Goal: Task Accomplishment & Management: Manage account settings

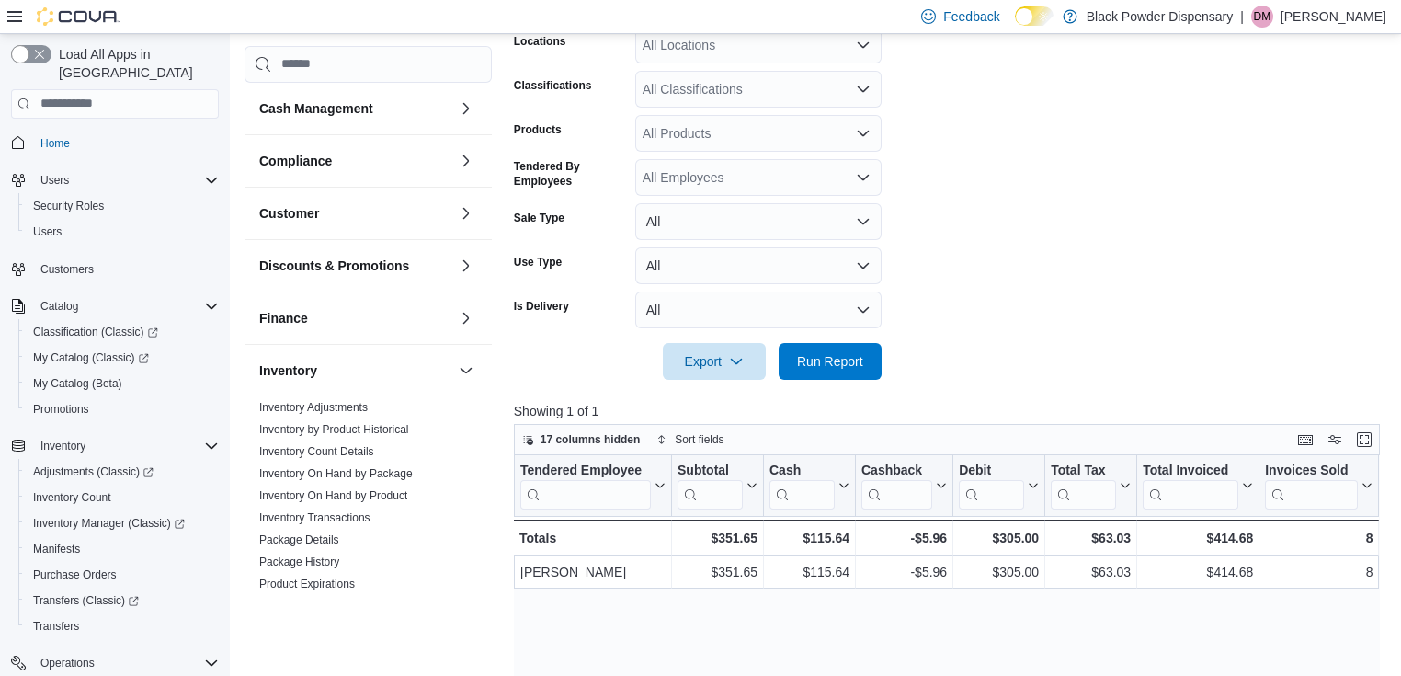
scroll to position [279, 0]
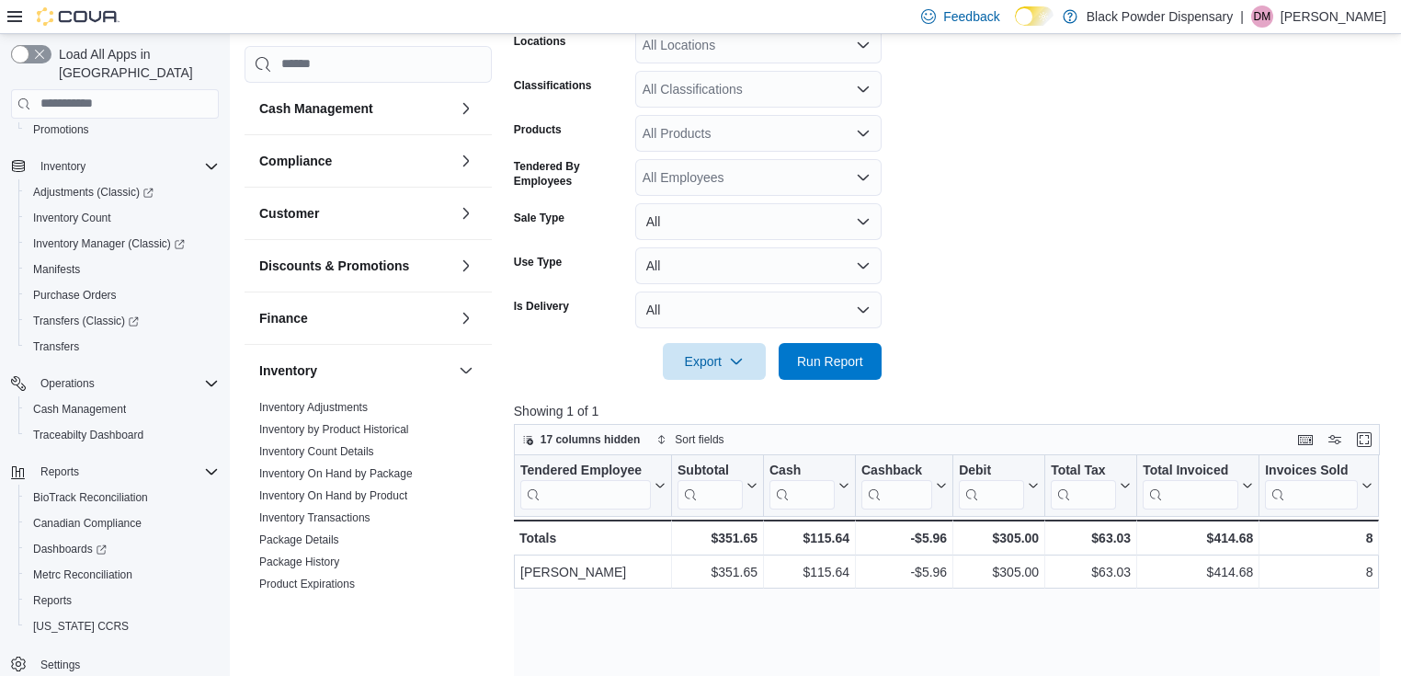
click at [857, 339] on div at bounding box center [951, 335] width 875 height 15
click at [855, 346] on span "Run Report" at bounding box center [830, 360] width 81 height 37
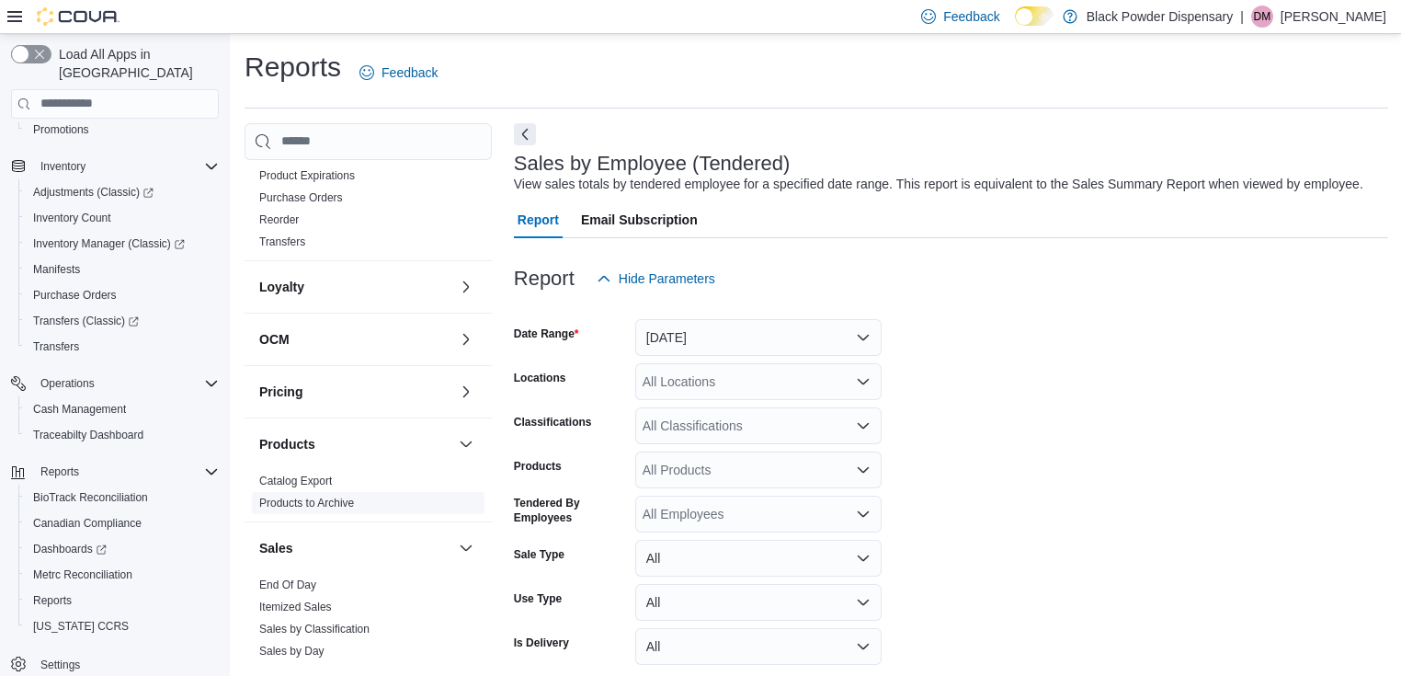
scroll to position [662, 0]
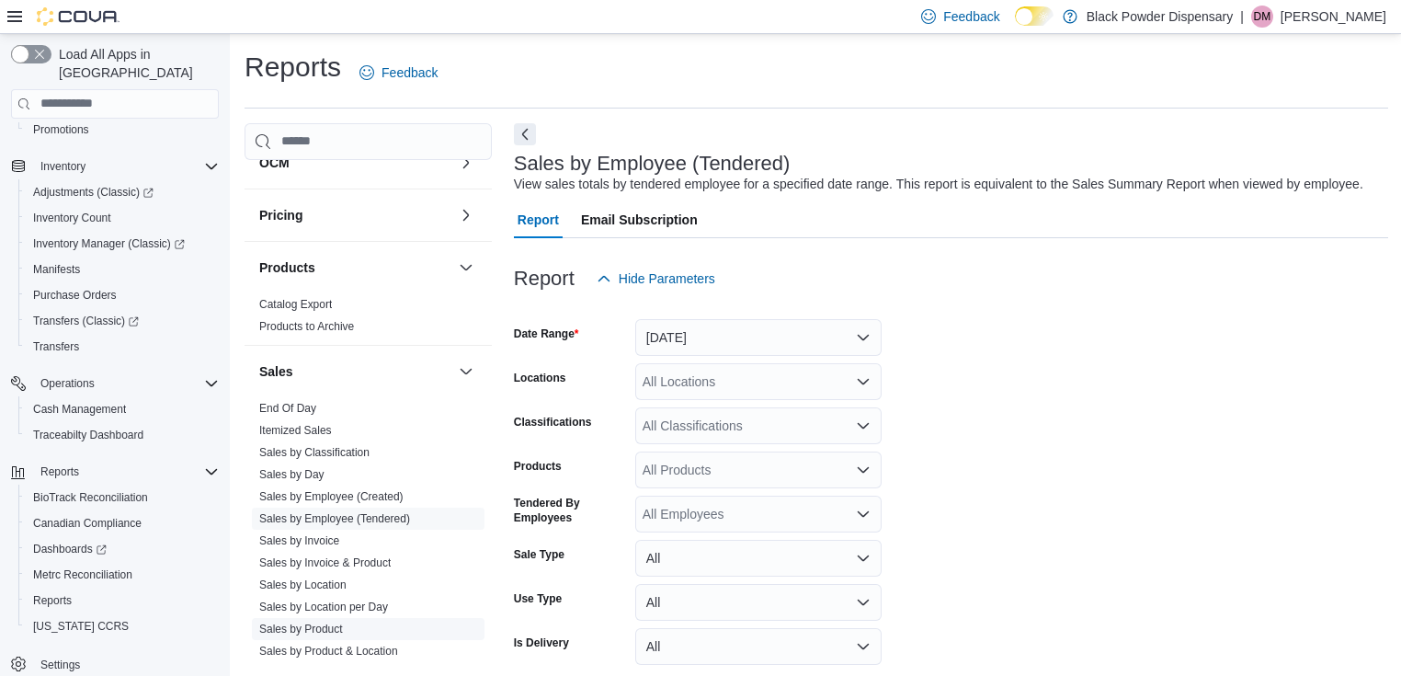
click at [316, 621] on span "Sales by Product" at bounding box center [301, 628] width 84 height 15
click at [313, 630] on link "Sales by Product" at bounding box center [301, 628] width 84 height 13
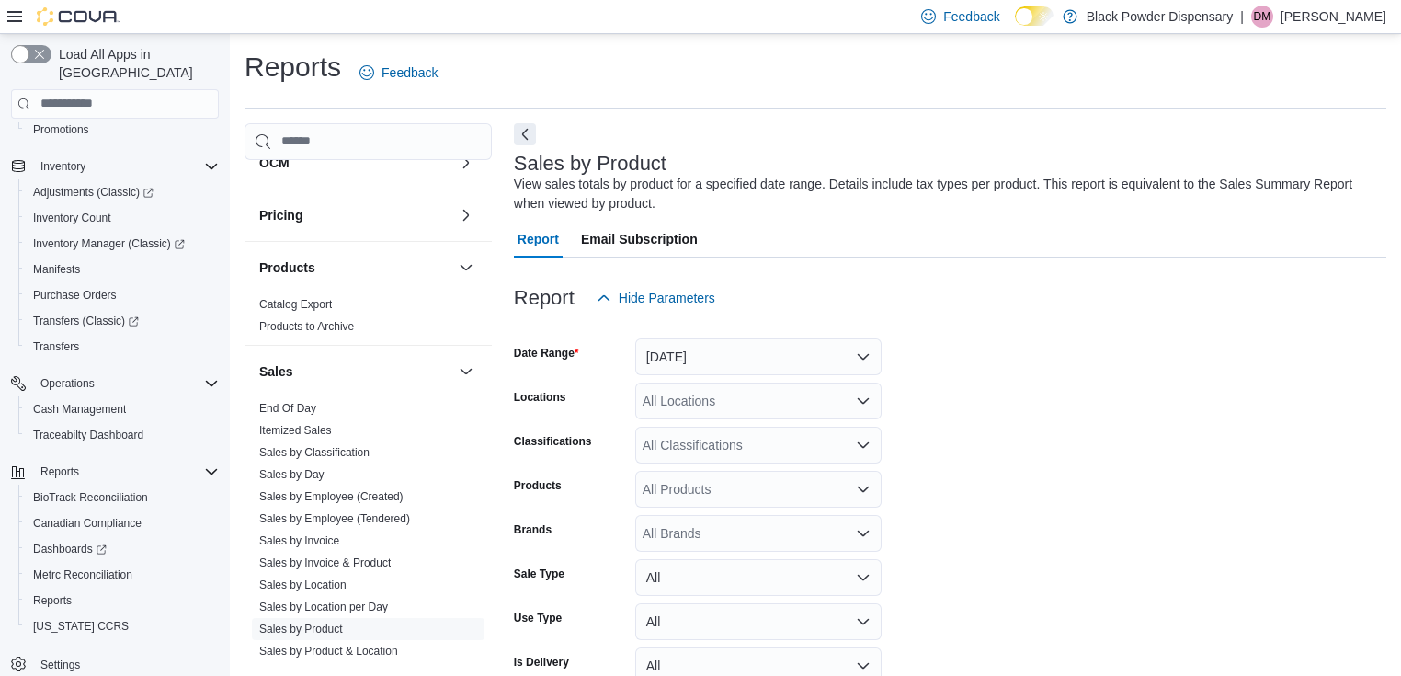
scroll to position [62, 0]
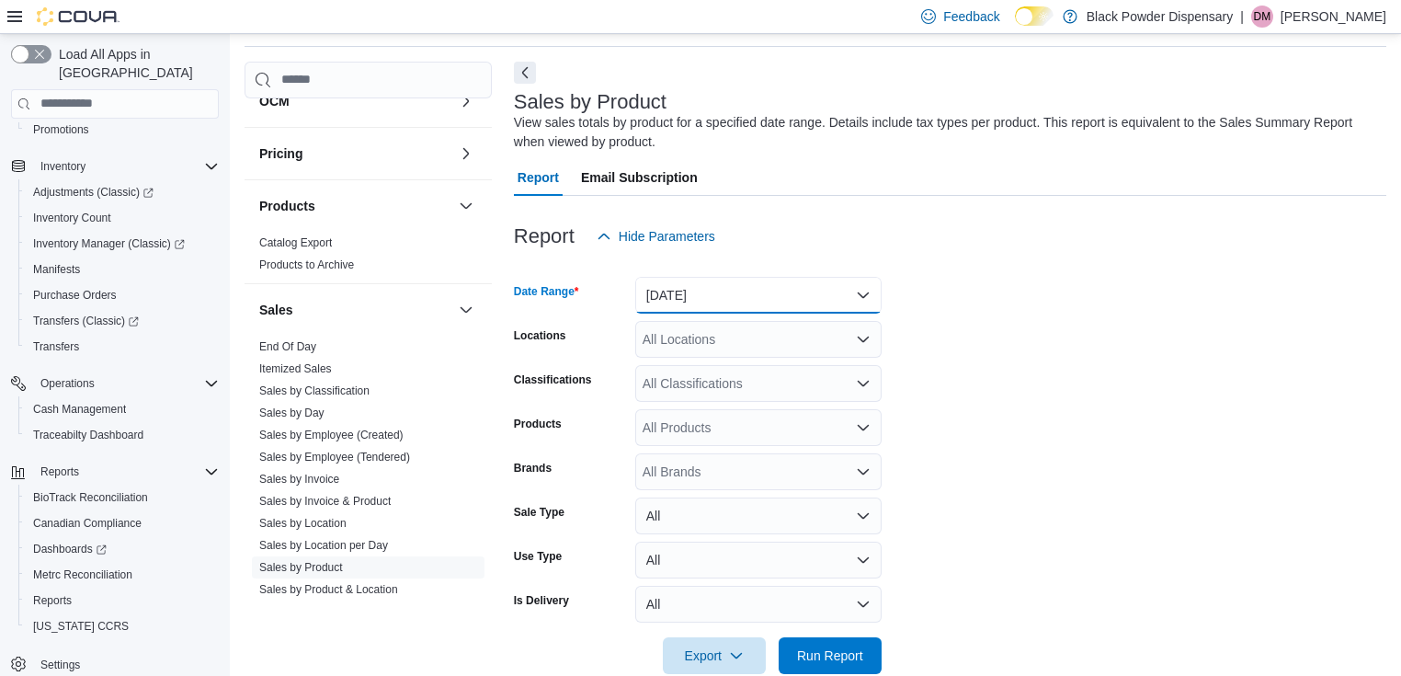
click at [716, 304] on button "Yesterday" at bounding box center [758, 295] width 246 height 37
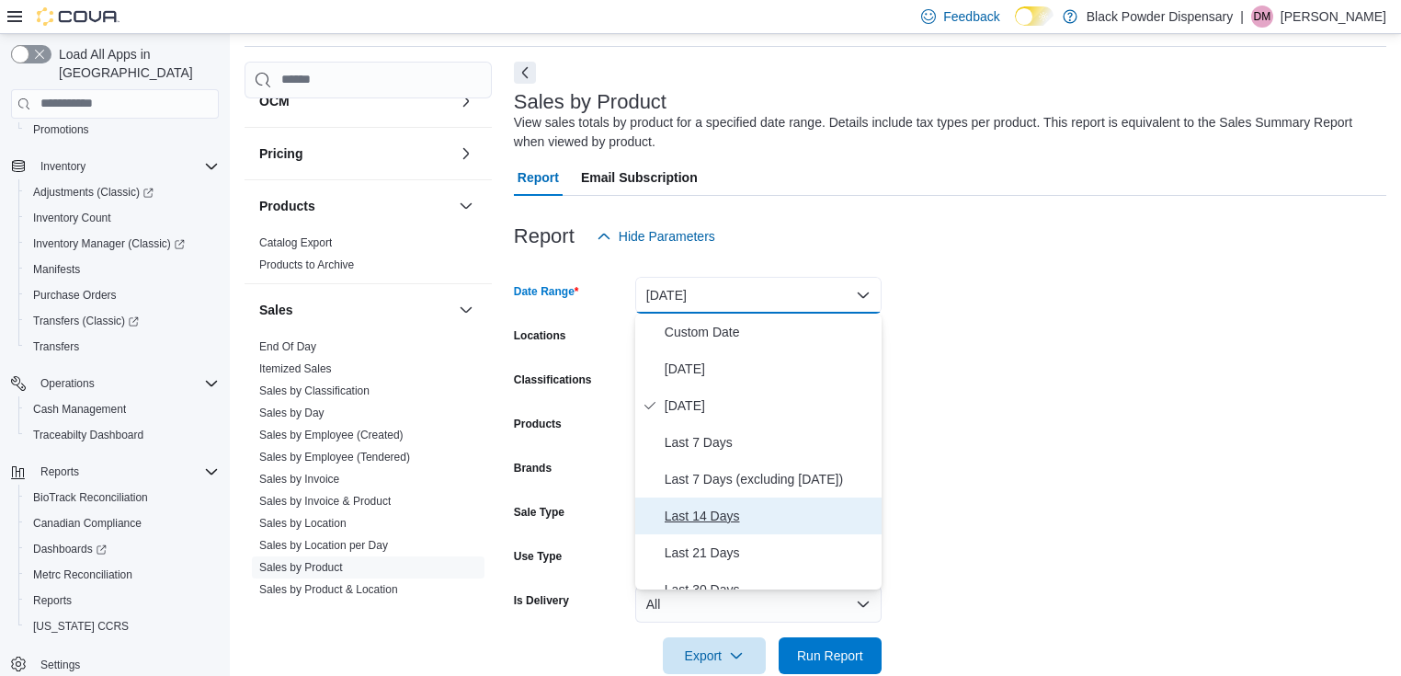
click at [705, 522] on span "Last 14 Days" at bounding box center [770, 516] width 210 height 22
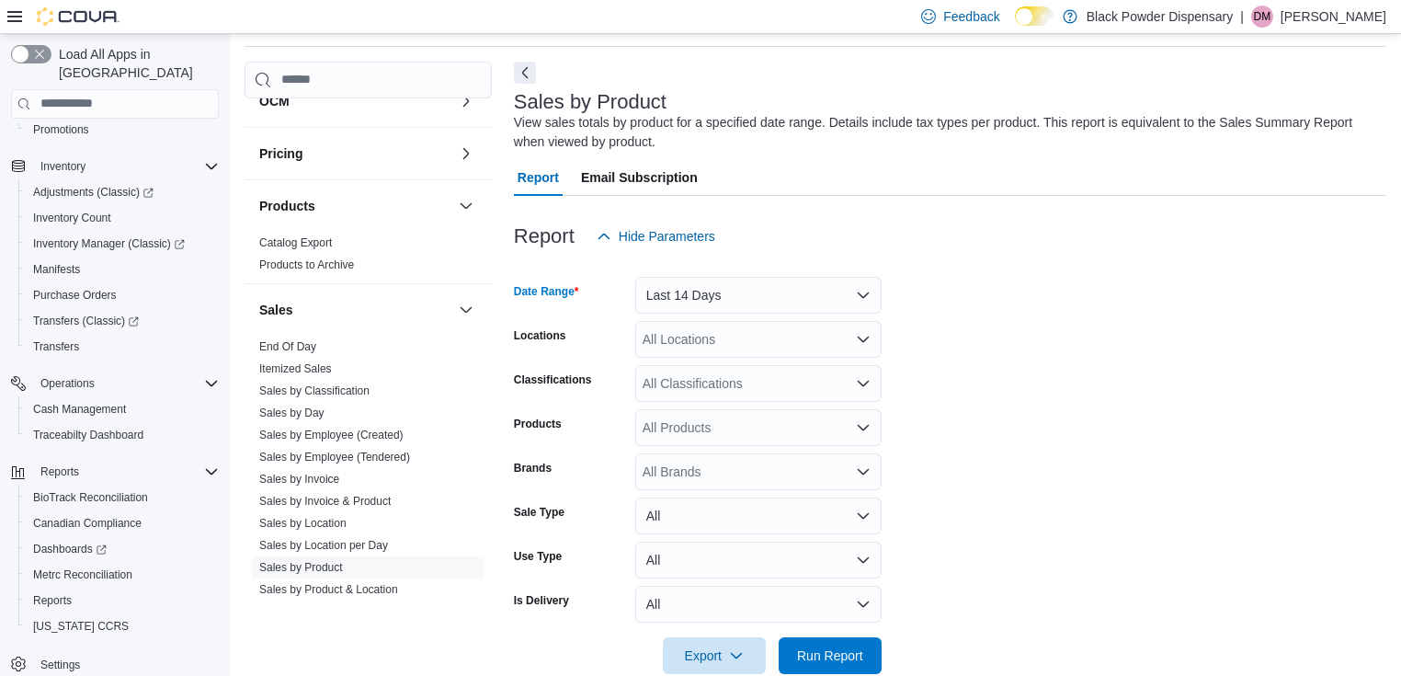
click at [680, 431] on div "All Products" at bounding box center [758, 427] width 246 height 37
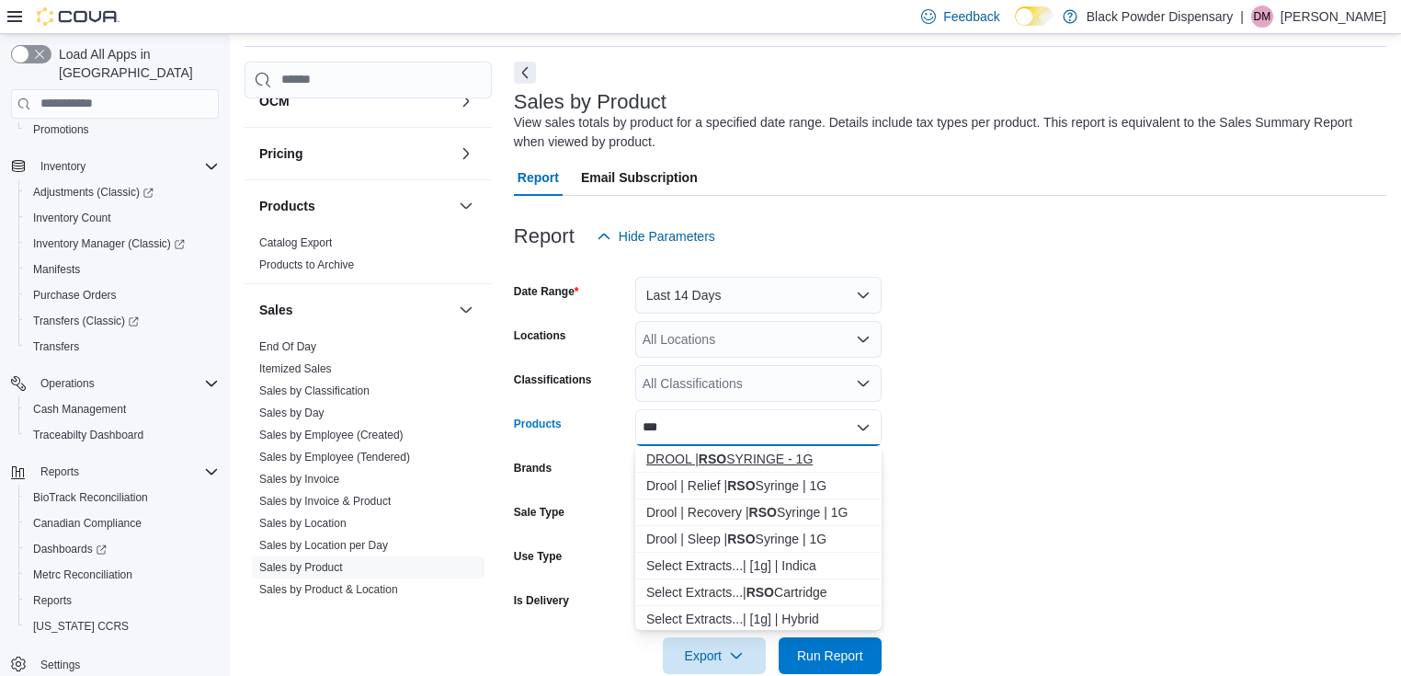
type input "***"
click at [705, 457] on strong "RSO" at bounding box center [713, 458] width 28 height 15
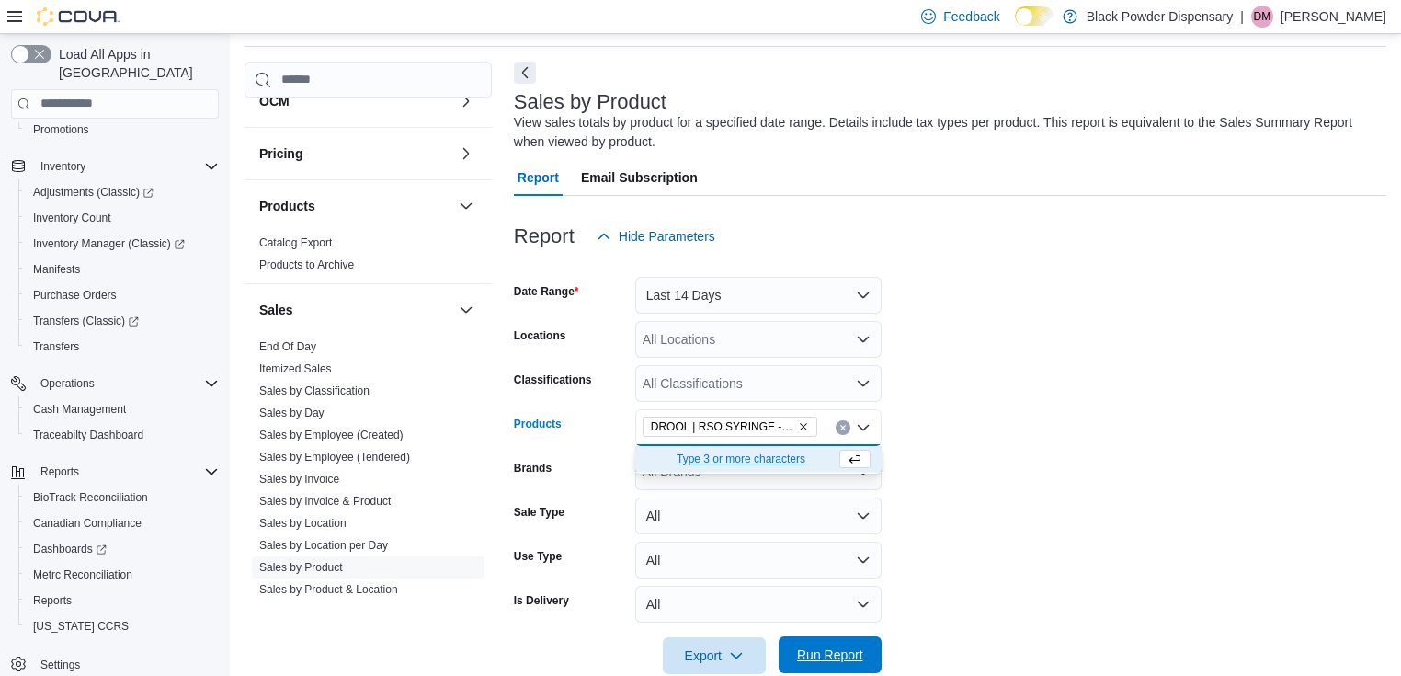
click at [835, 658] on span "Run Report" at bounding box center [830, 654] width 66 height 18
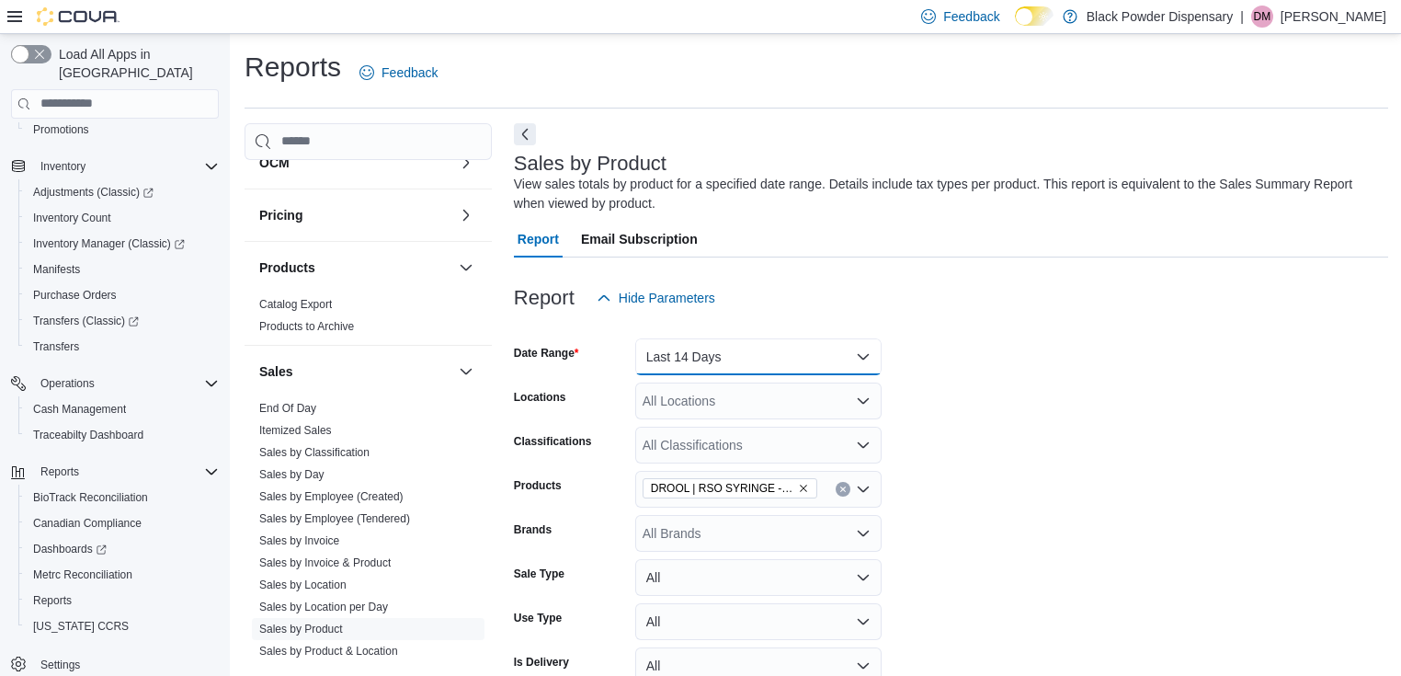
click at [733, 362] on button "Last 14 Days" at bounding box center [758, 356] width 246 height 37
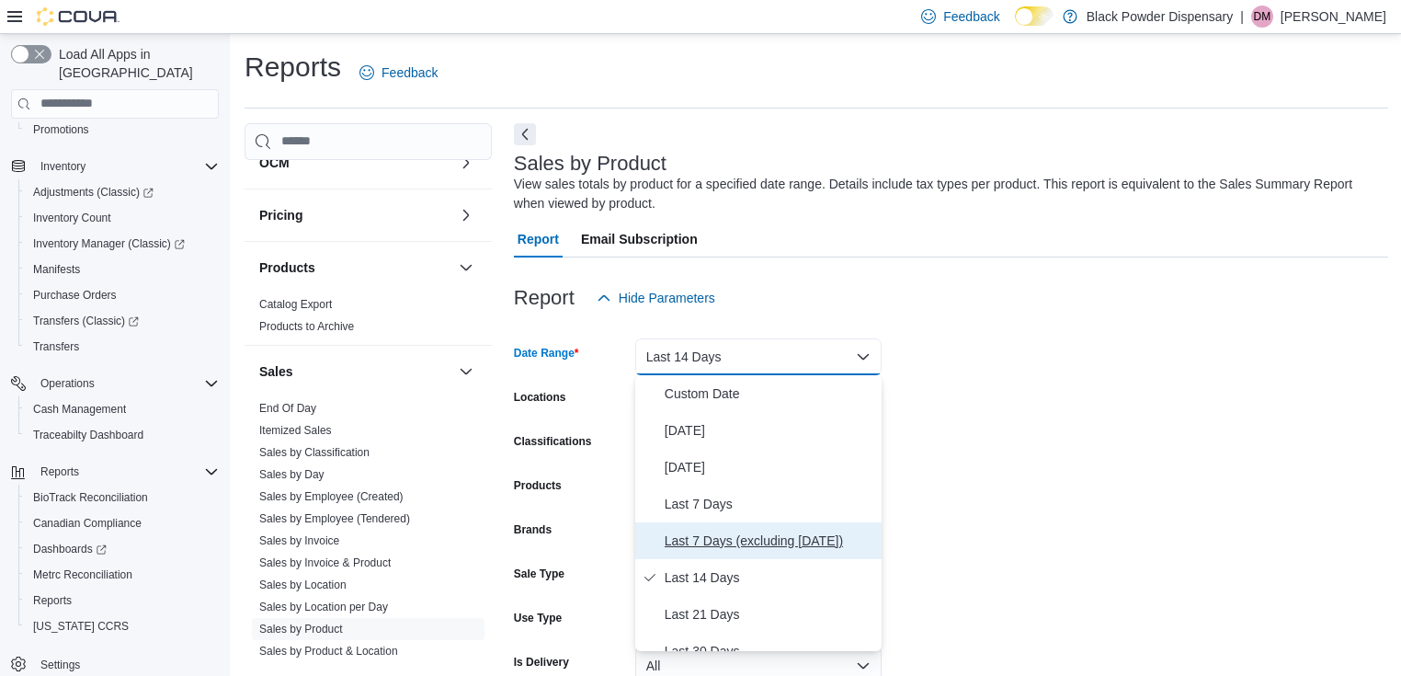
click at [702, 533] on span "Last 7 Days (excluding today)" at bounding box center [770, 540] width 210 height 22
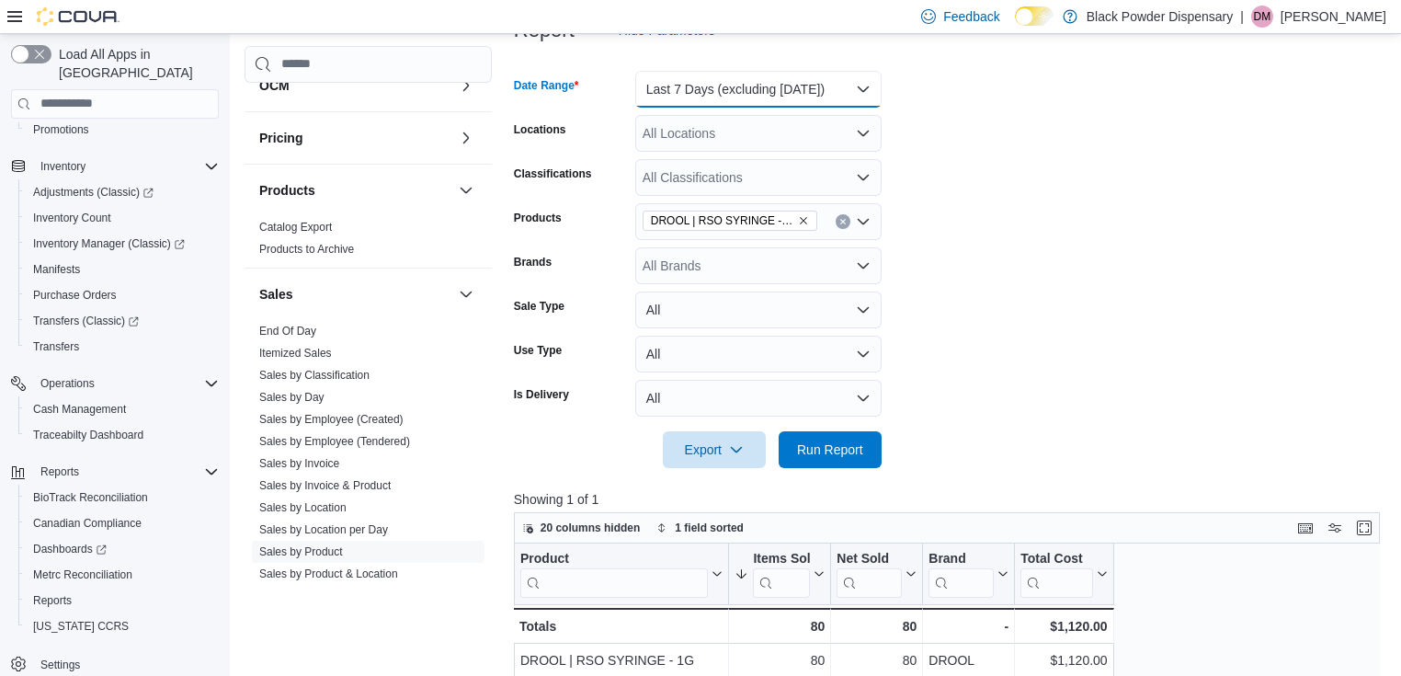
scroll to position [294, 0]
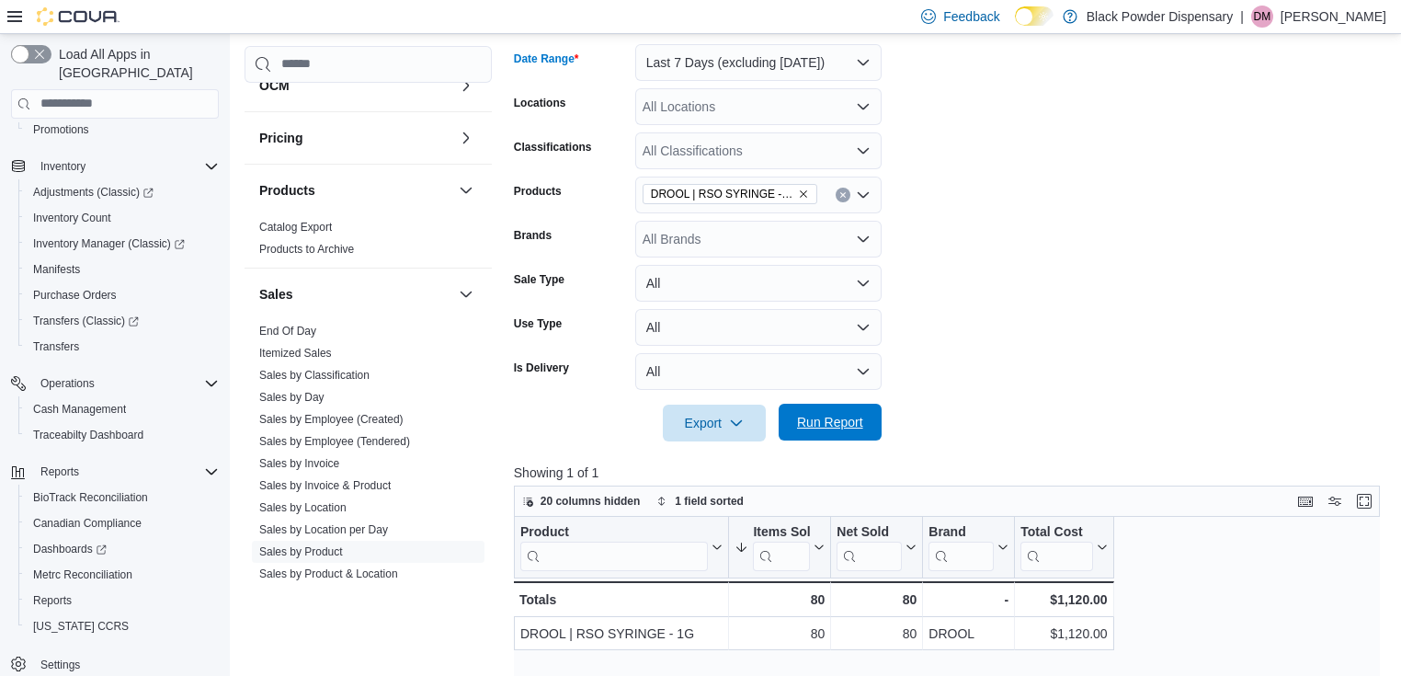
click at [854, 419] on span "Run Report" at bounding box center [830, 422] width 66 height 18
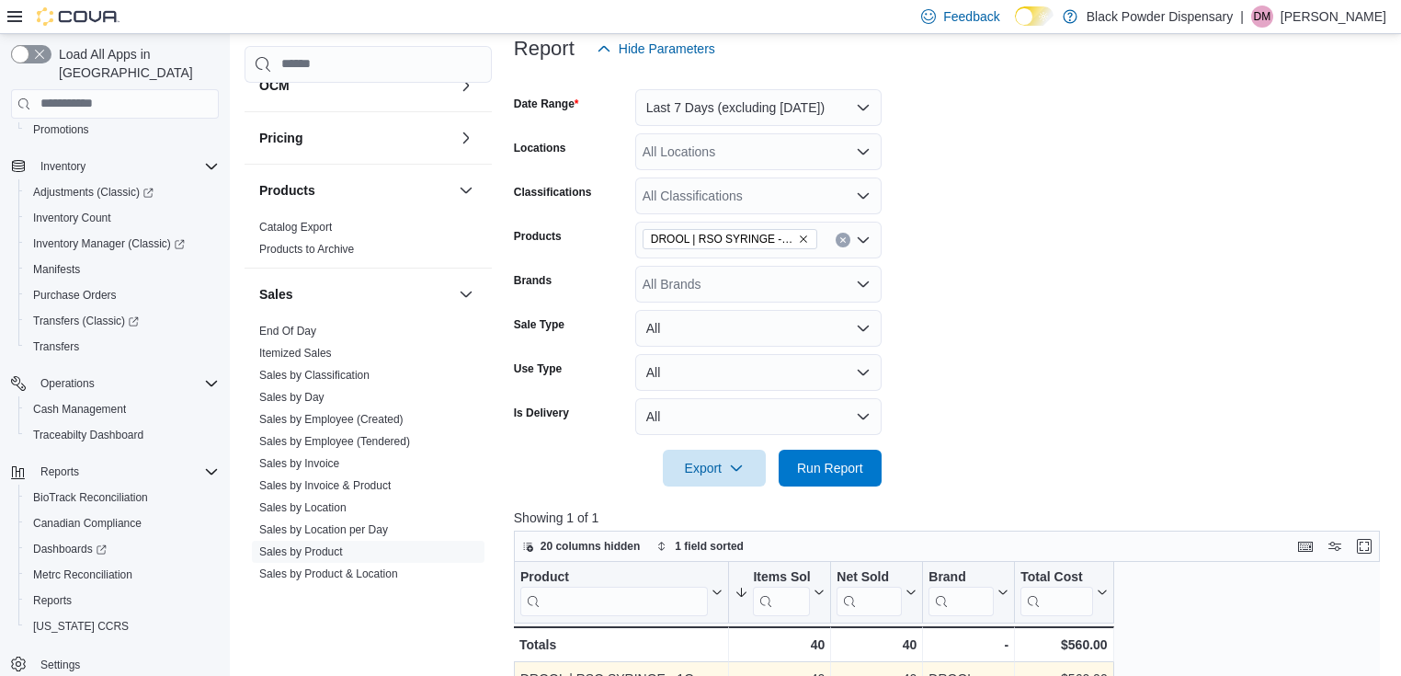
scroll to position [147, 0]
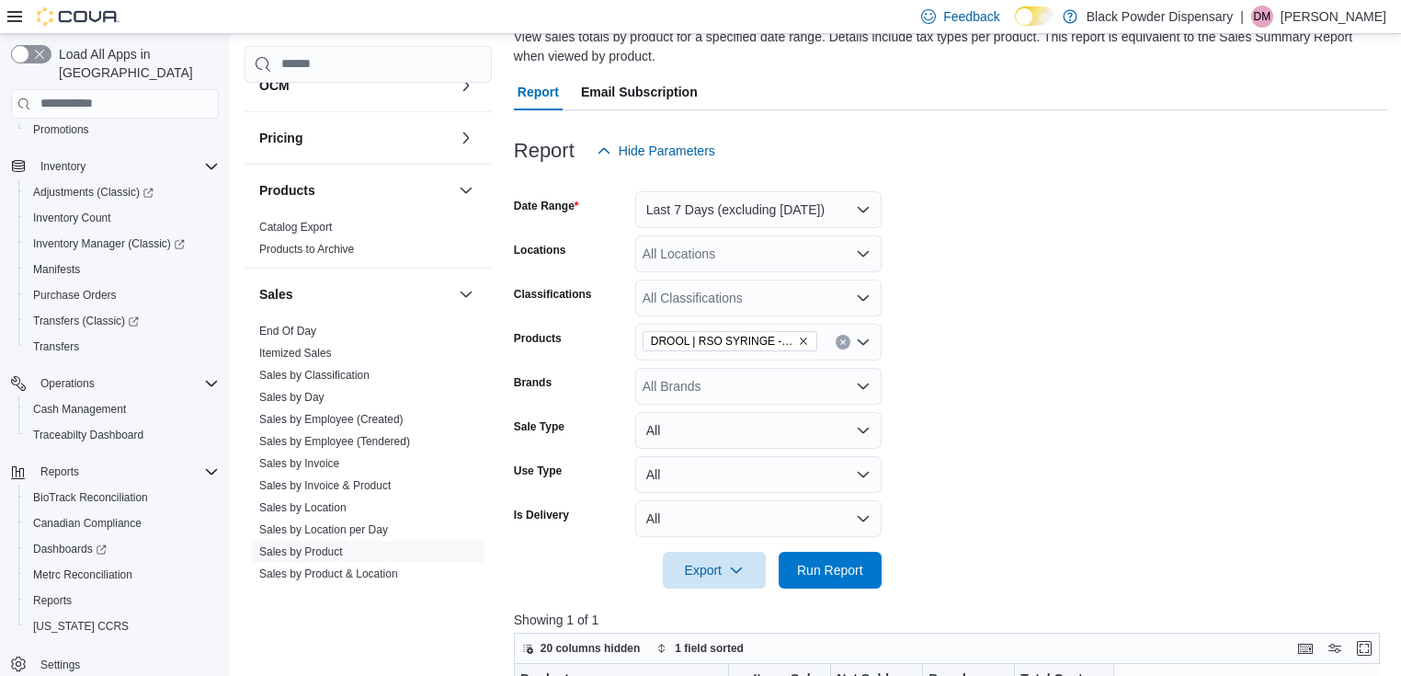
click at [839, 338] on icon "Clear input" at bounding box center [842, 341] width 7 height 7
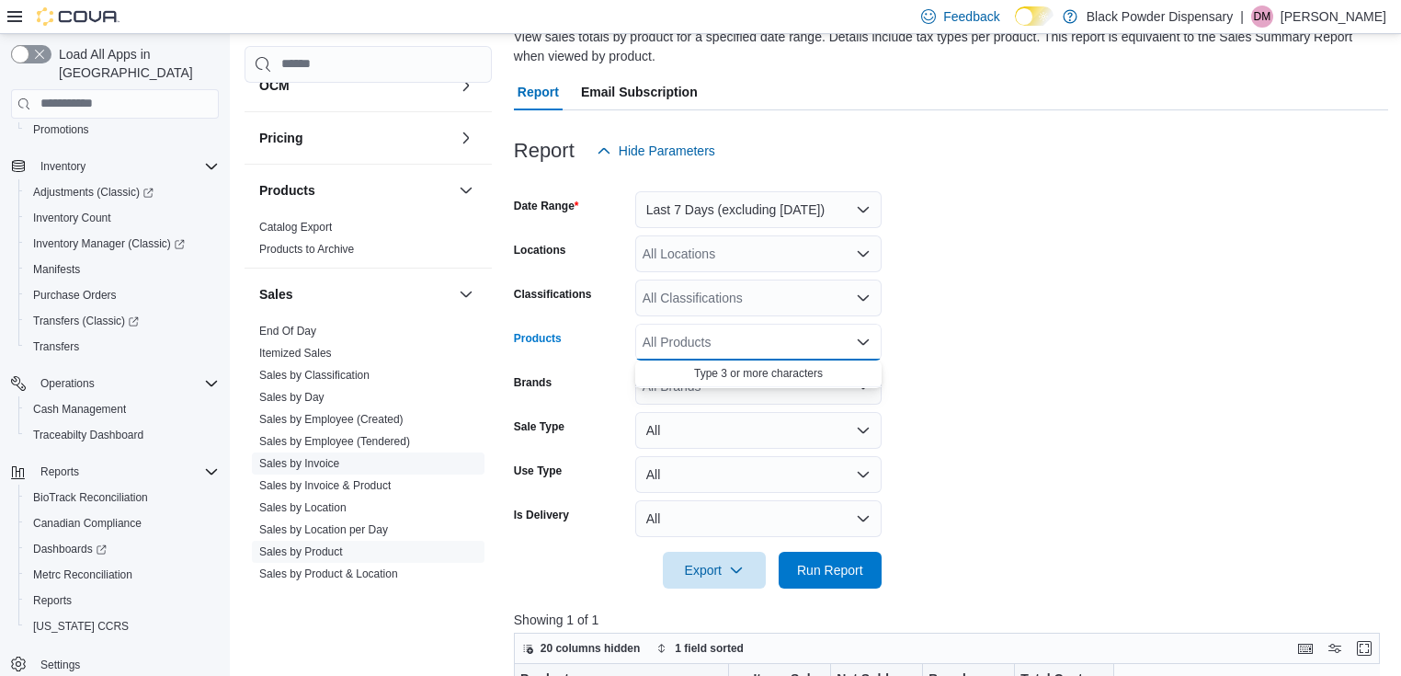
click at [294, 458] on link "Sales by Invoice" at bounding box center [299, 463] width 80 height 13
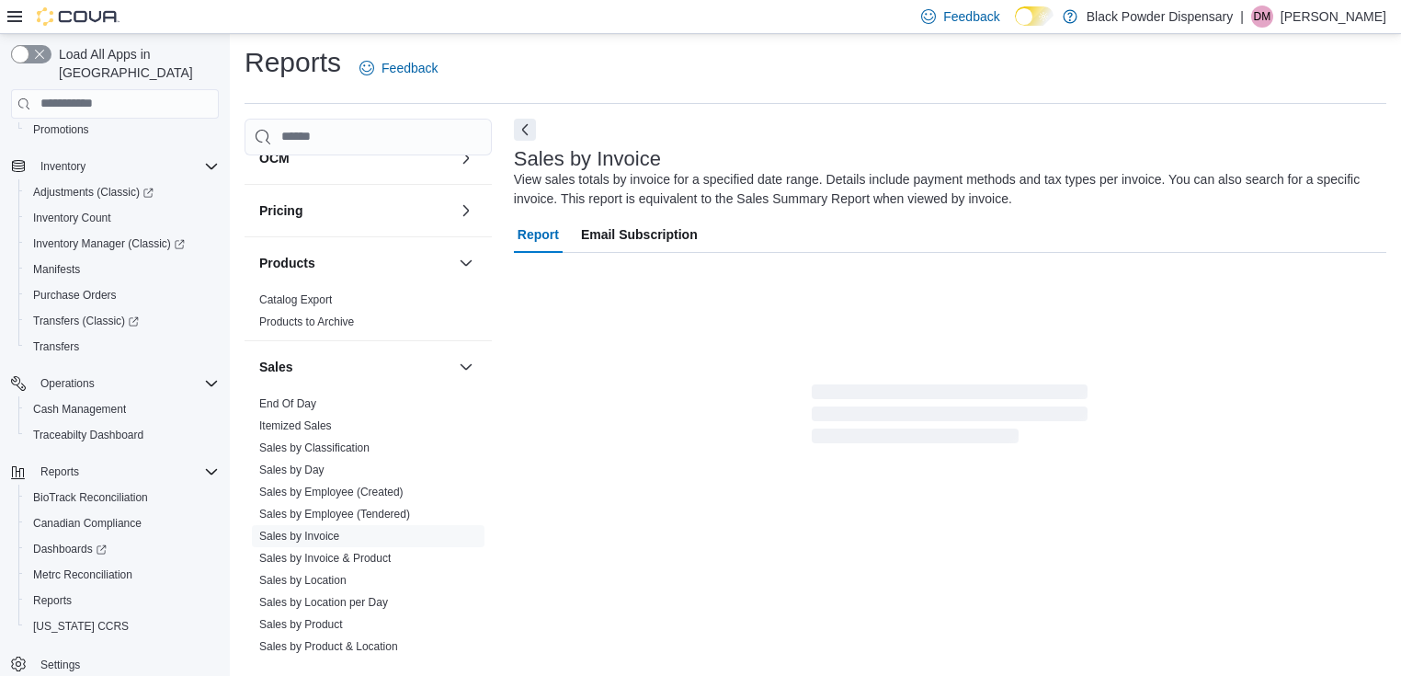
scroll to position [51, 0]
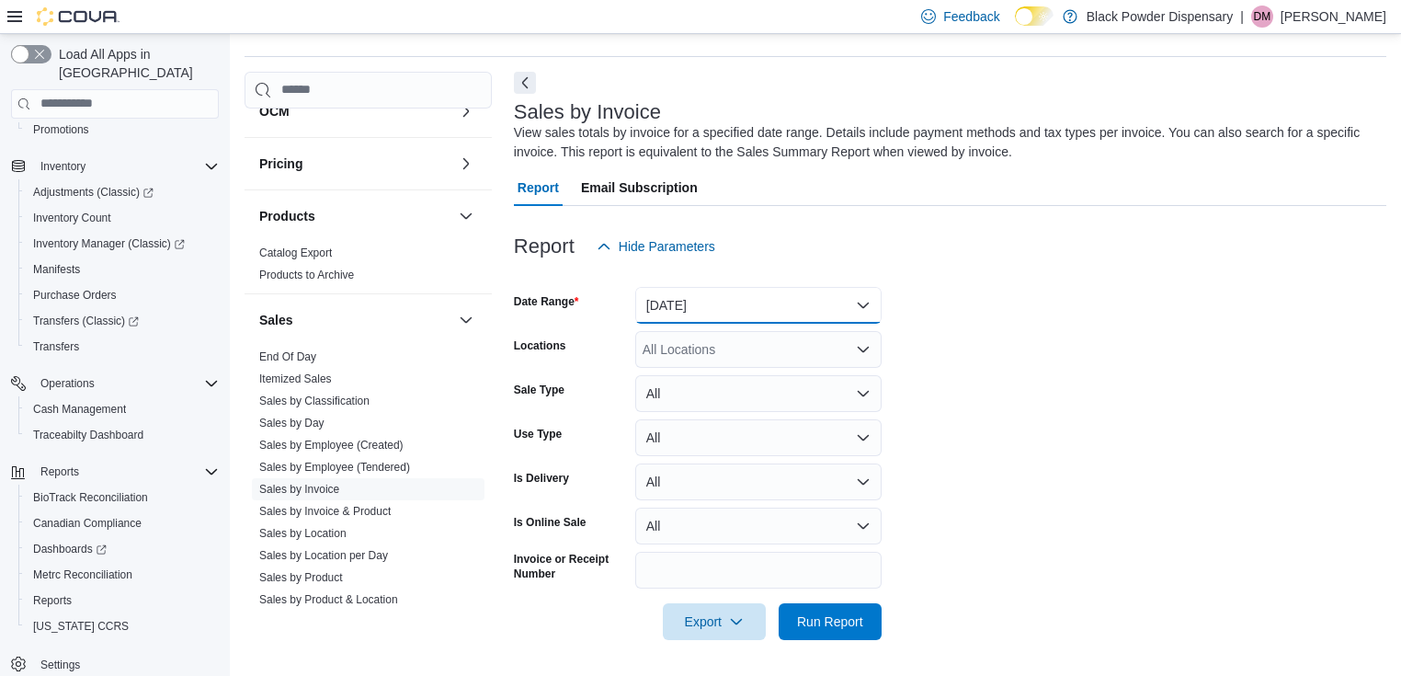
click at [759, 299] on button "Yesterday" at bounding box center [758, 305] width 246 height 37
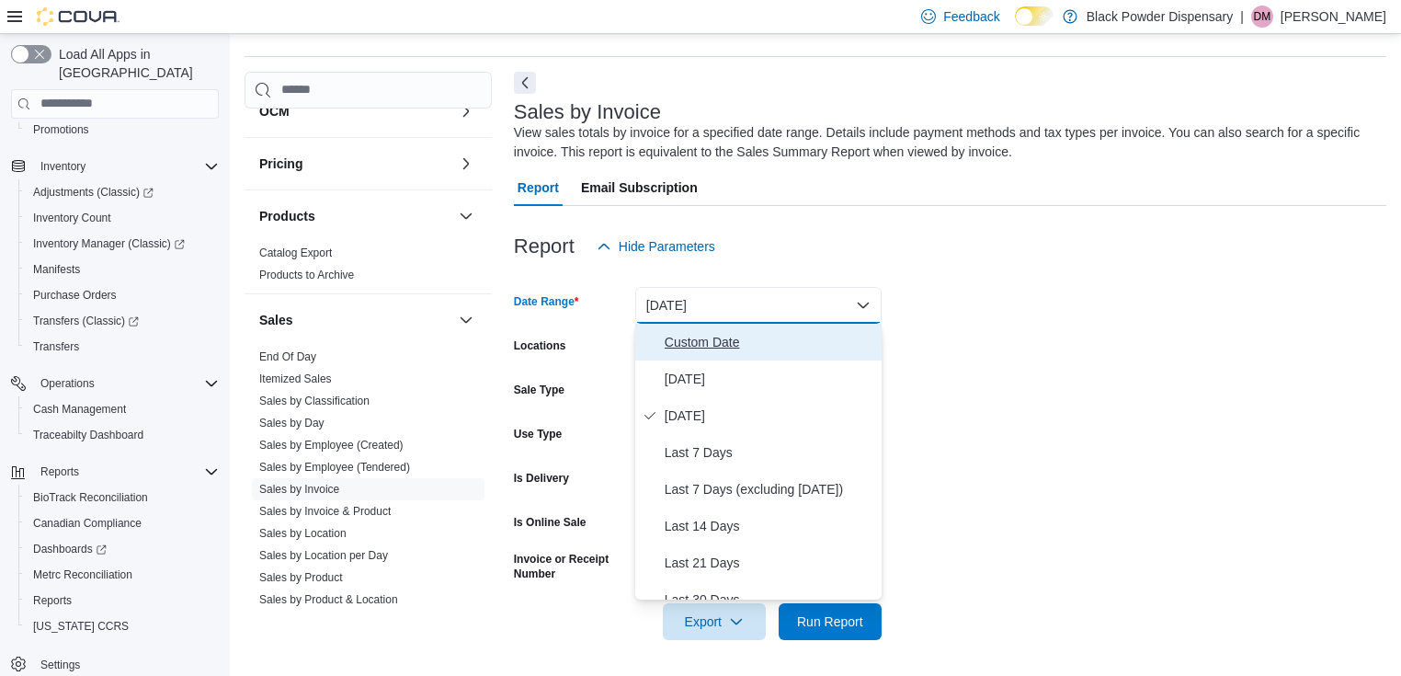
click at [735, 346] on span "Custom Date" at bounding box center [770, 342] width 210 height 22
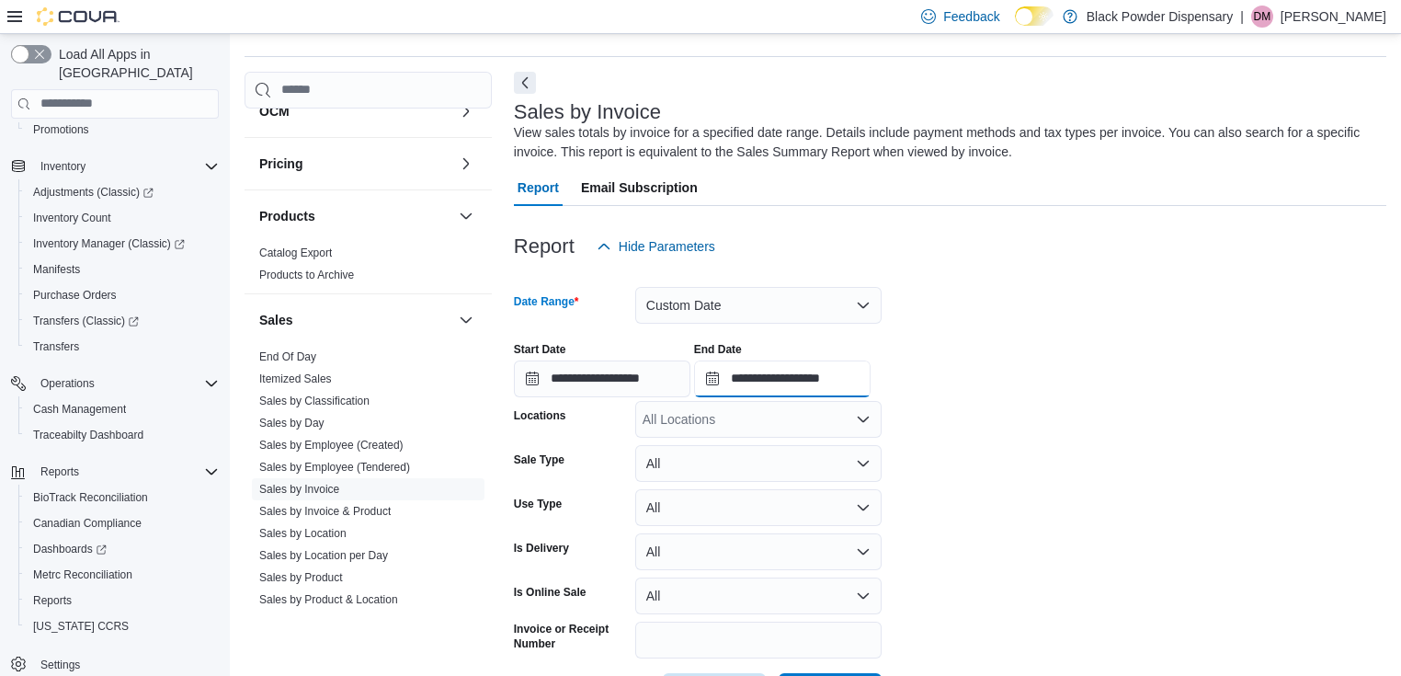
click at [749, 371] on input "**********" at bounding box center [782, 378] width 176 height 37
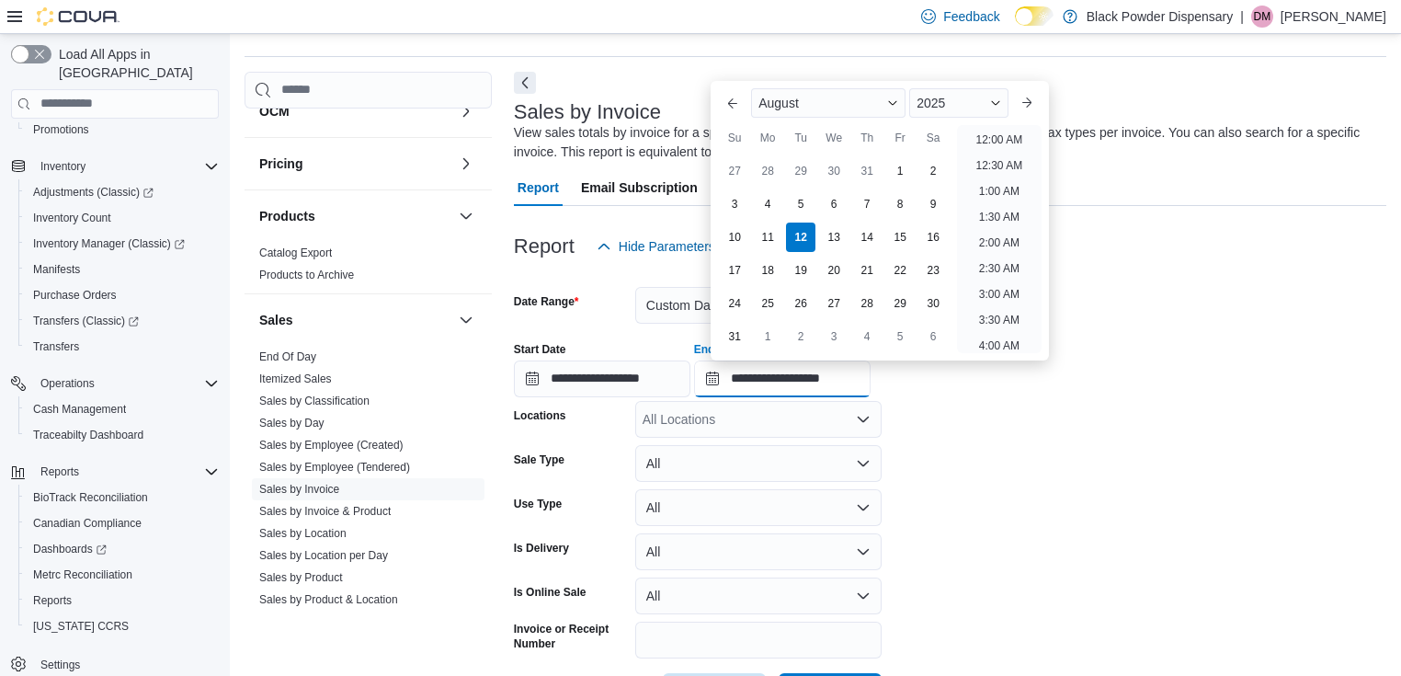
scroll to position [1011, 0]
click at [932, 204] on div "9" at bounding box center [933, 203] width 32 height 32
type input "**********"
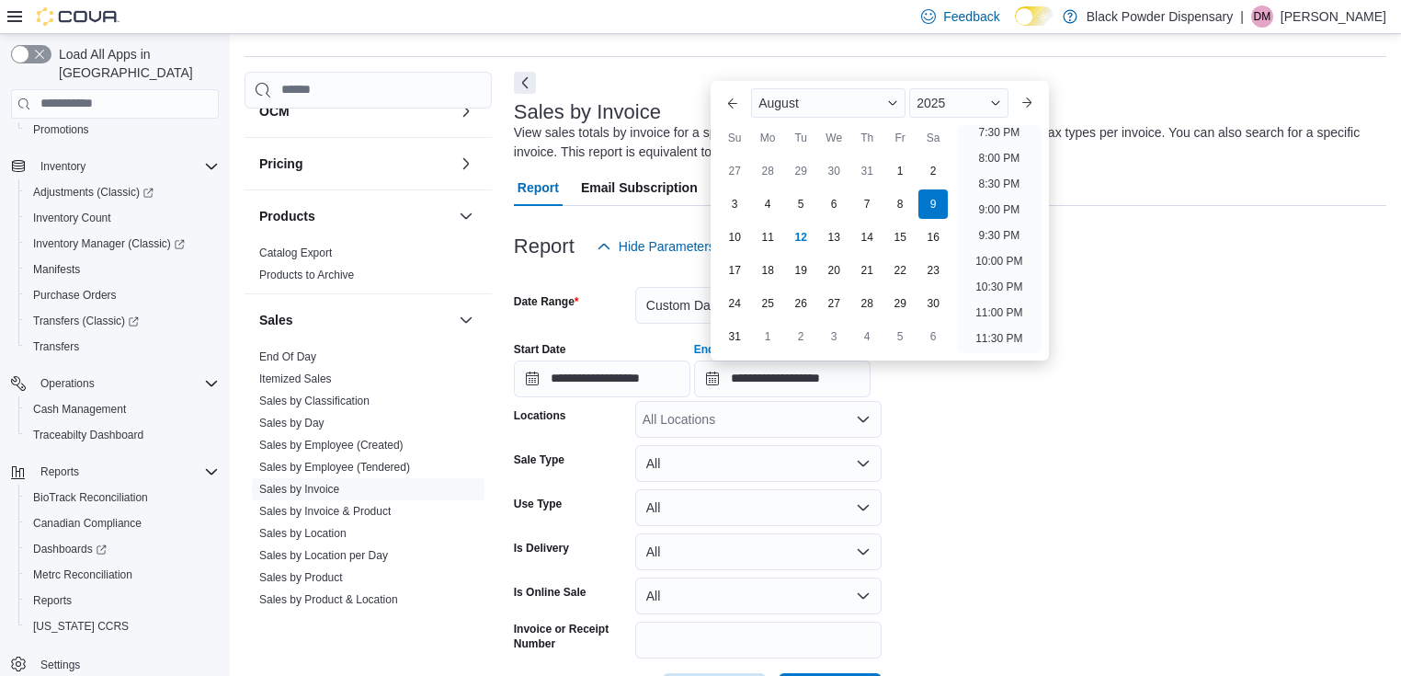
click at [1005, 446] on form "**********" at bounding box center [950, 487] width 872 height 445
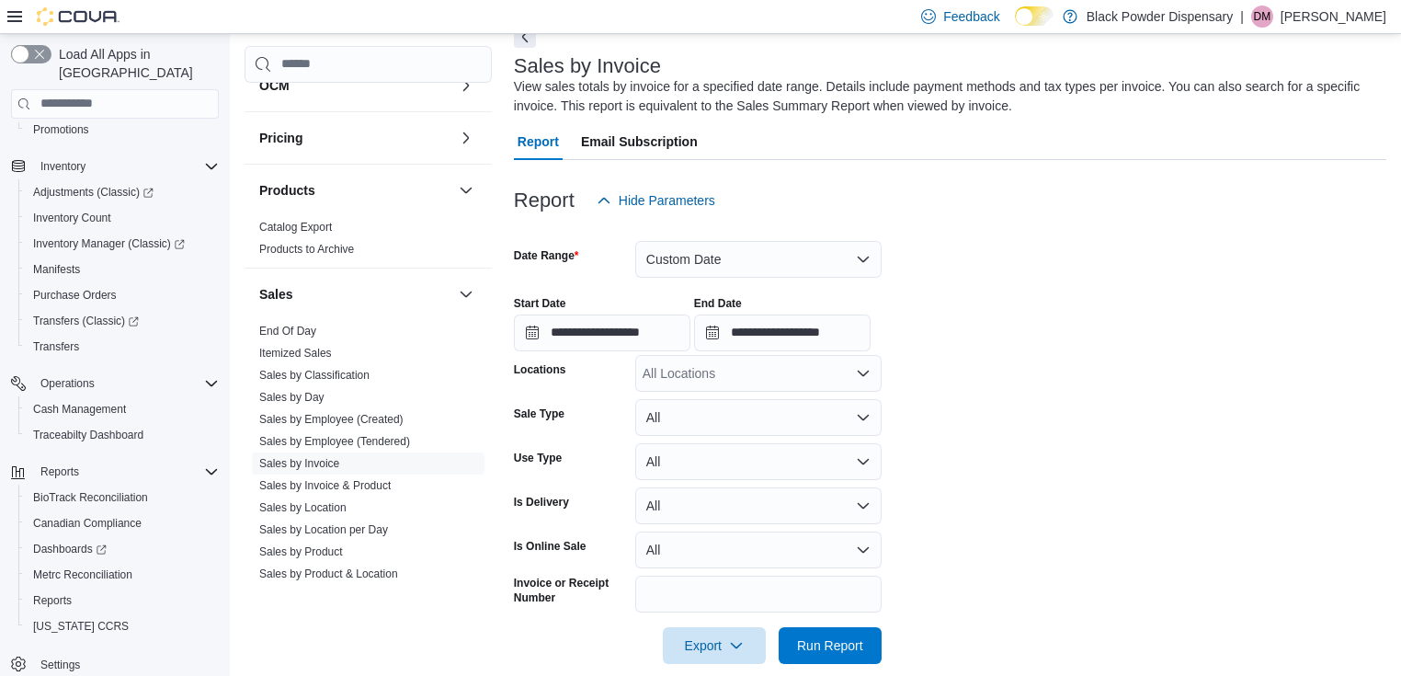
scroll to position [121, 0]
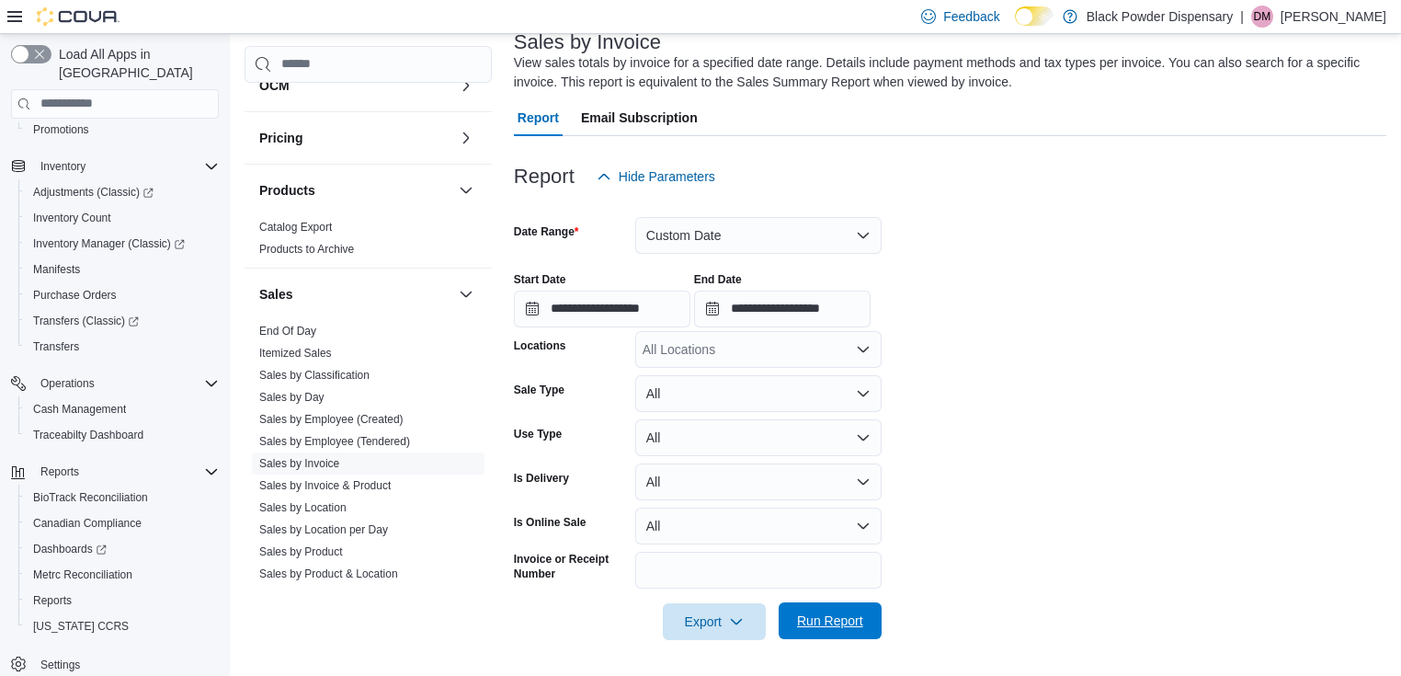
click at [837, 619] on span "Run Report" at bounding box center [830, 620] width 66 height 18
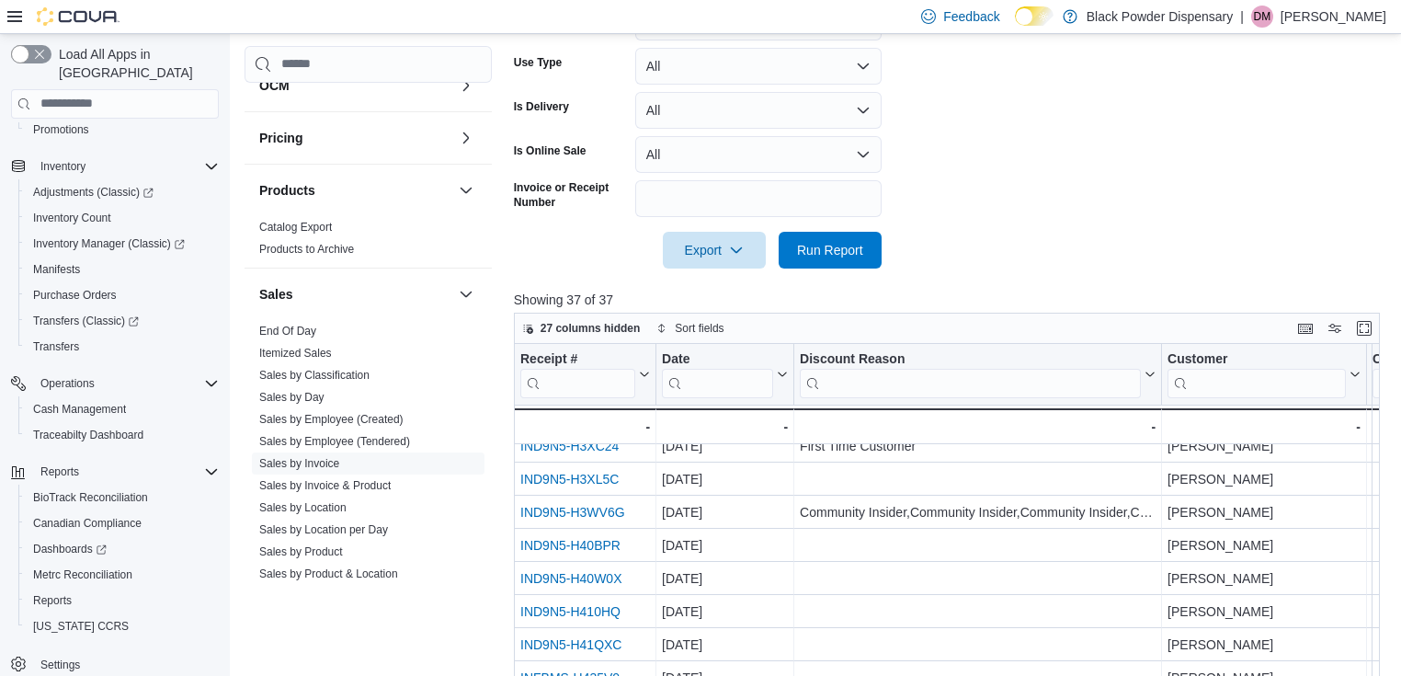
scroll to position [684, 0]
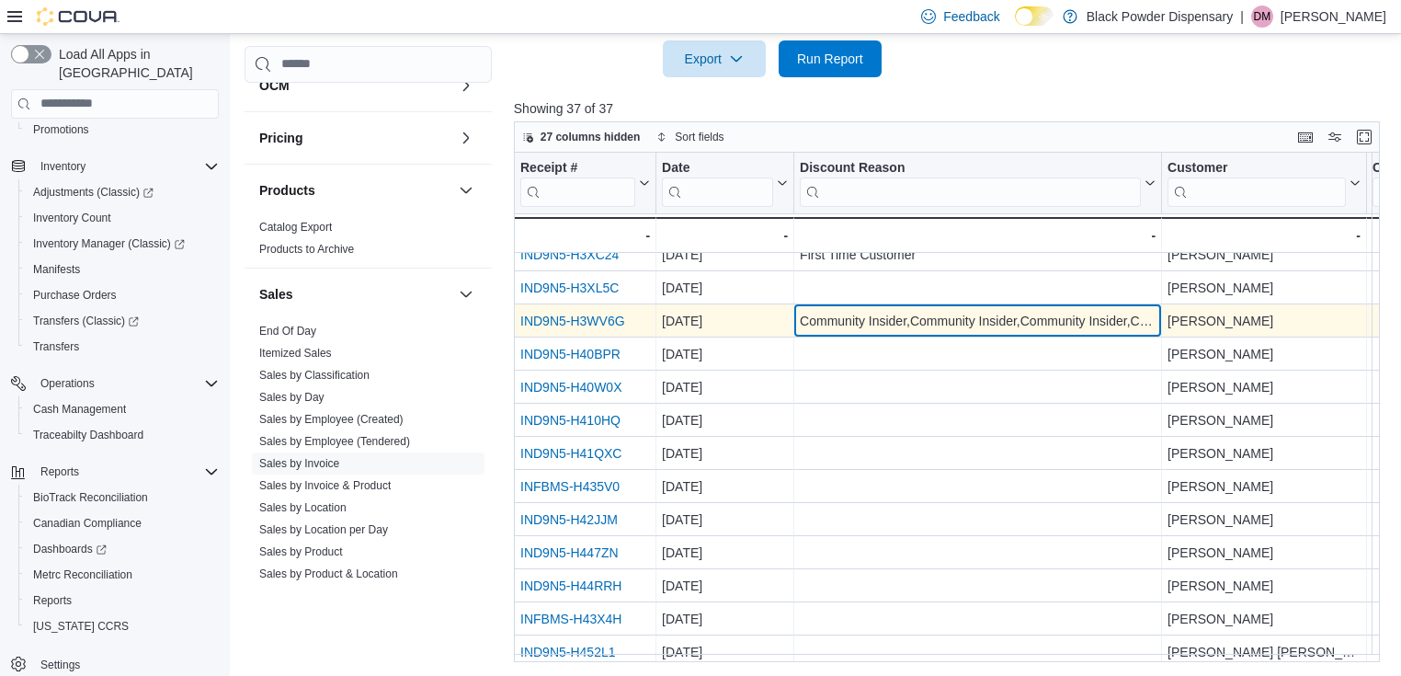
click at [849, 320] on div "Community Insider,Community Insider,Community Insider,Community Insider" at bounding box center [978, 321] width 356 height 22
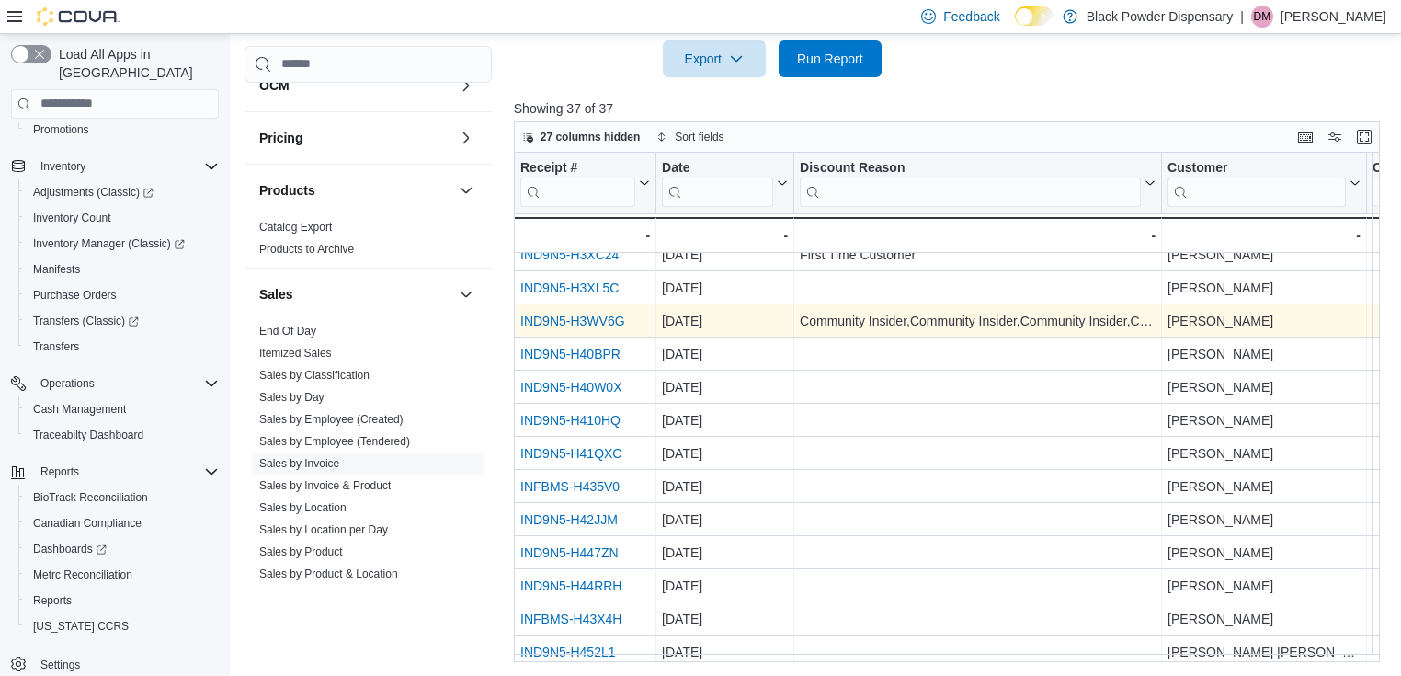
click at [600, 324] on link "IND9N5-H3WV6G" at bounding box center [572, 320] width 105 height 15
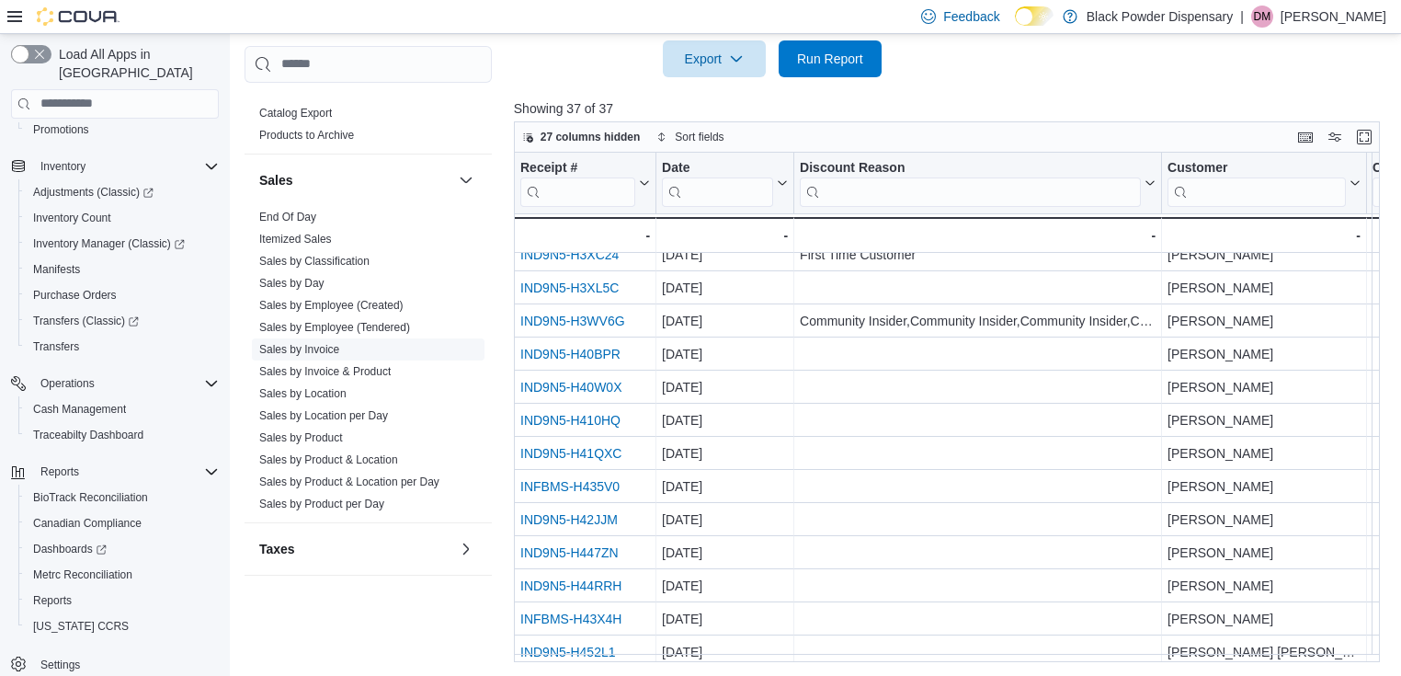
scroll to position [809, 0]
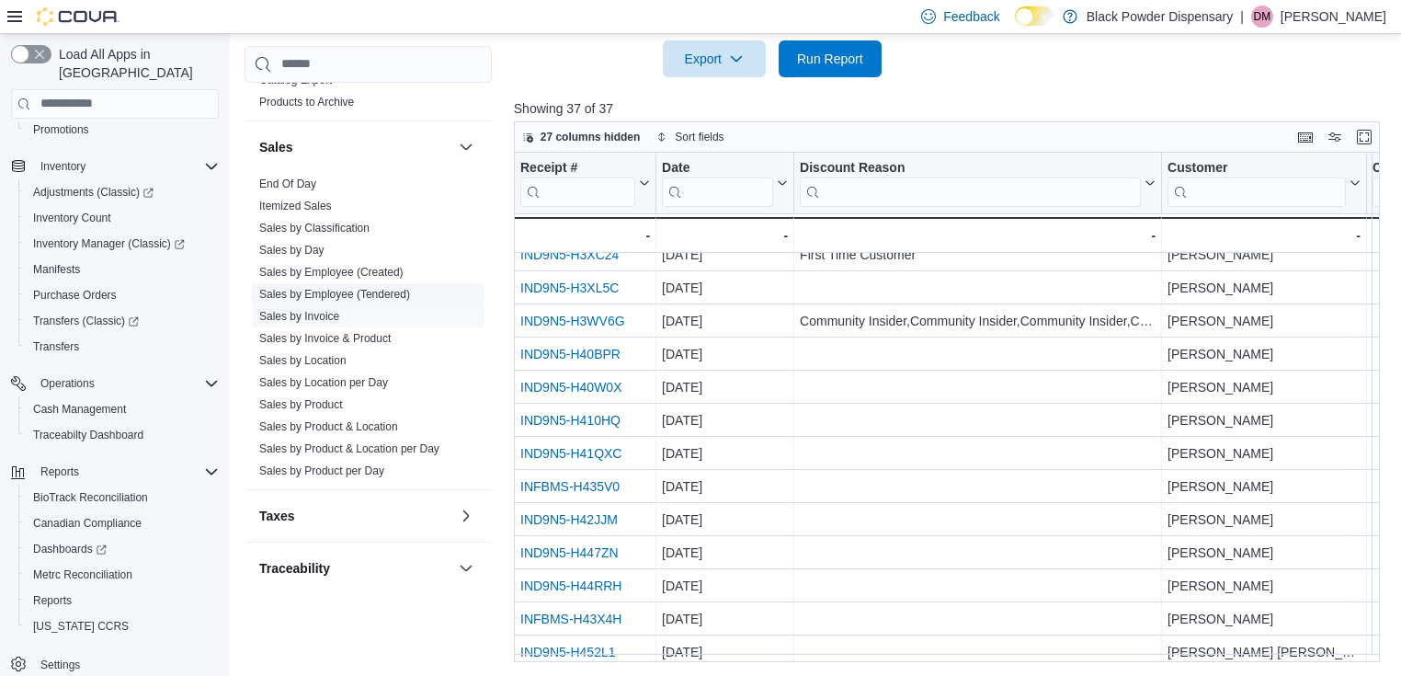
click at [343, 288] on link "Sales by Employee (Tendered)" at bounding box center [334, 294] width 151 height 13
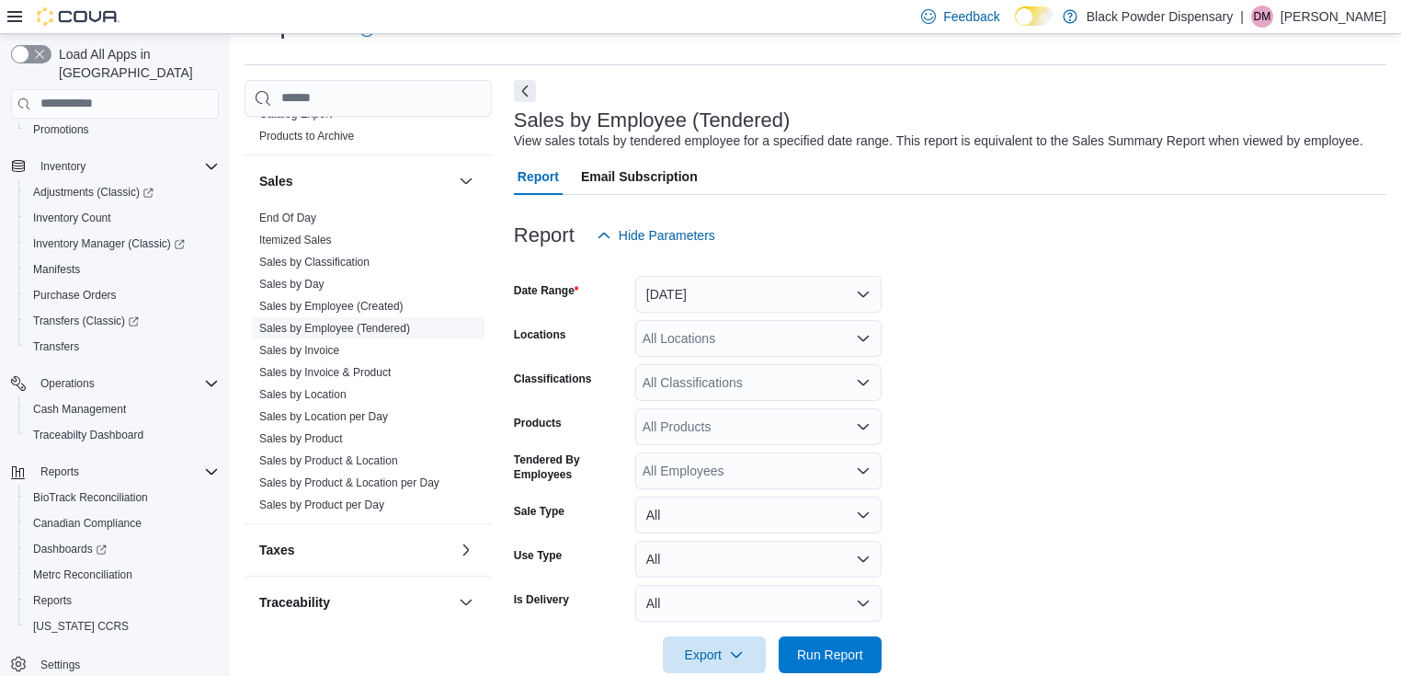
scroll to position [42, 0]
click at [706, 292] on button "Yesterday" at bounding box center [758, 295] width 246 height 37
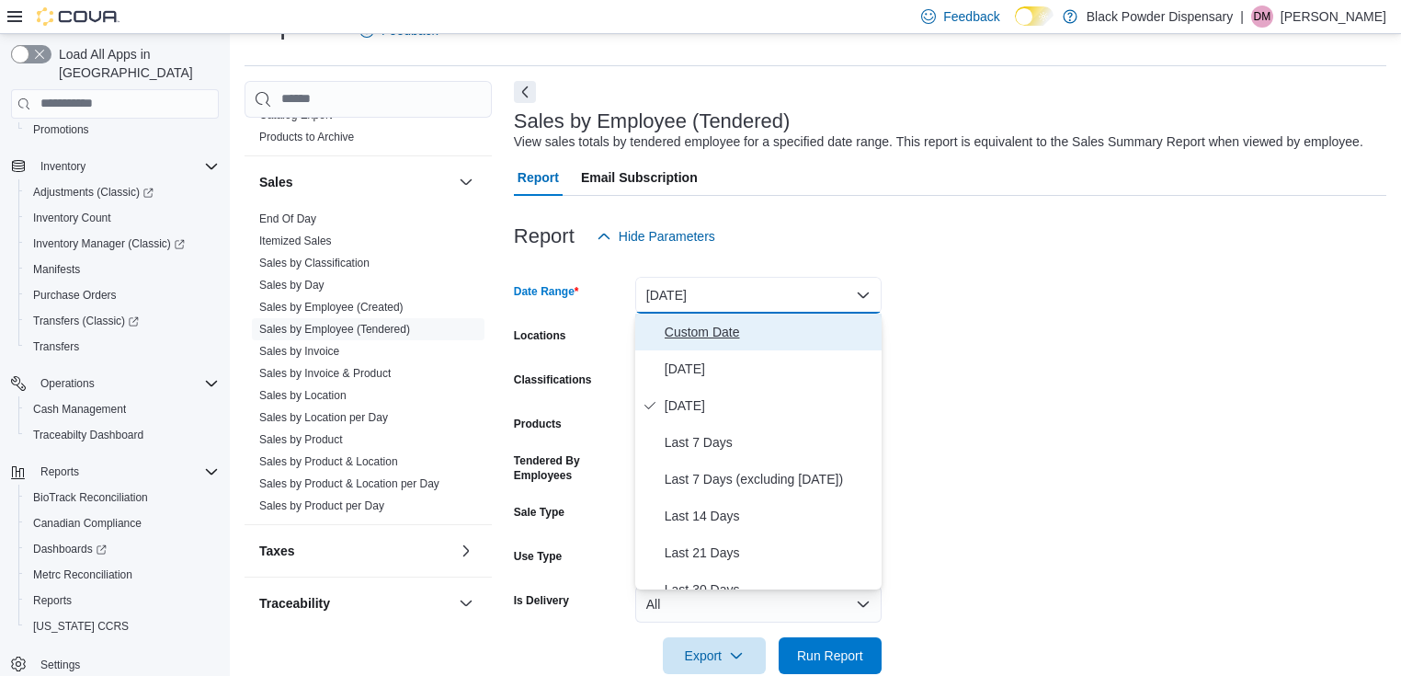
click at [706, 323] on span "Custom Date" at bounding box center [770, 332] width 210 height 22
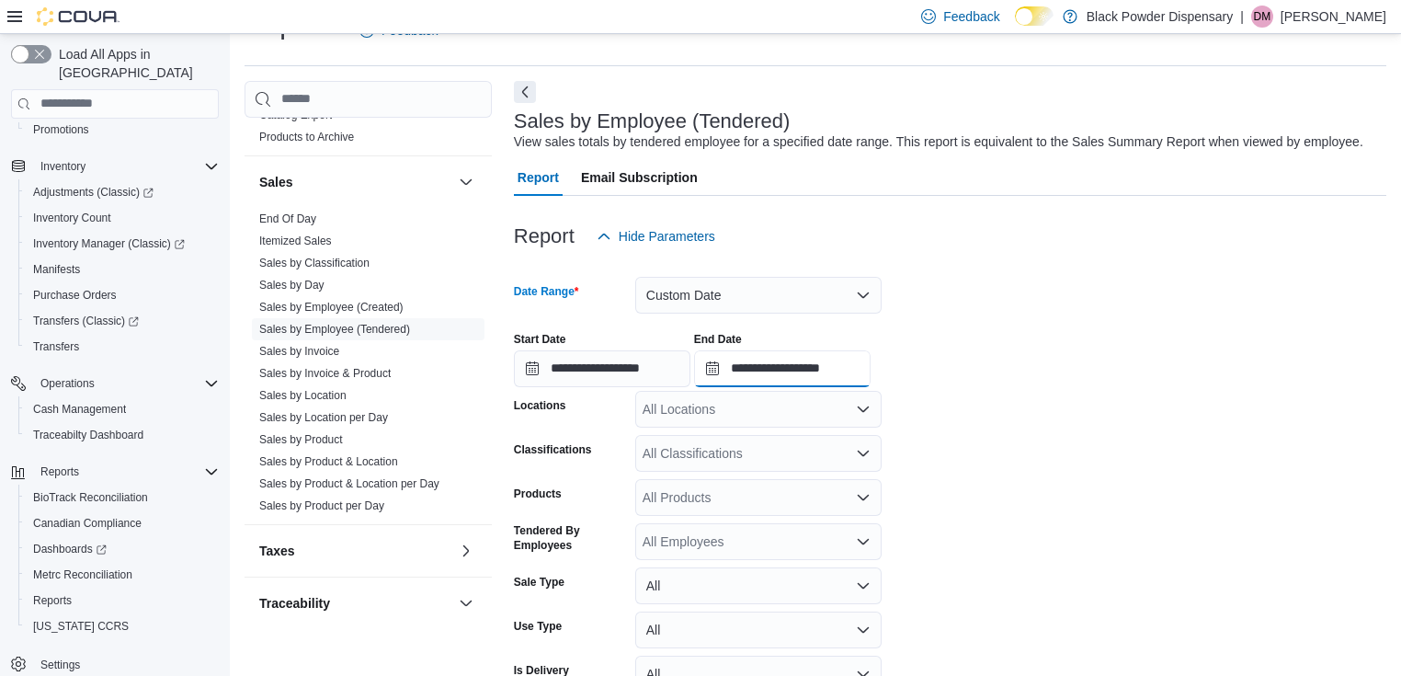
click at [790, 367] on input "**********" at bounding box center [782, 368] width 176 height 37
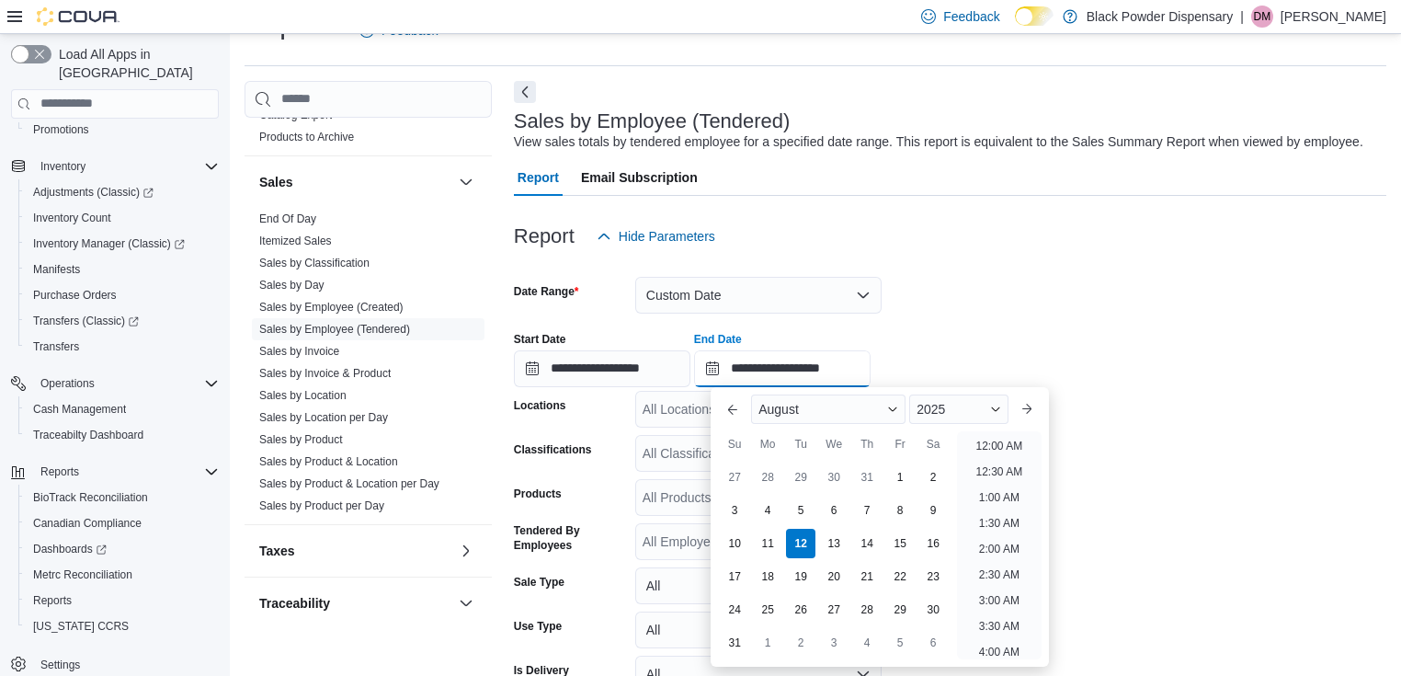
scroll to position [1011, 0]
click at [739, 544] on div "10" at bounding box center [735, 543] width 32 height 32
type input "**********"
click at [1171, 441] on form "**********" at bounding box center [950, 499] width 872 height 489
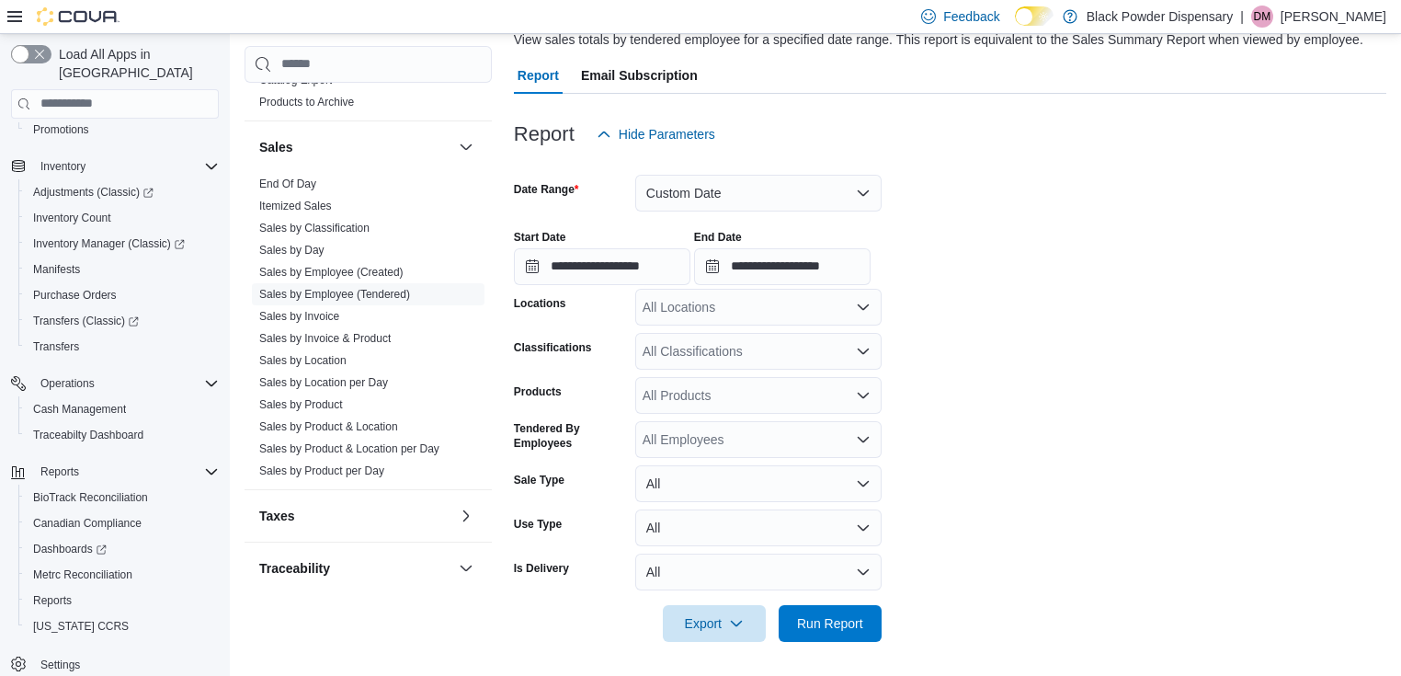
scroll to position [146, 0]
click at [828, 609] on span "Run Report" at bounding box center [830, 620] width 81 height 37
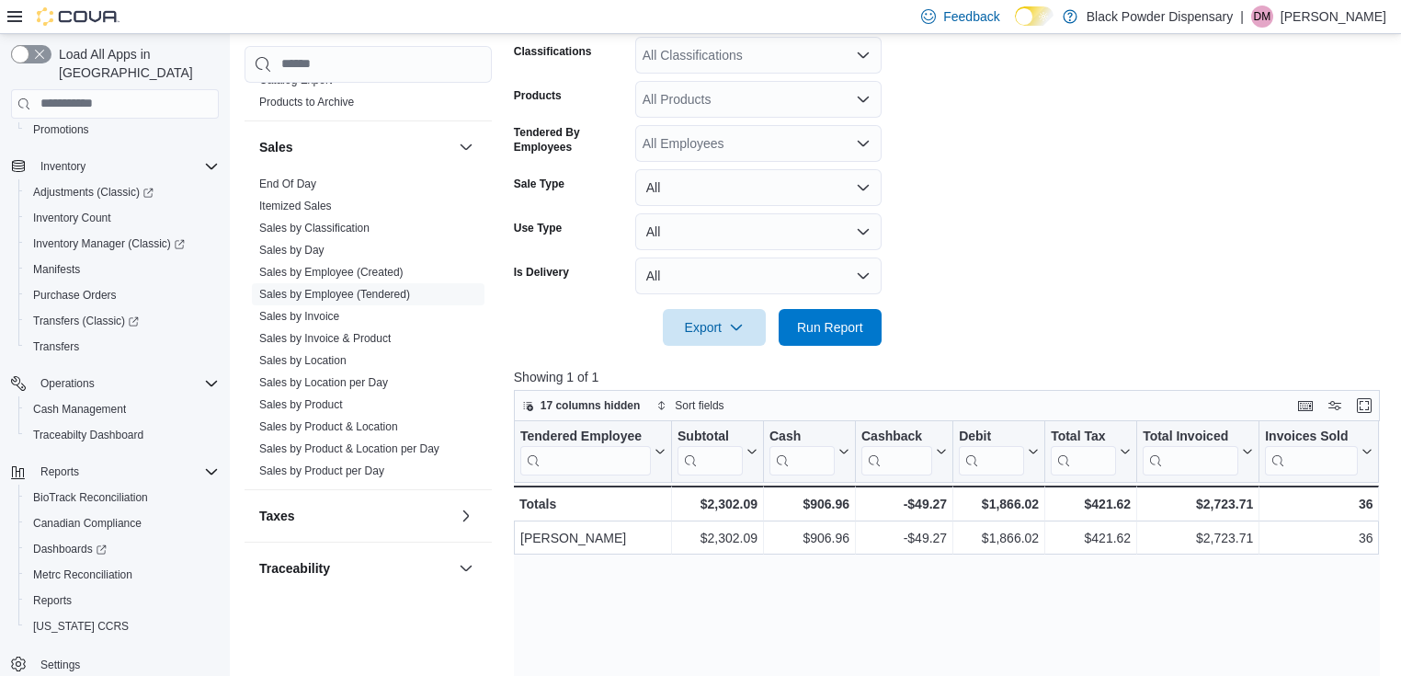
scroll to position [220, 0]
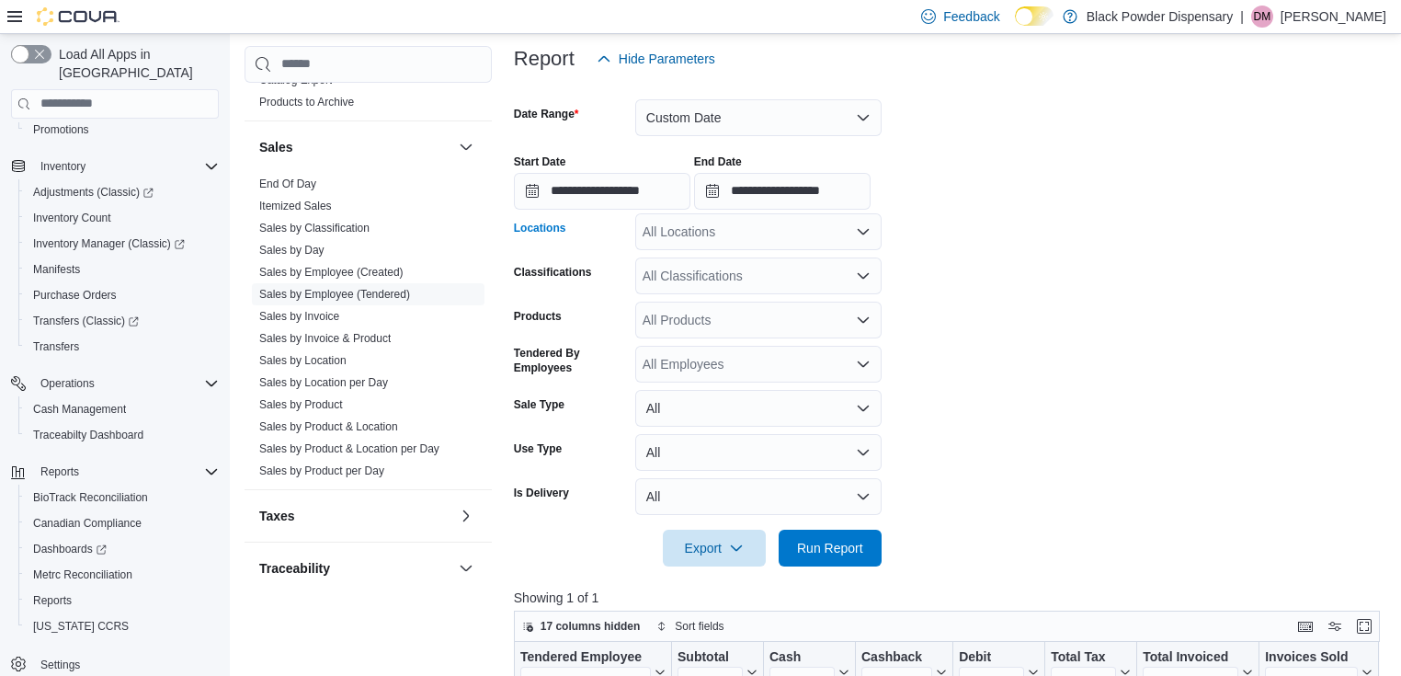
click at [864, 232] on icon "Open list of options" at bounding box center [863, 231] width 11 height 6
click at [864, 232] on icon "Close list of options" at bounding box center [863, 231] width 11 height 6
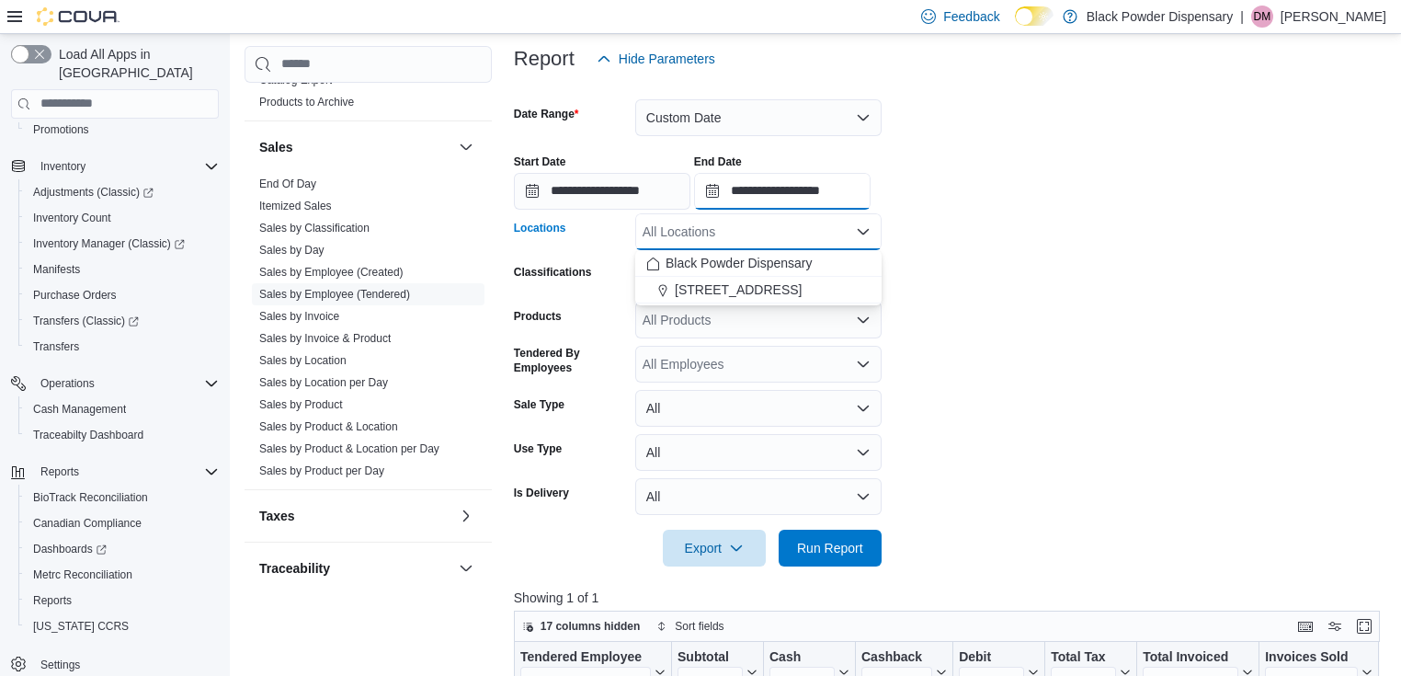
click at [831, 192] on input "**********" at bounding box center [782, 191] width 176 height 37
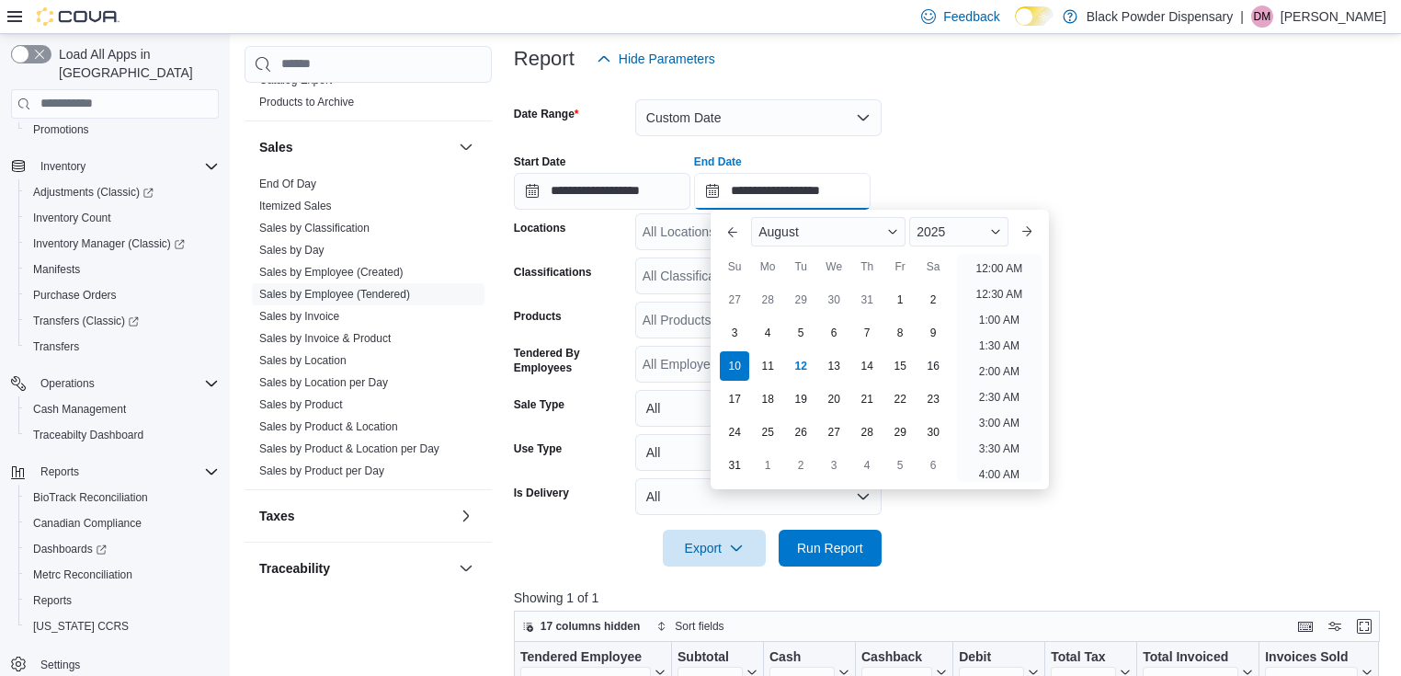
scroll to position [1011, 0]
click at [925, 327] on div "9" at bounding box center [933, 332] width 32 height 32
type input "**********"
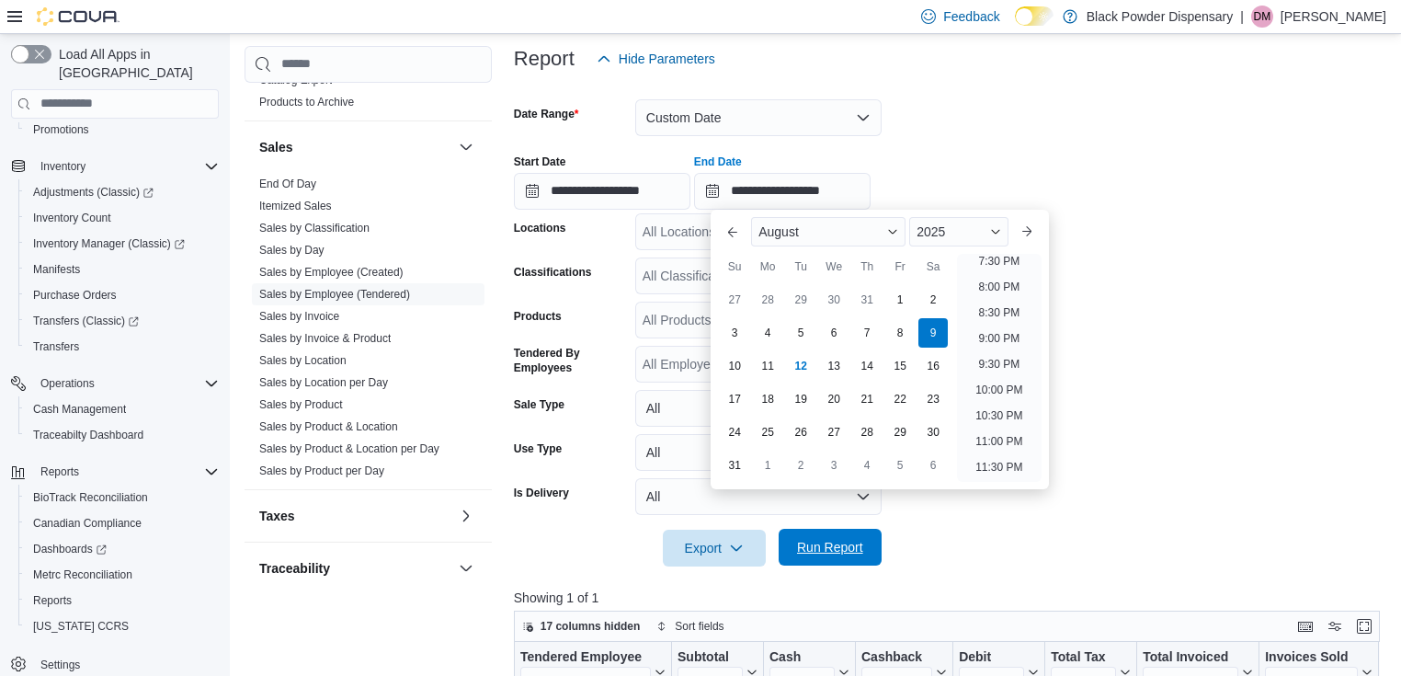
click at [853, 537] on span "Run Report" at bounding box center [830, 546] width 81 height 37
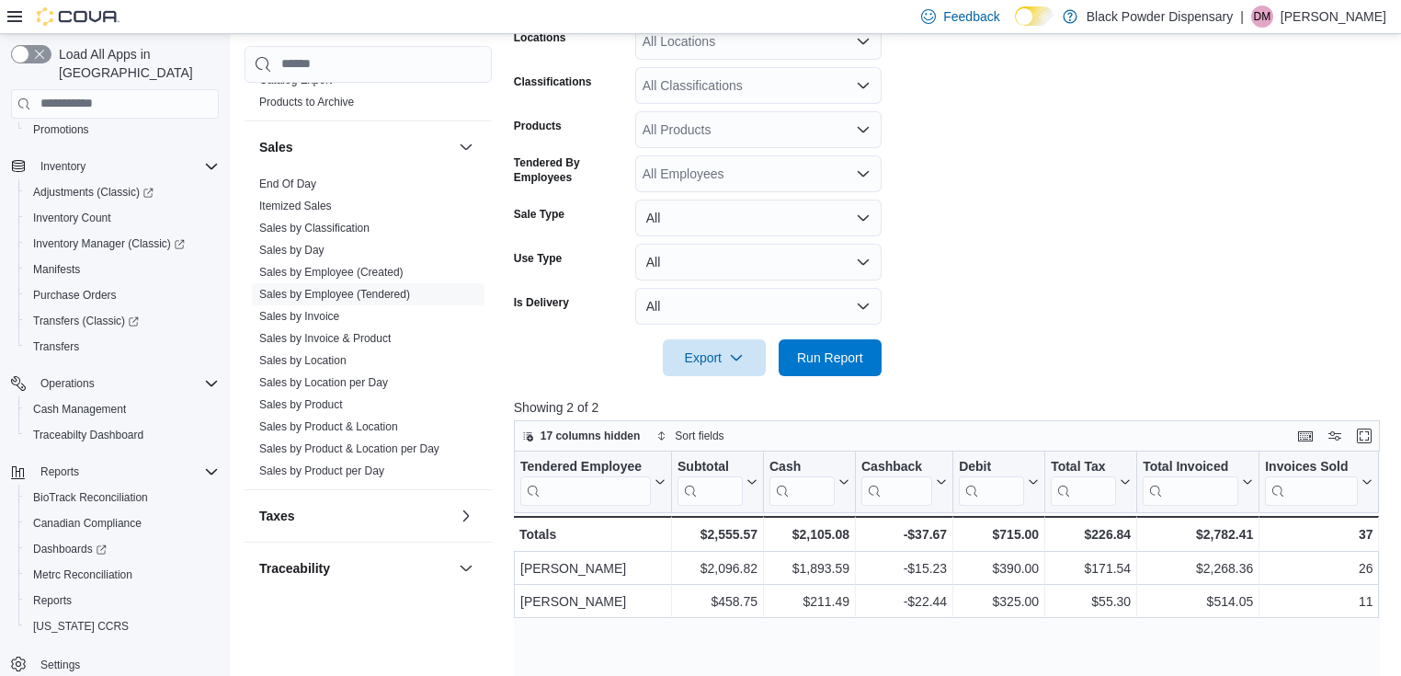
scroll to position [293, 0]
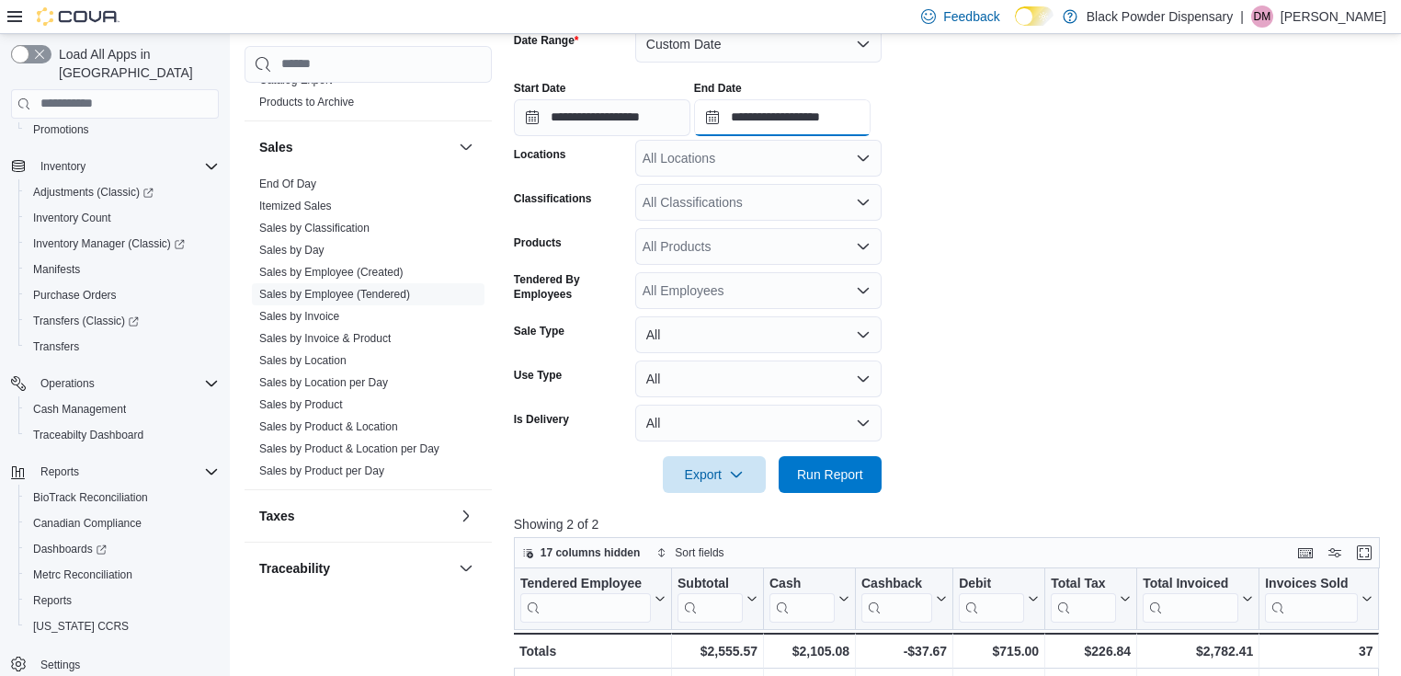
click at [817, 115] on input "**********" at bounding box center [782, 117] width 176 height 37
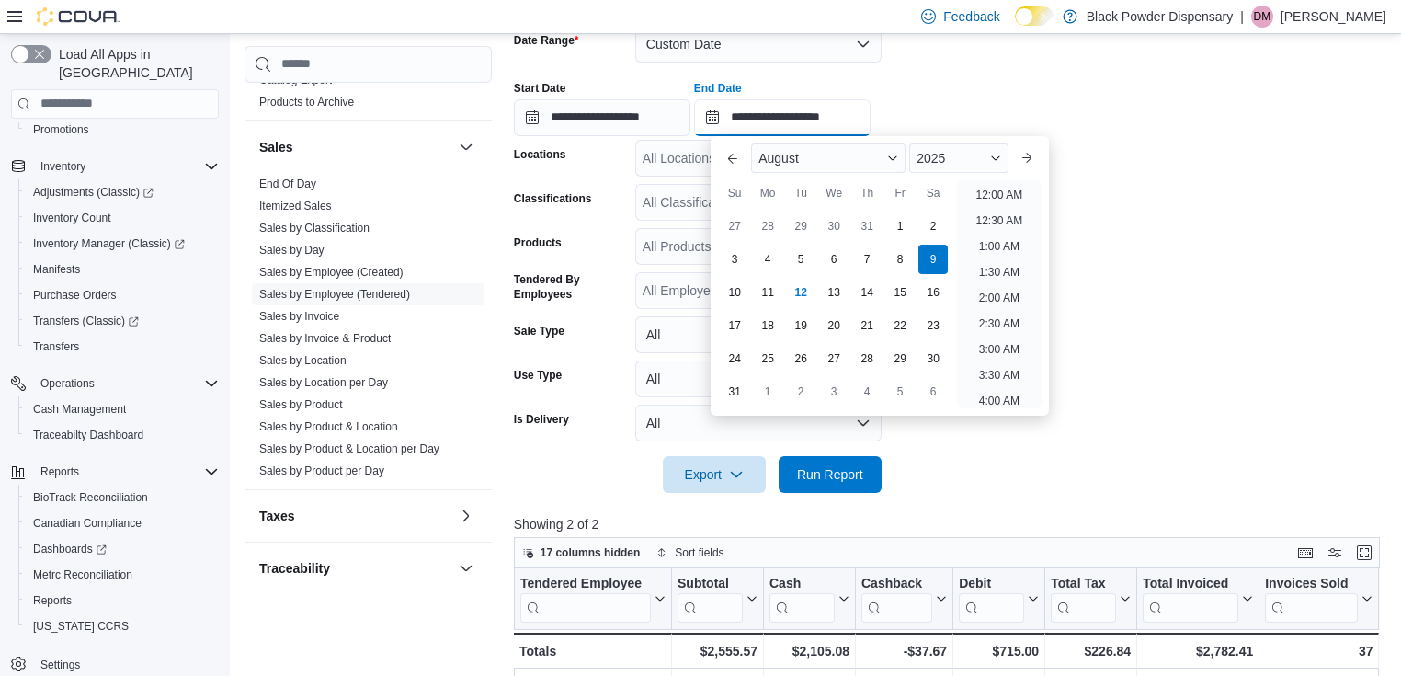
scroll to position [1011, 0]
click at [730, 293] on div "10" at bounding box center [735, 292] width 32 height 32
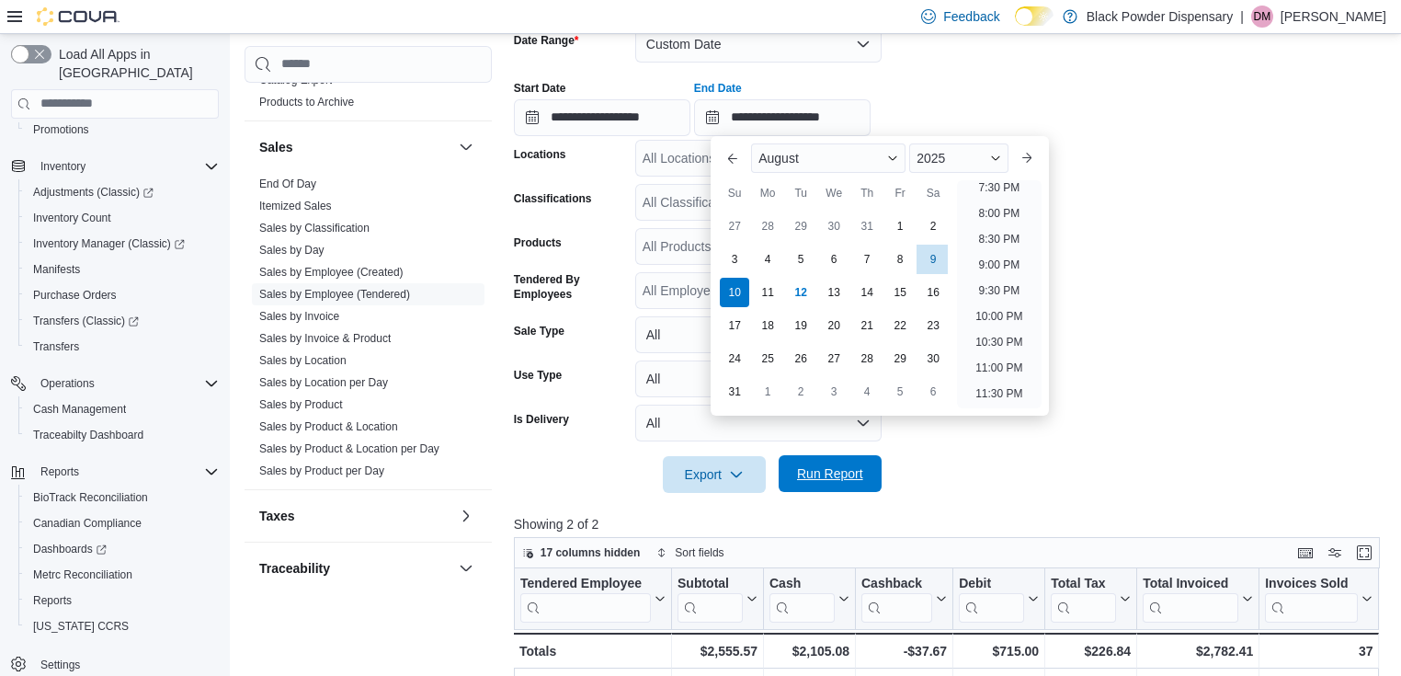
click at [831, 478] on span "Run Report" at bounding box center [830, 473] width 66 height 18
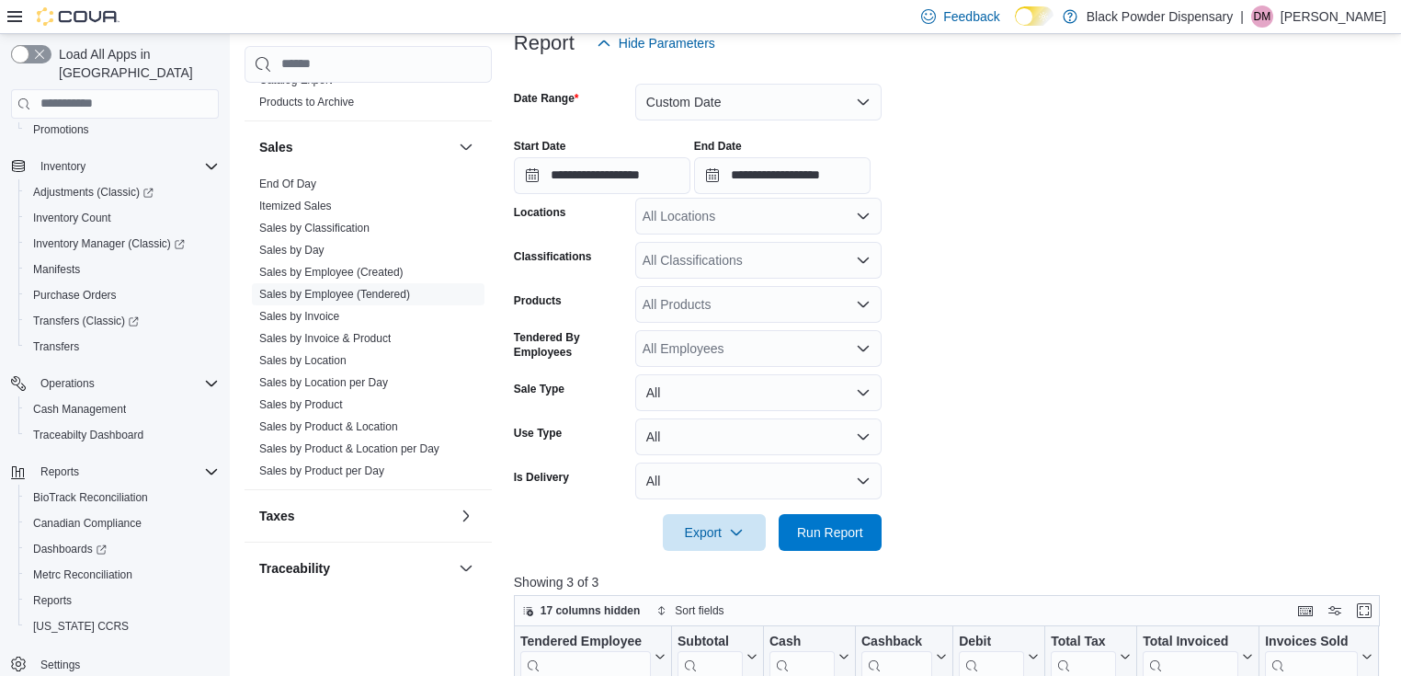
scroll to position [220, 0]
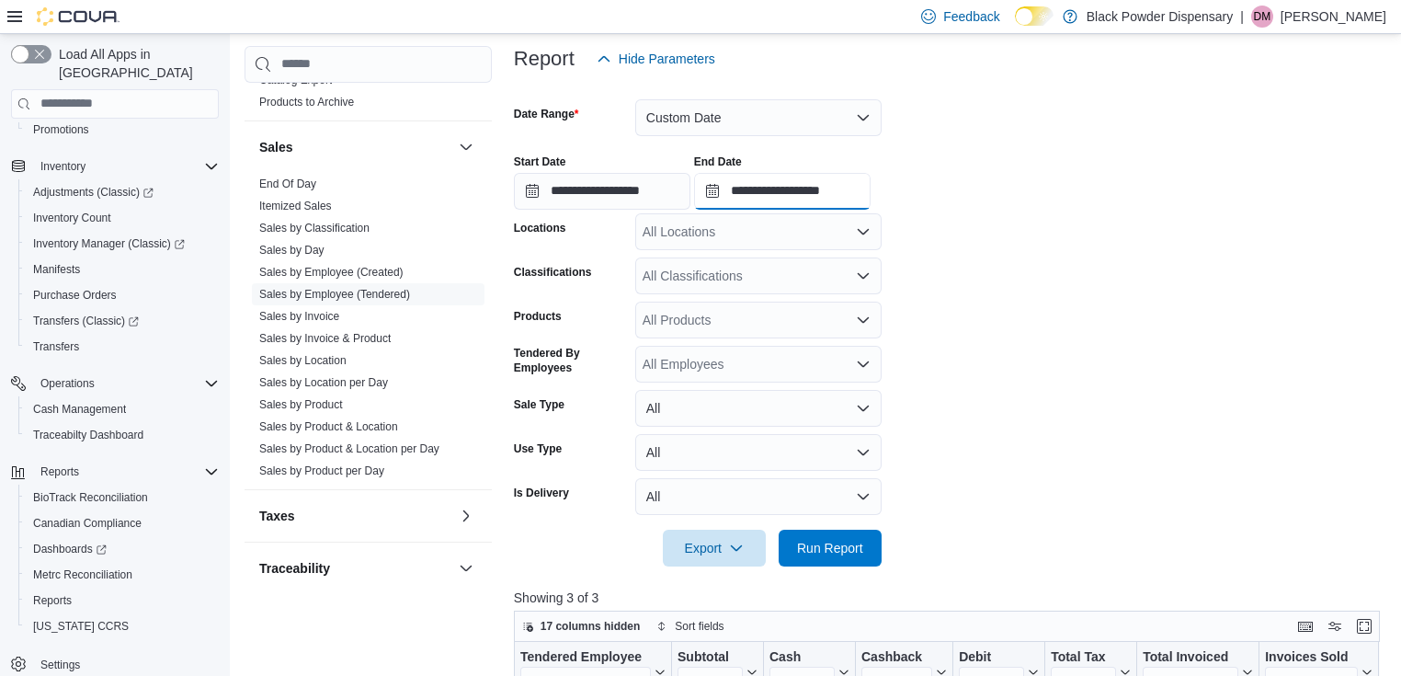
click at [754, 187] on input "**********" at bounding box center [782, 191] width 176 height 37
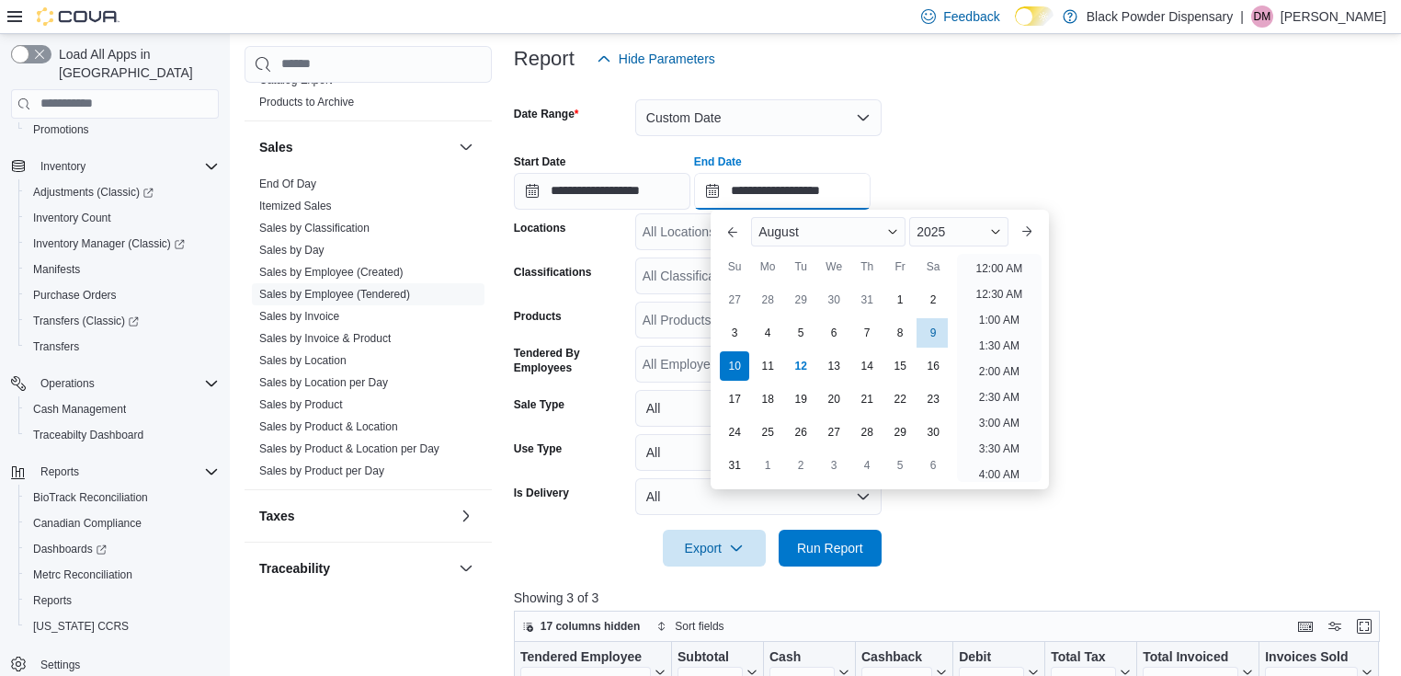
scroll to position [1011, 0]
click at [768, 355] on div "11" at bounding box center [768, 365] width 32 height 32
type input "**********"
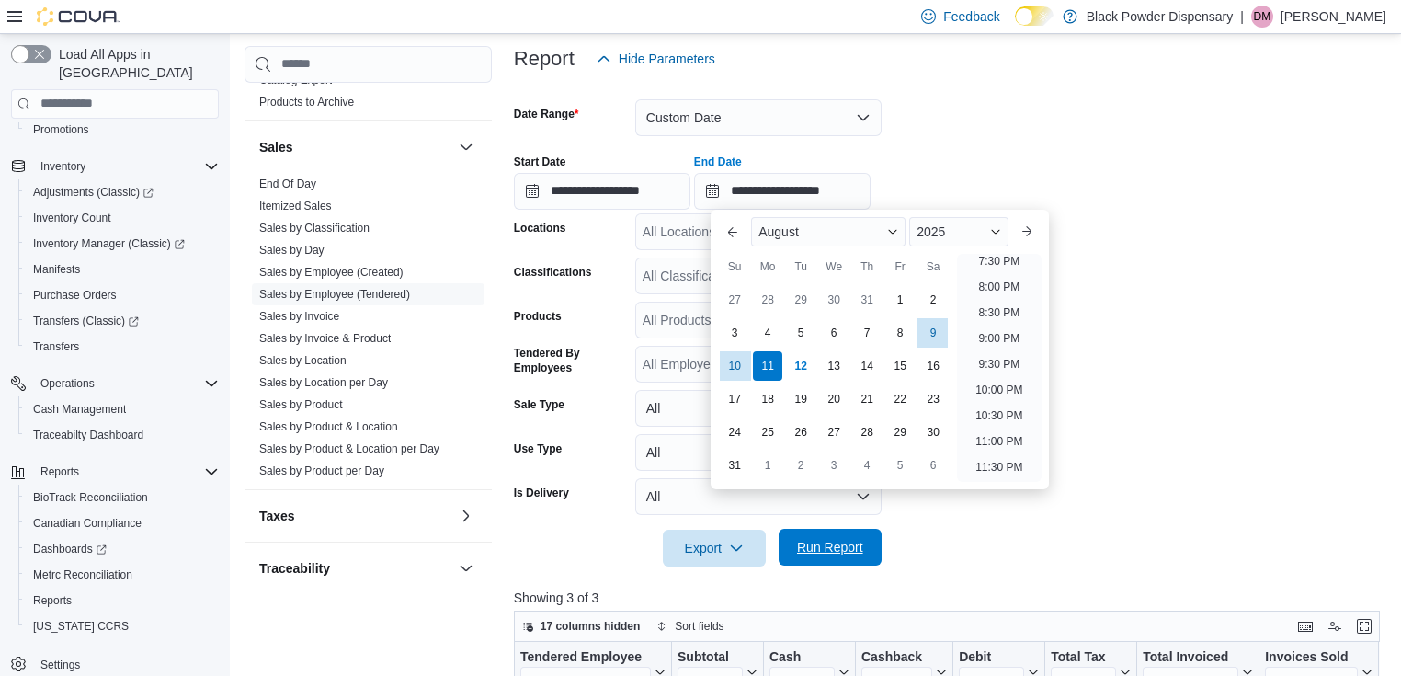
click at [827, 537] on span "Run Report" at bounding box center [830, 546] width 81 height 37
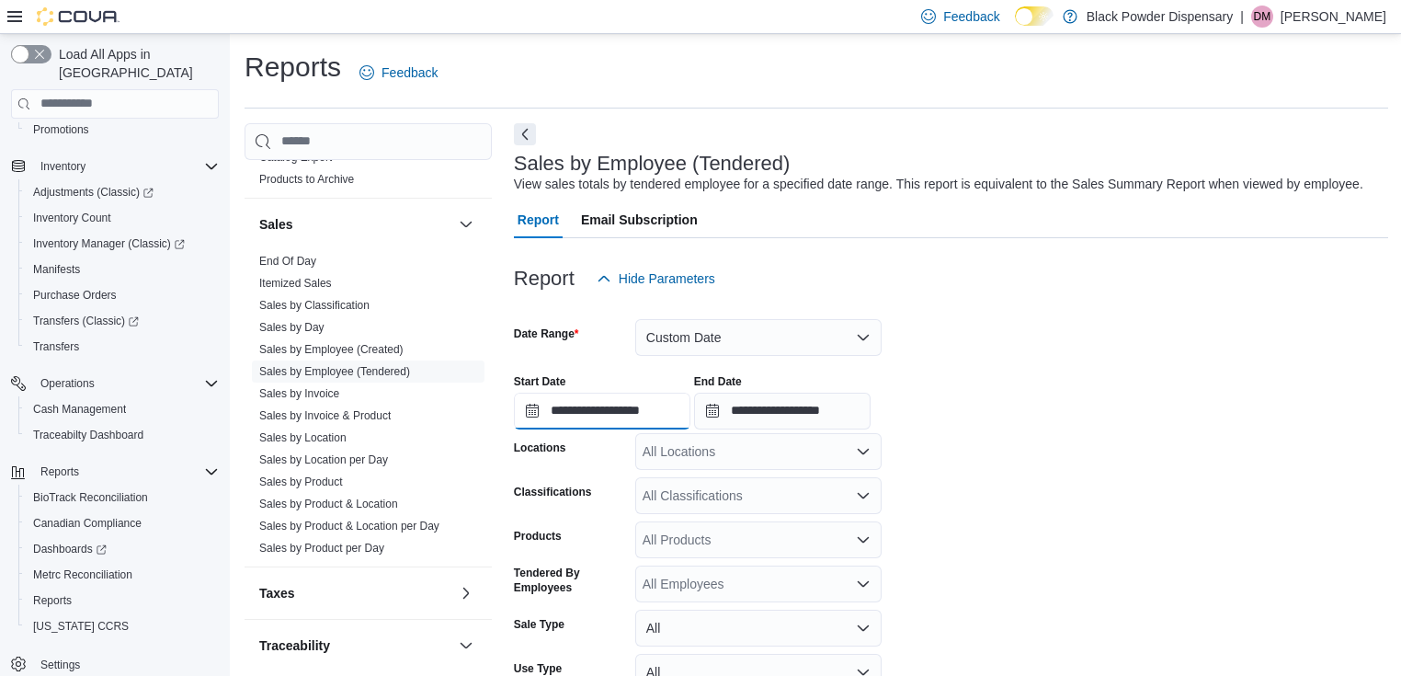
click at [621, 412] on input "**********" at bounding box center [602, 410] width 176 height 37
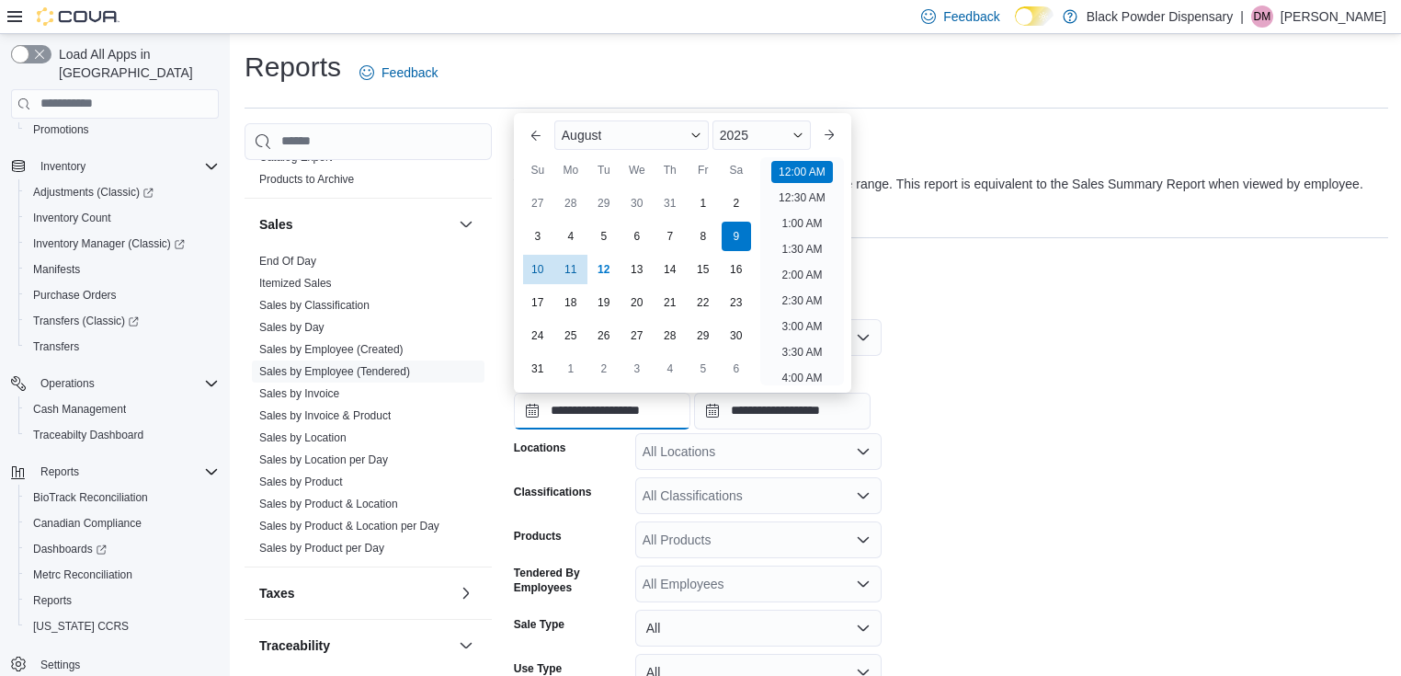
scroll to position [57, 0]
click at [691, 205] on div "1" at bounding box center [703, 203] width 32 height 32
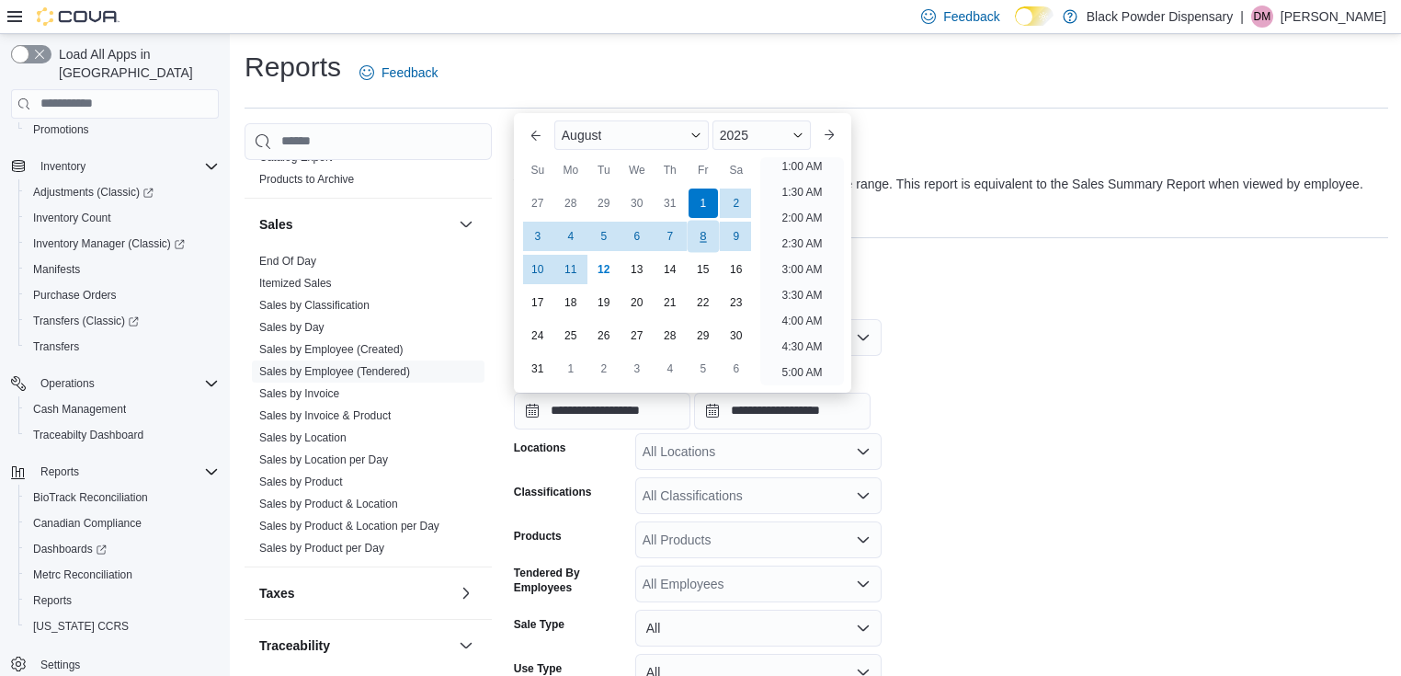
scroll to position [4, 0]
click at [1018, 285] on div "Report Hide Parameters" at bounding box center [951, 278] width 875 height 37
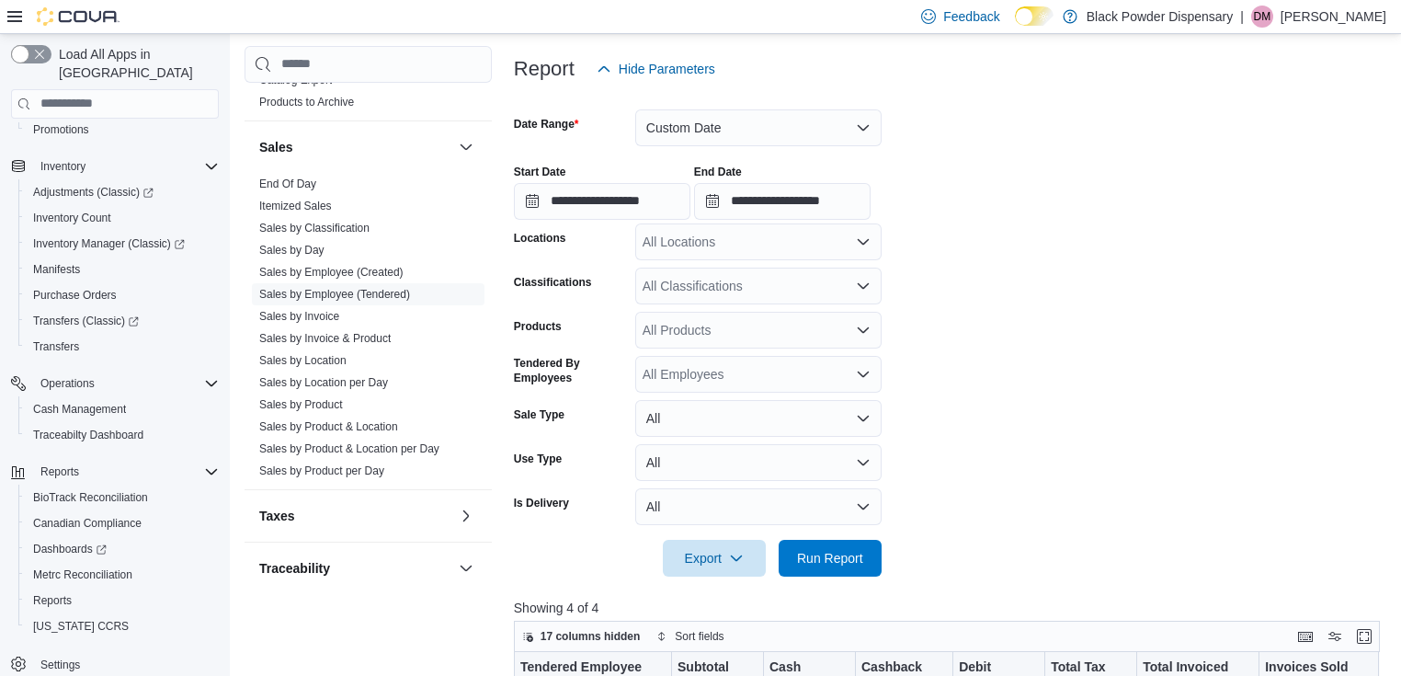
scroll to position [368, 0]
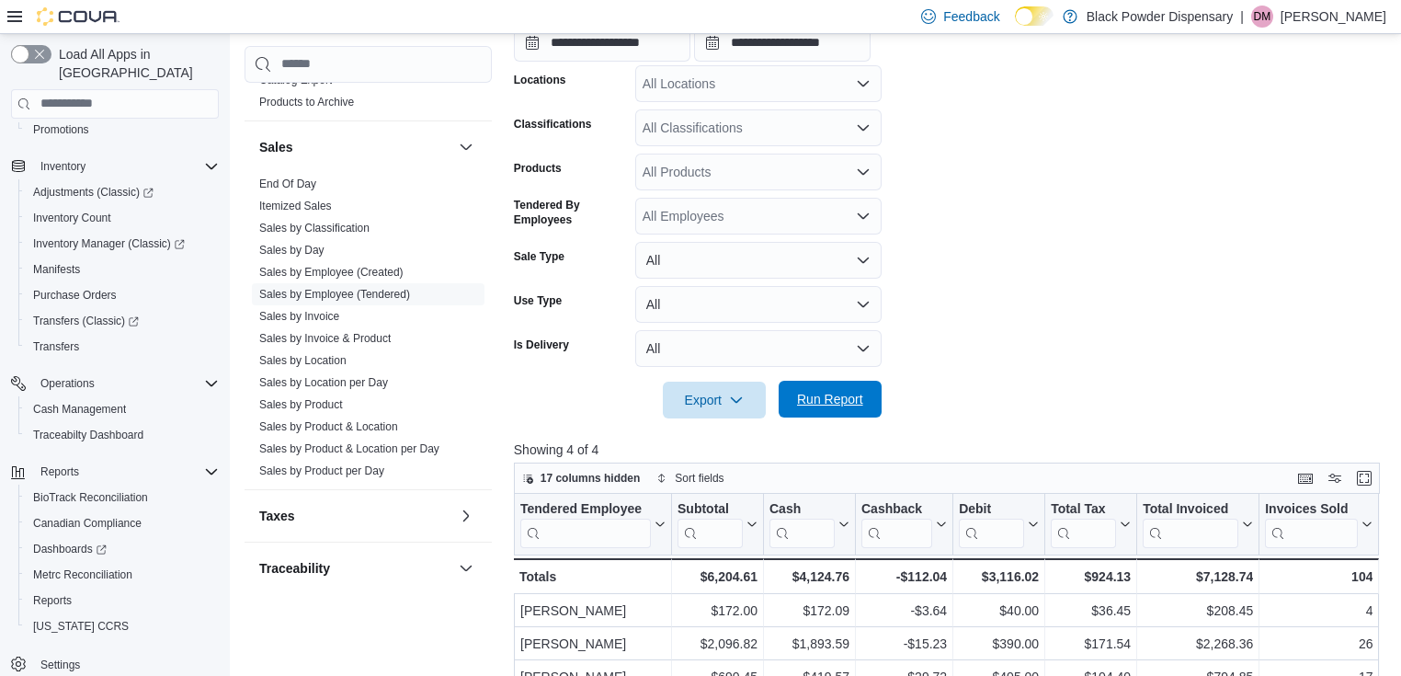
click at [838, 404] on span "Run Report" at bounding box center [830, 399] width 66 height 18
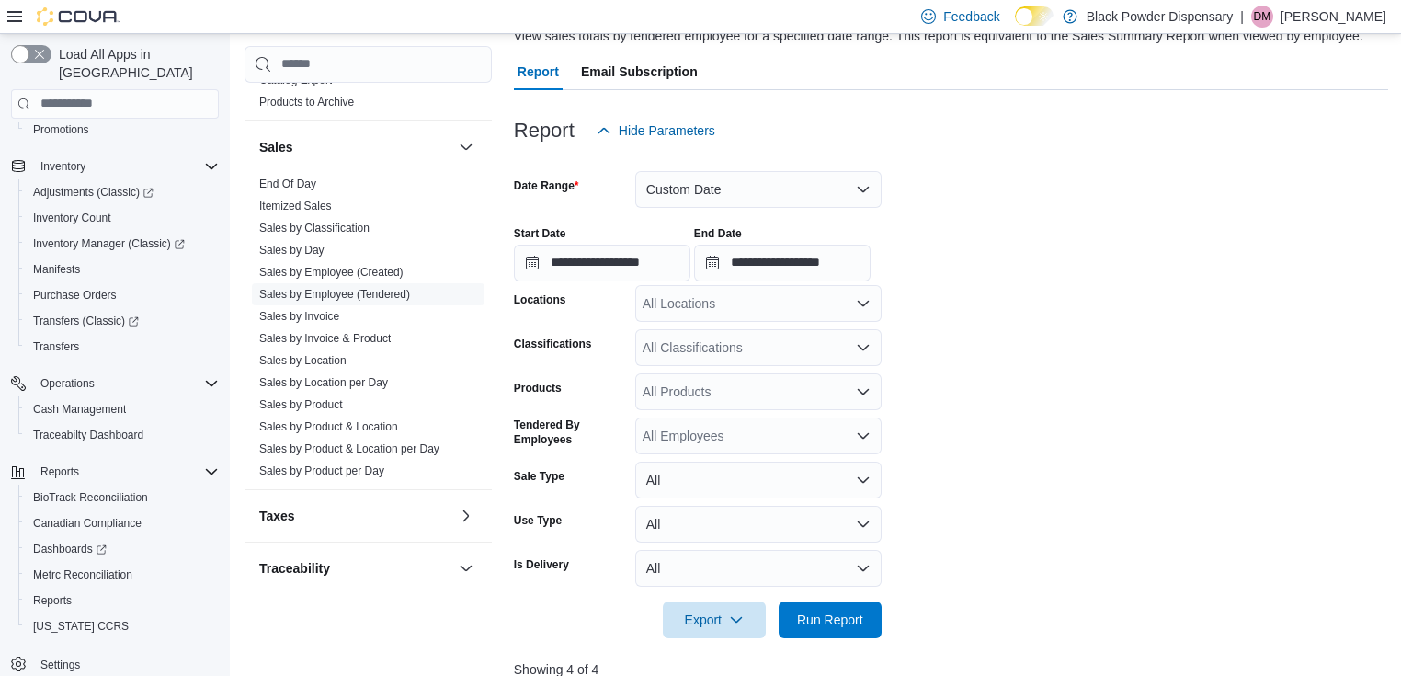
scroll to position [147, 0]
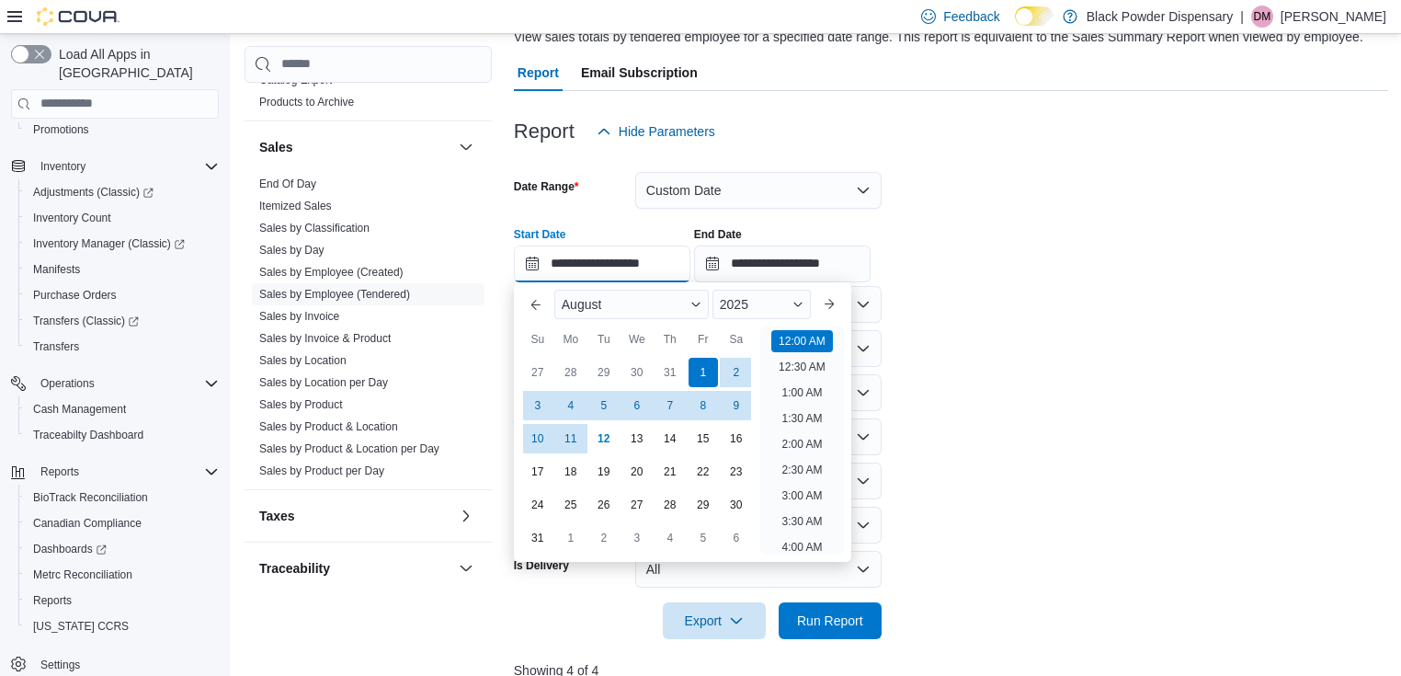
click at [634, 263] on input "**********" at bounding box center [602, 263] width 176 height 37
click at [530, 301] on button "Previous Month" at bounding box center [535, 304] width 29 height 29
type input "**********"
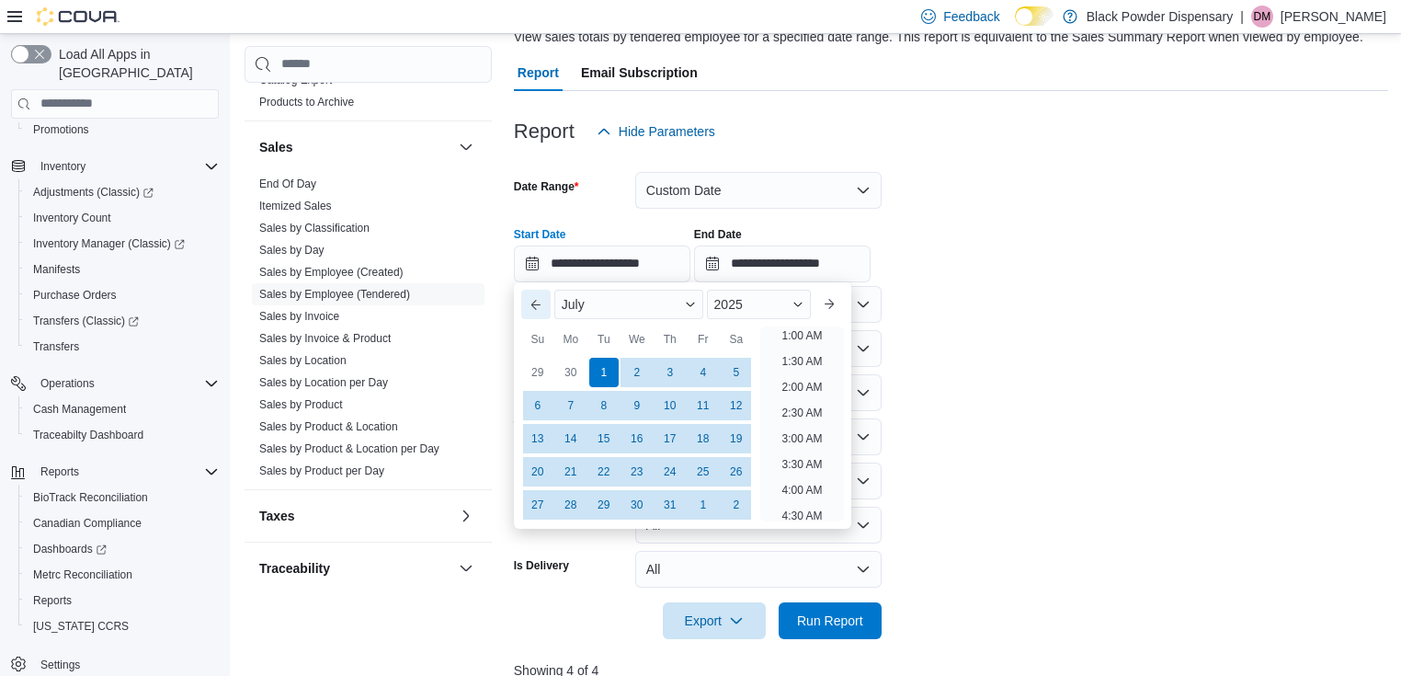
scroll to position [4, 0]
click at [605, 374] on div "1" at bounding box center [603, 372] width 32 height 32
click at [820, 257] on input "**********" at bounding box center [782, 263] width 176 height 37
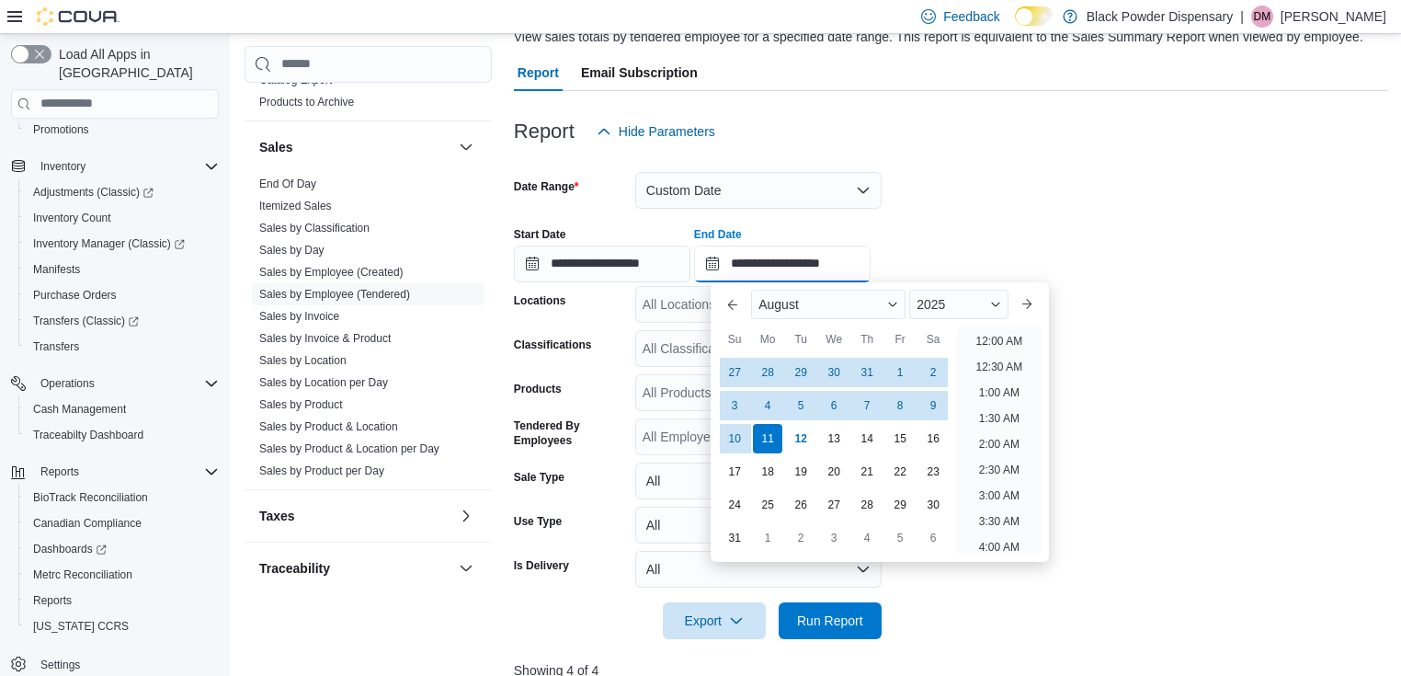
scroll to position [1011, 0]
click at [864, 381] on div "31" at bounding box center [867, 372] width 32 height 32
type input "**********"
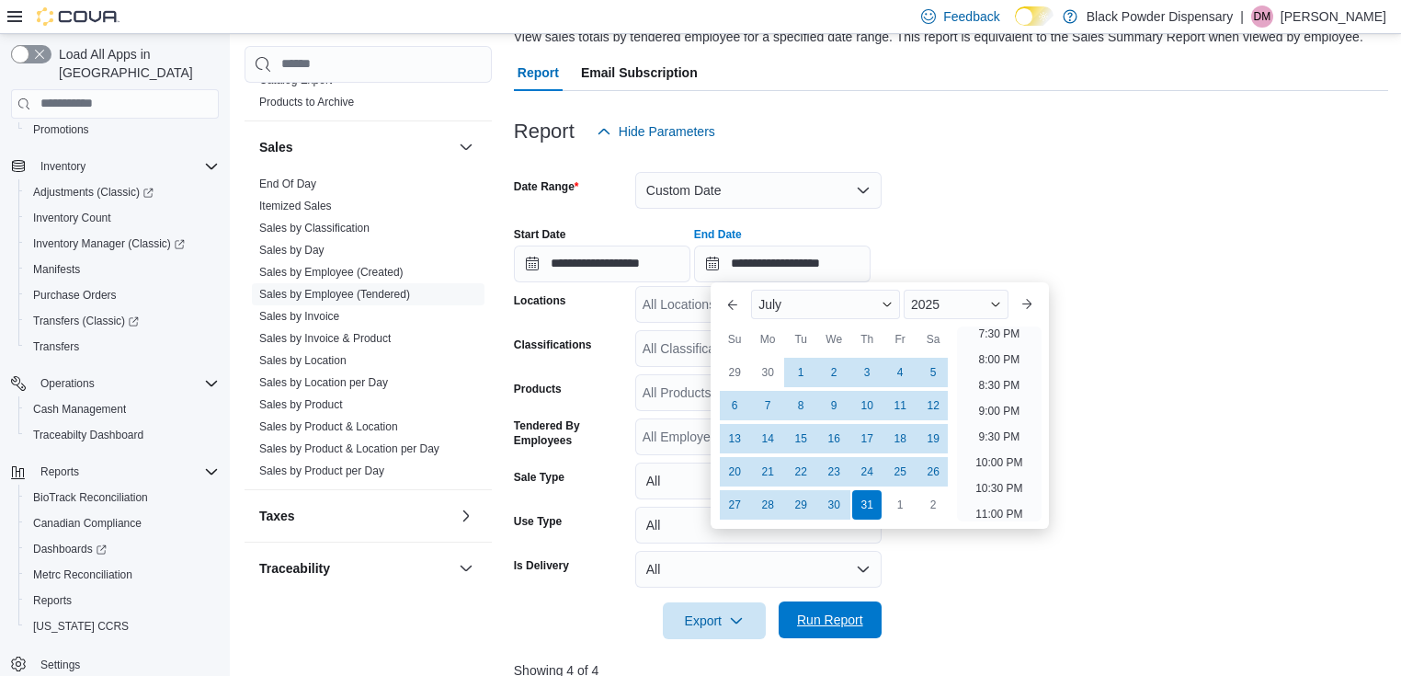
click at [835, 626] on span "Run Report" at bounding box center [830, 619] width 66 height 18
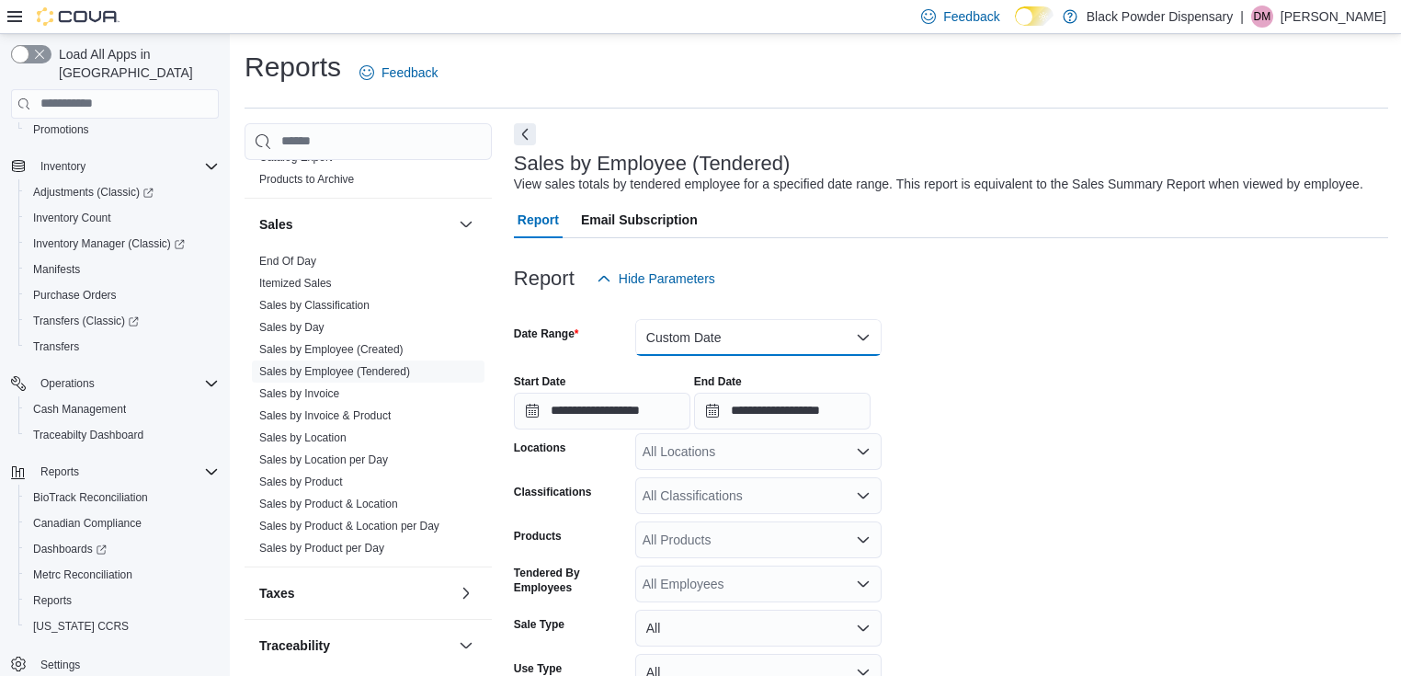
click at [722, 340] on button "Custom Date" at bounding box center [758, 337] width 246 height 37
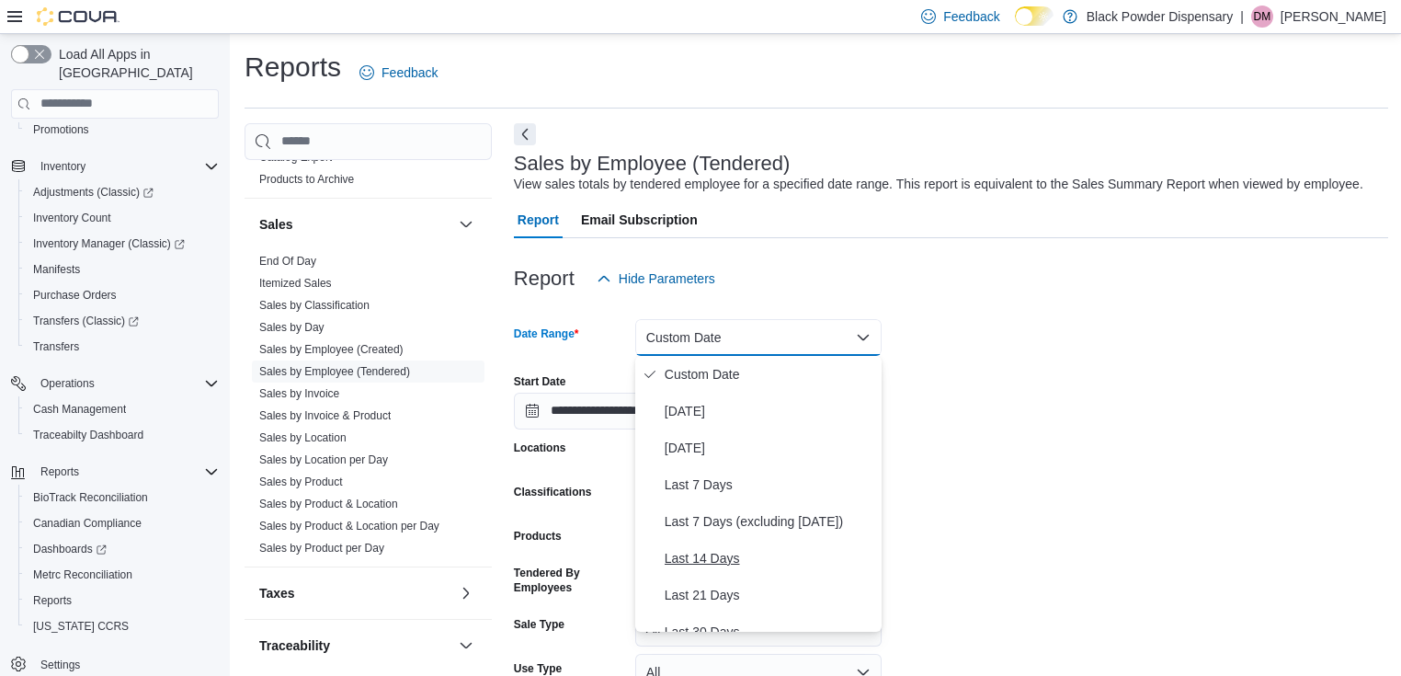
scroll to position [276, 0]
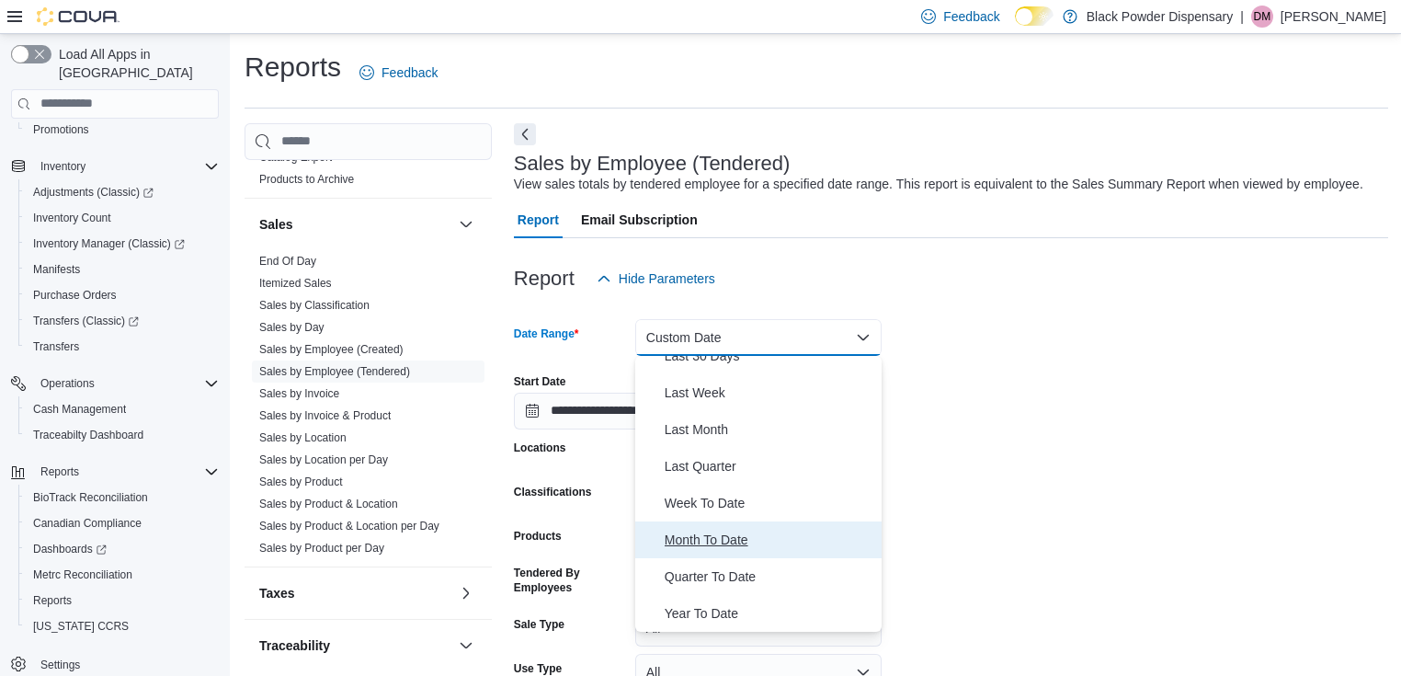
click at [695, 539] on span "Month To Date" at bounding box center [770, 539] width 210 height 22
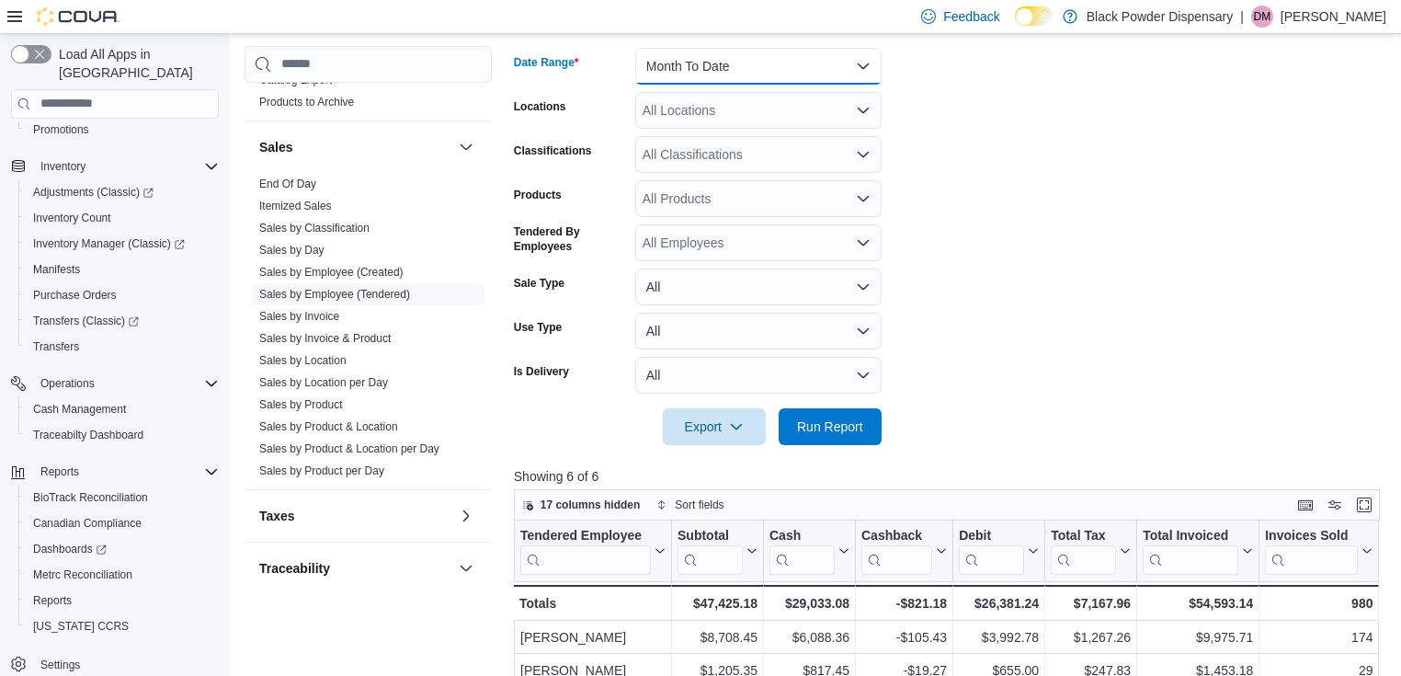
scroll to position [147, 0]
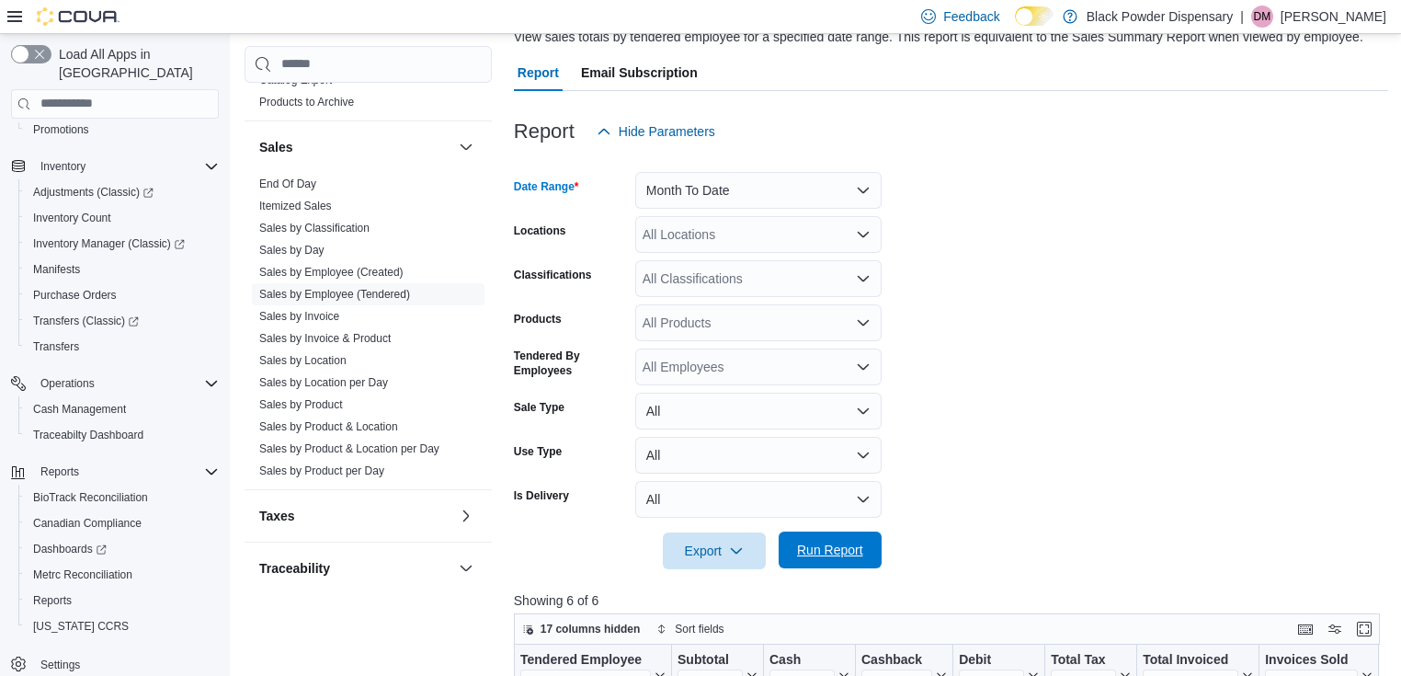
click at [835, 550] on span "Run Report" at bounding box center [830, 549] width 66 height 18
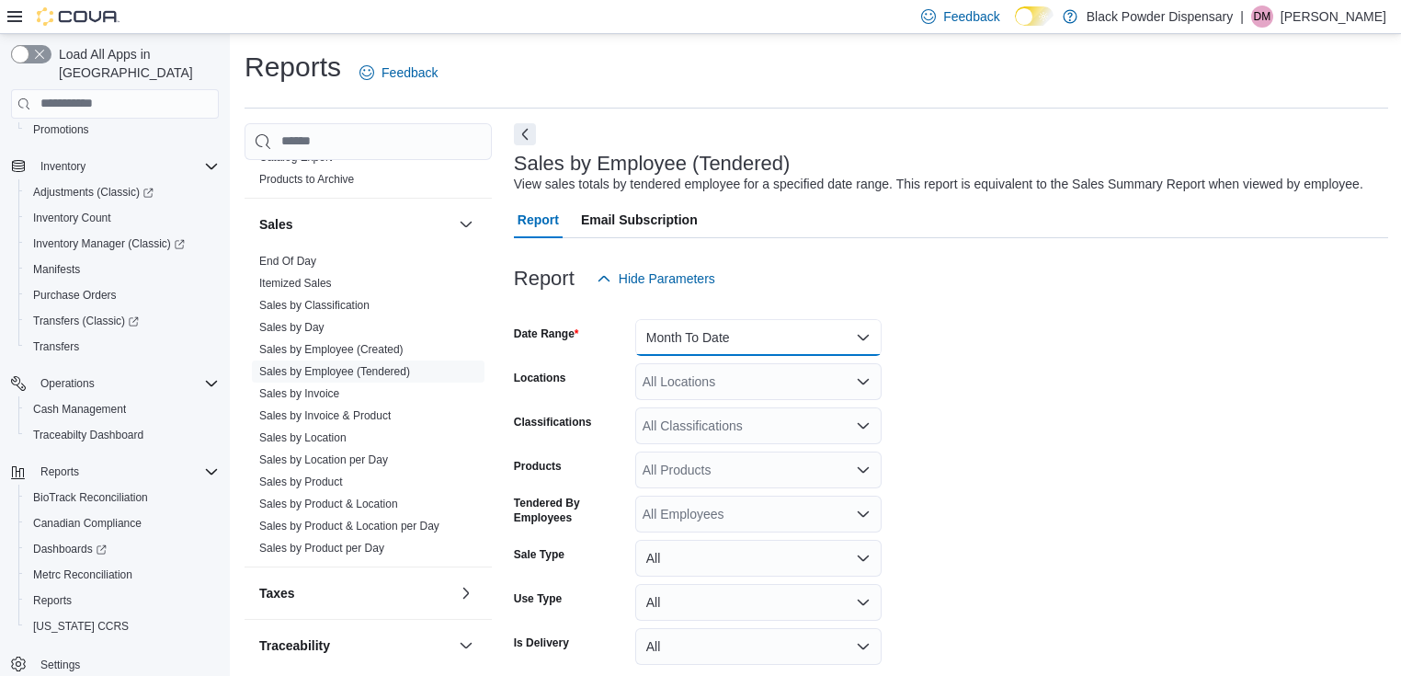
click at [768, 331] on button "Month To Date" at bounding box center [758, 337] width 246 height 37
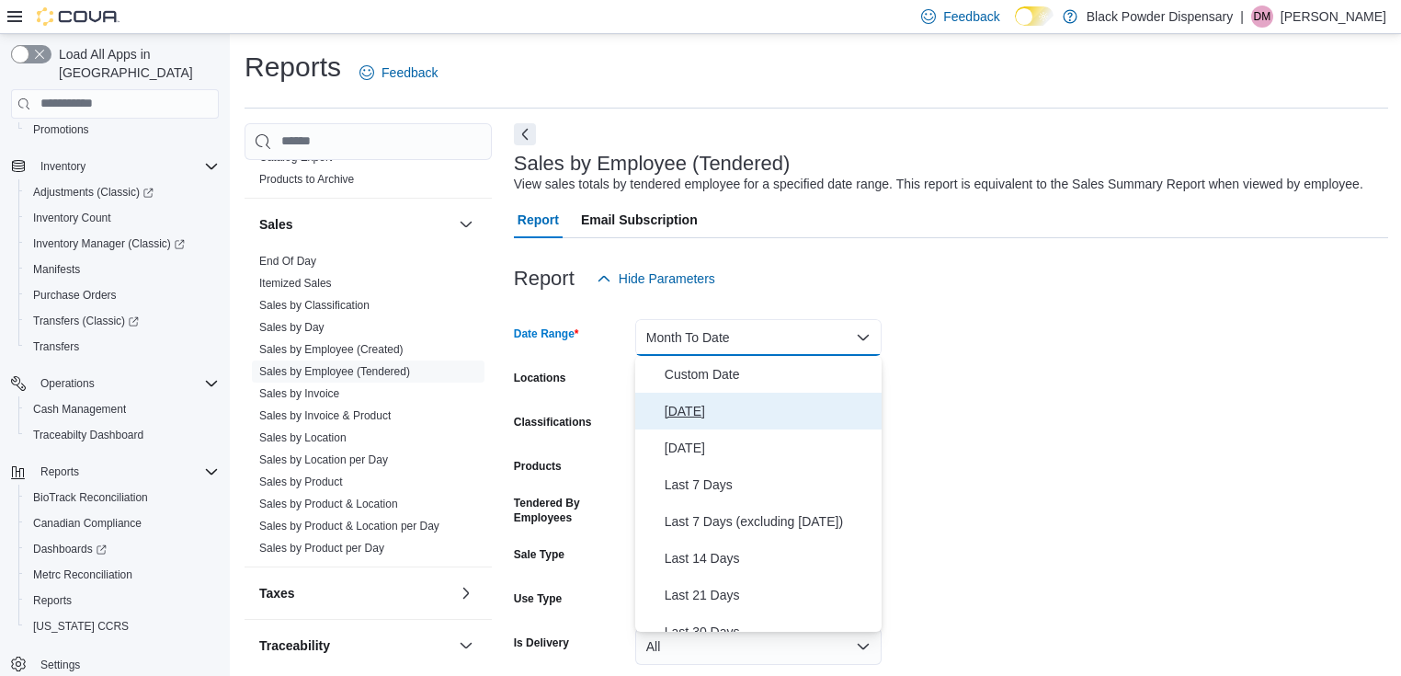
click at [675, 404] on span "Today" at bounding box center [770, 411] width 210 height 22
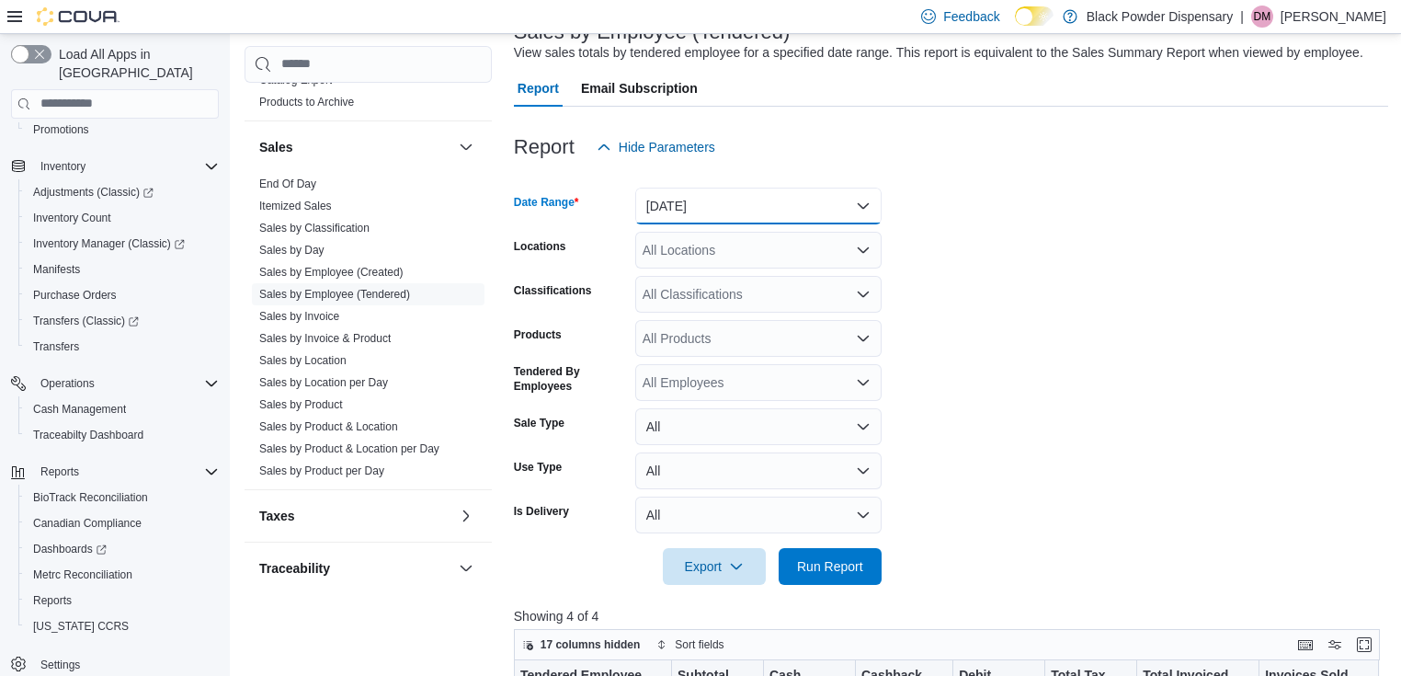
scroll to position [368, 0]
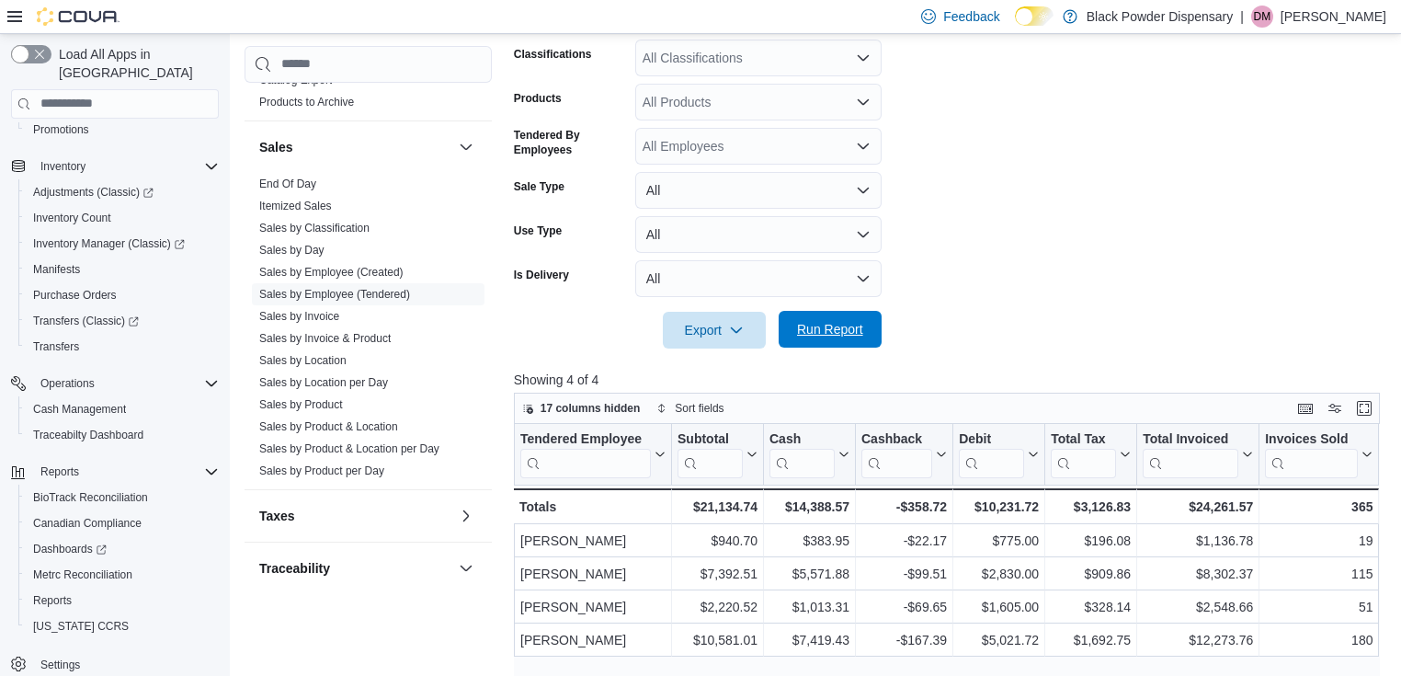
click at [849, 335] on span "Run Report" at bounding box center [830, 329] width 66 height 18
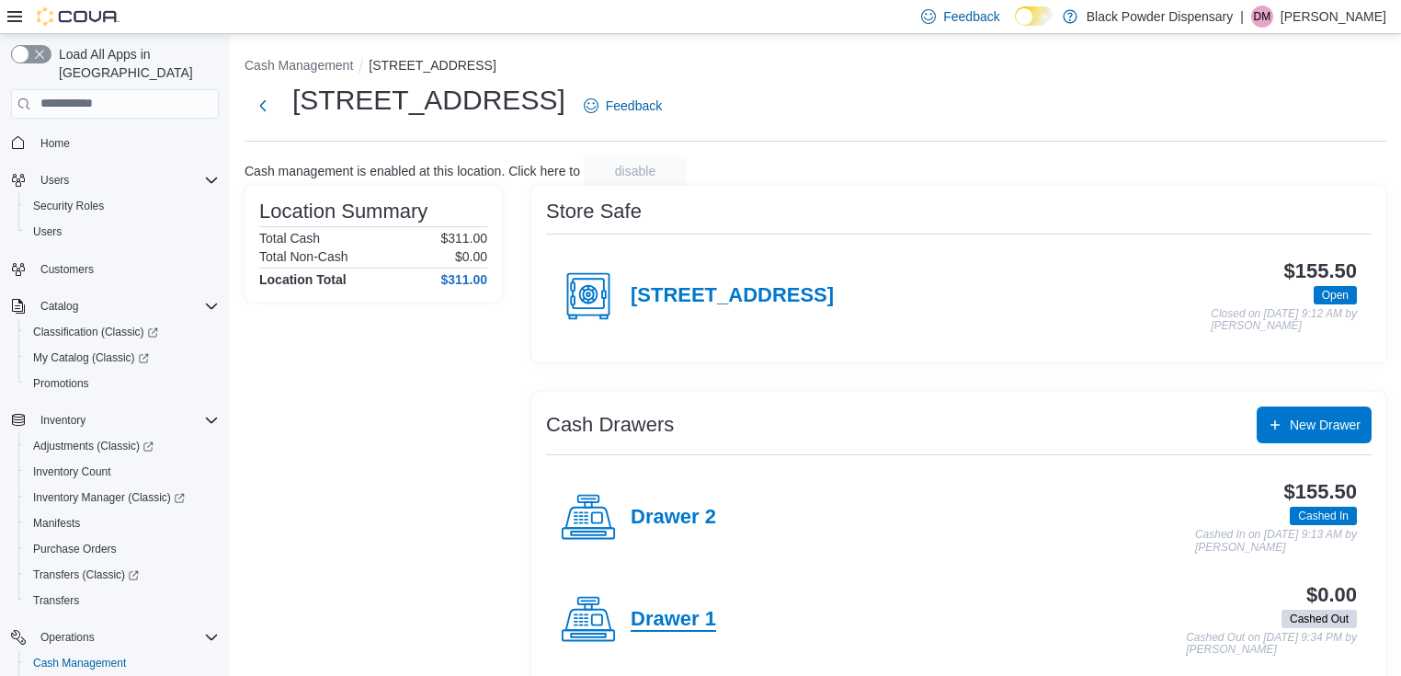
click at [672, 625] on h4 "Drawer 1" at bounding box center [672, 620] width 85 height 24
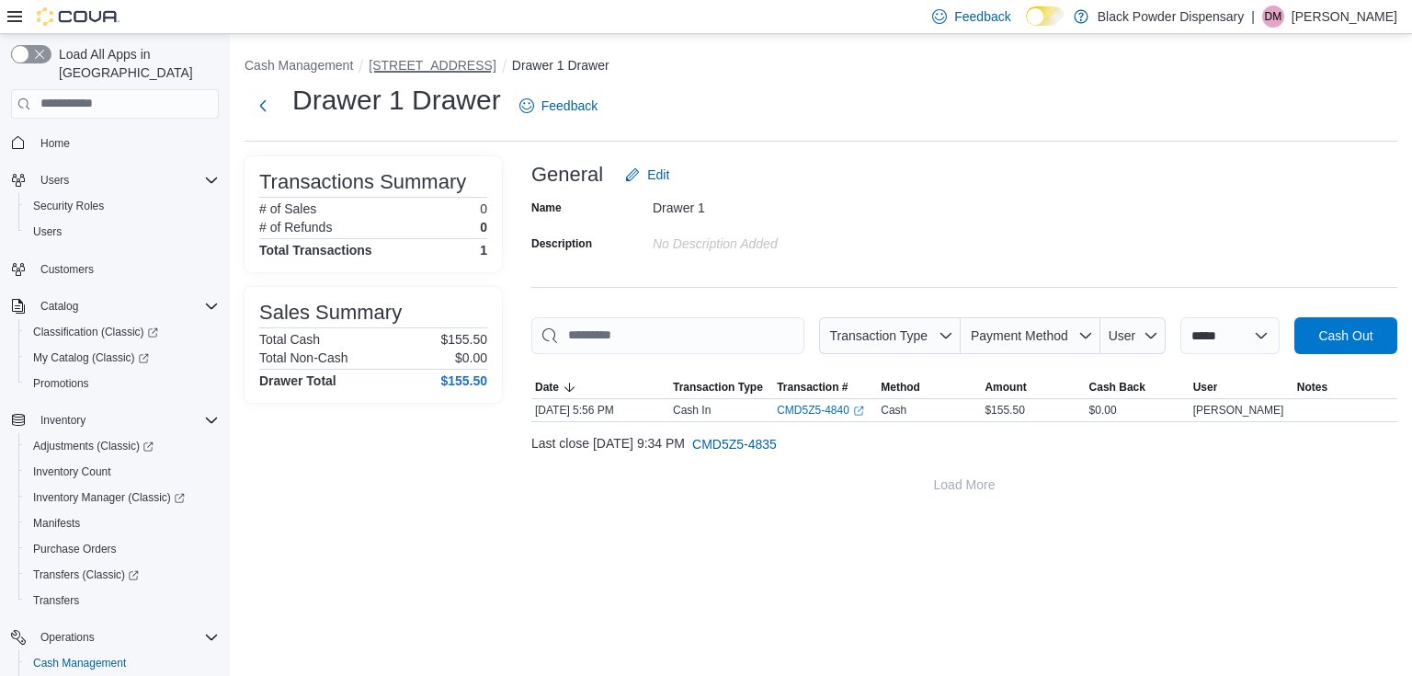
click at [412, 67] on button "[STREET_ADDRESS]" at bounding box center [432, 65] width 127 height 15
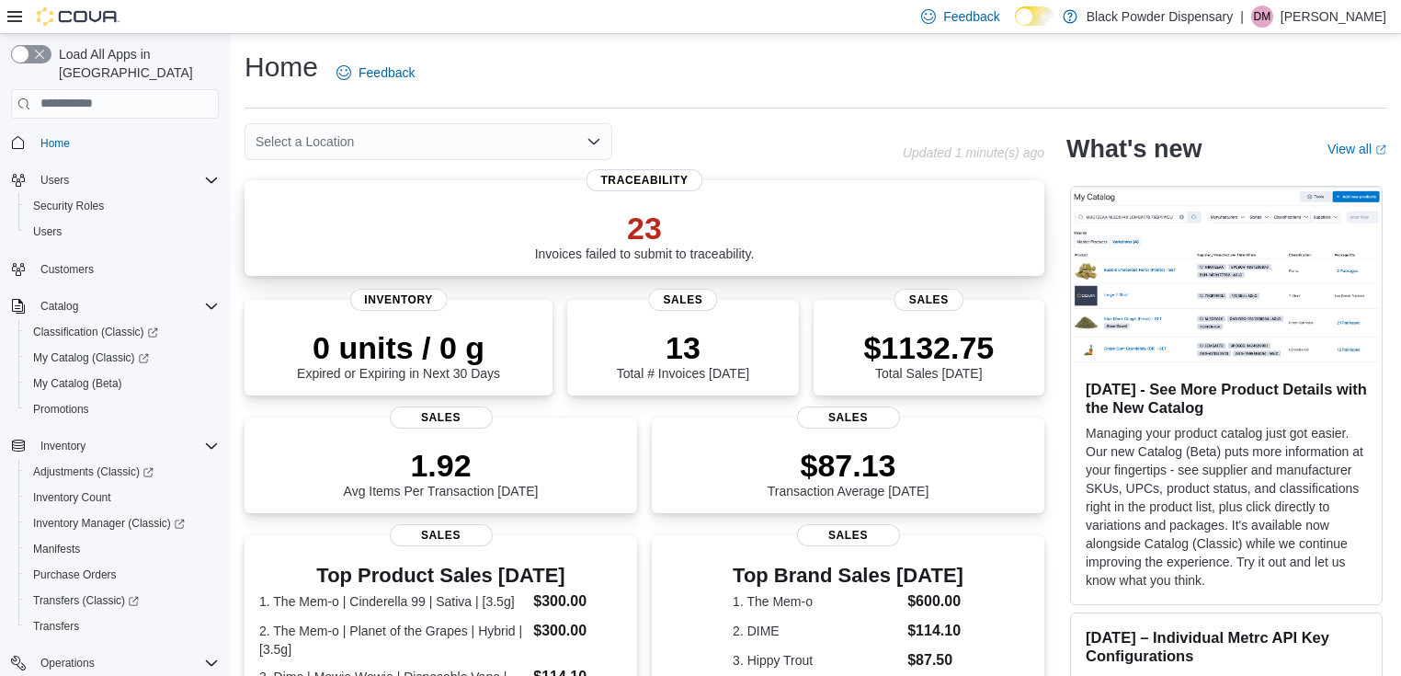
click at [674, 208] on div "23 Invoices failed to submit to traceability." at bounding box center [644, 231] width 770 height 59
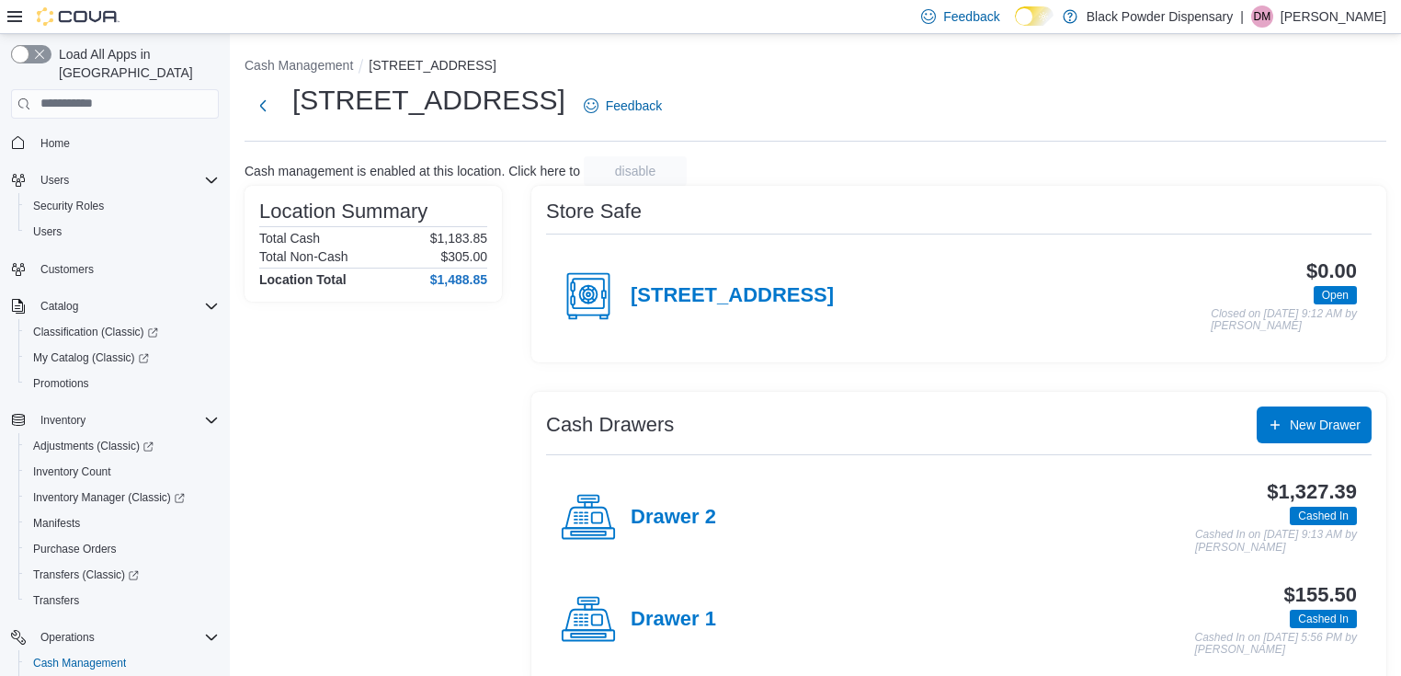
click at [684, 504] on div "Drawer 2" at bounding box center [638, 517] width 155 height 55
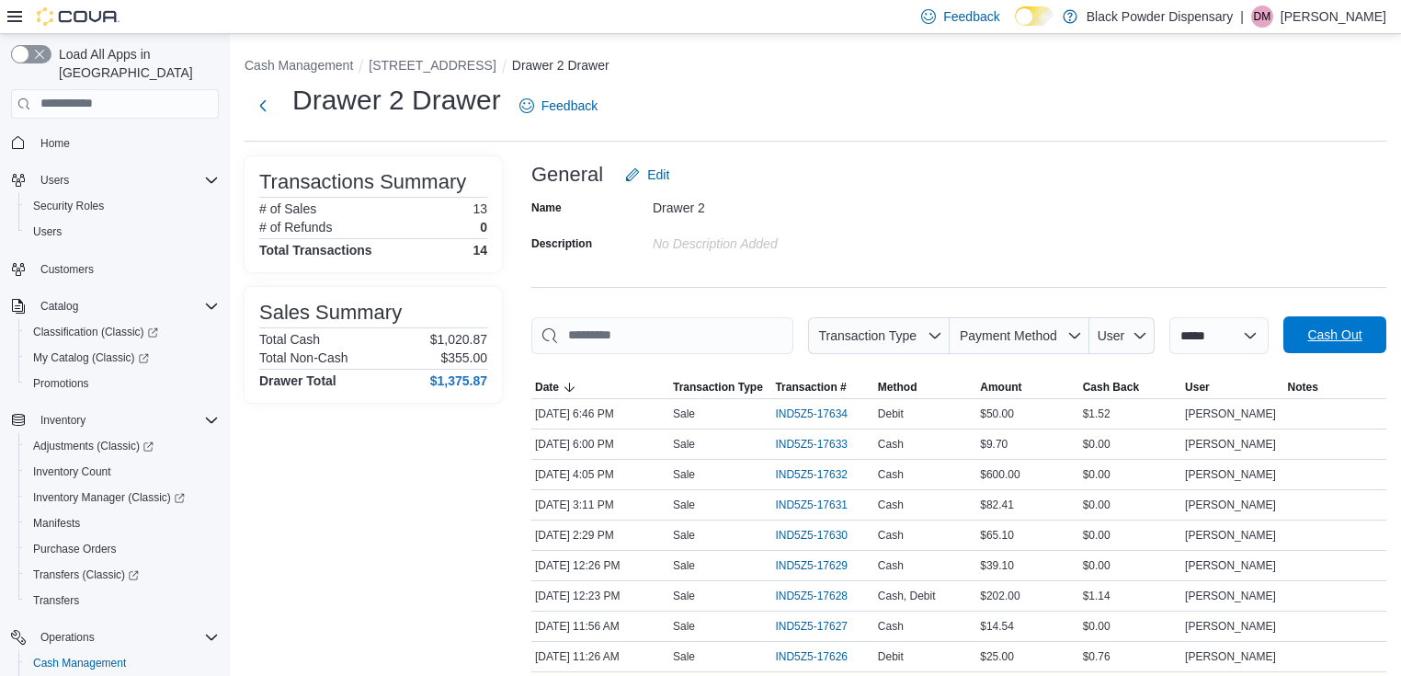
click at [1346, 335] on span "Cash Out" at bounding box center [1334, 334] width 54 height 18
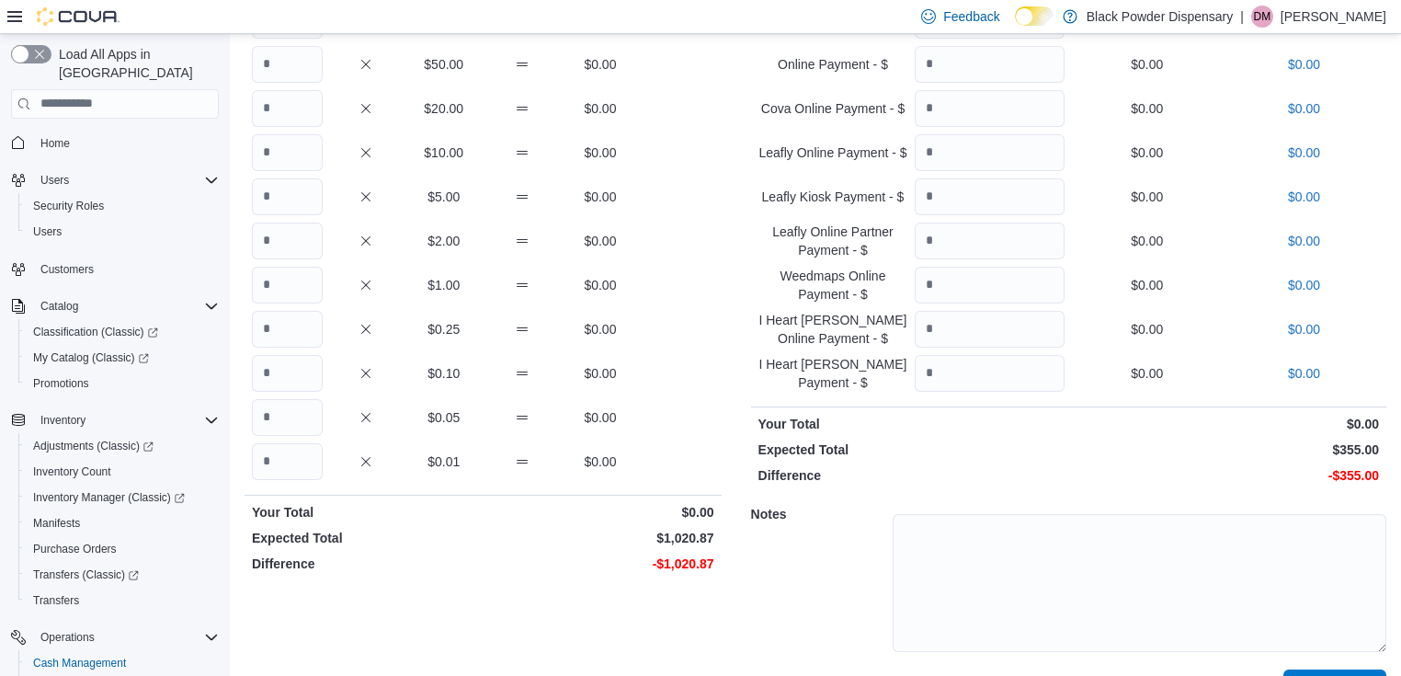
scroll to position [235, 0]
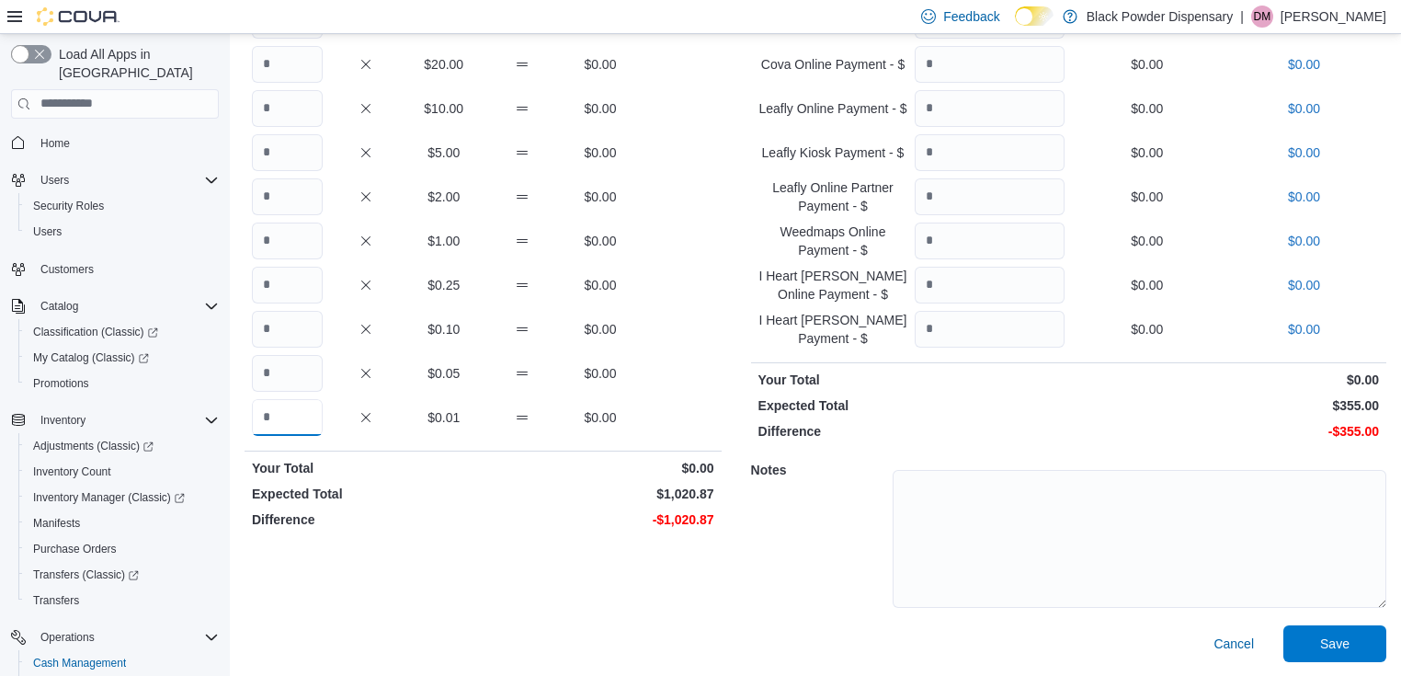
click at [290, 416] on input "Quantity" at bounding box center [287, 417] width 71 height 37
type input "******"
type input "***"
click at [1353, 628] on span "Save" at bounding box center [1334, 642] width 81 height 37
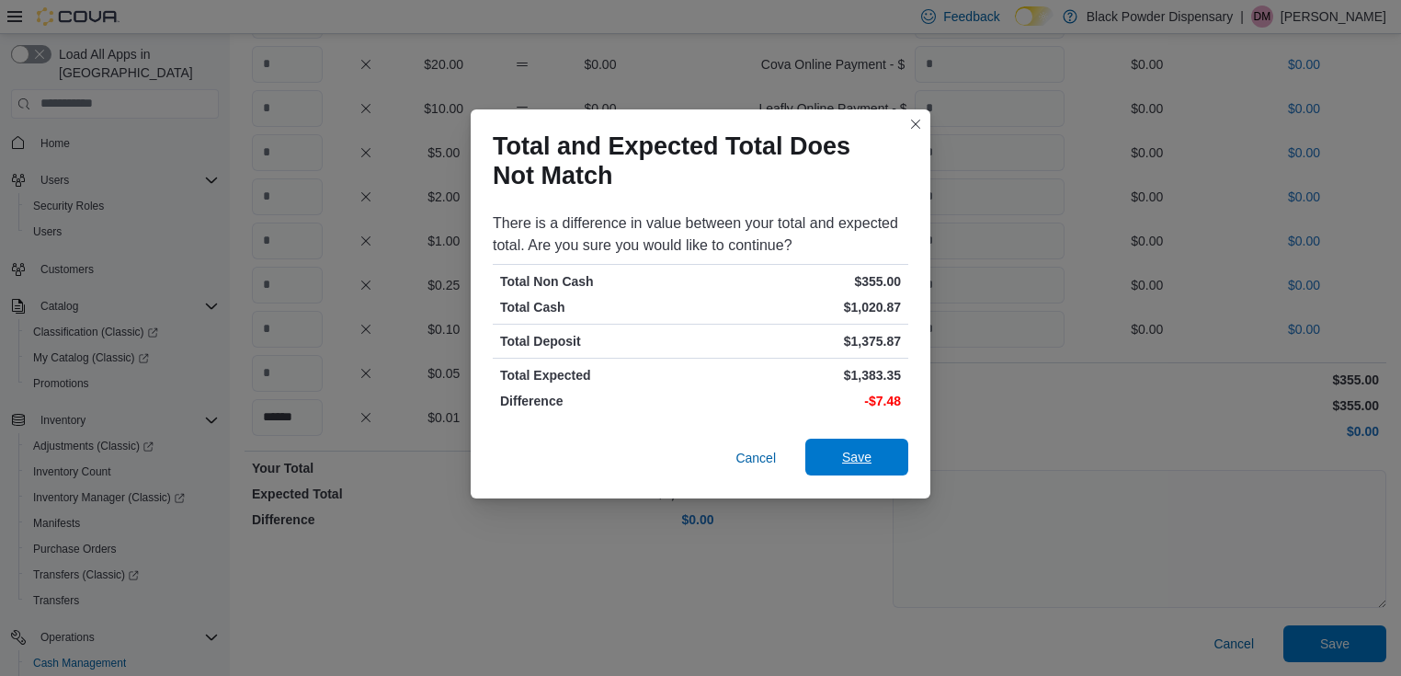
click at [874, 460] on span "Save" at bounding box center [856, 456] width 81 height 37
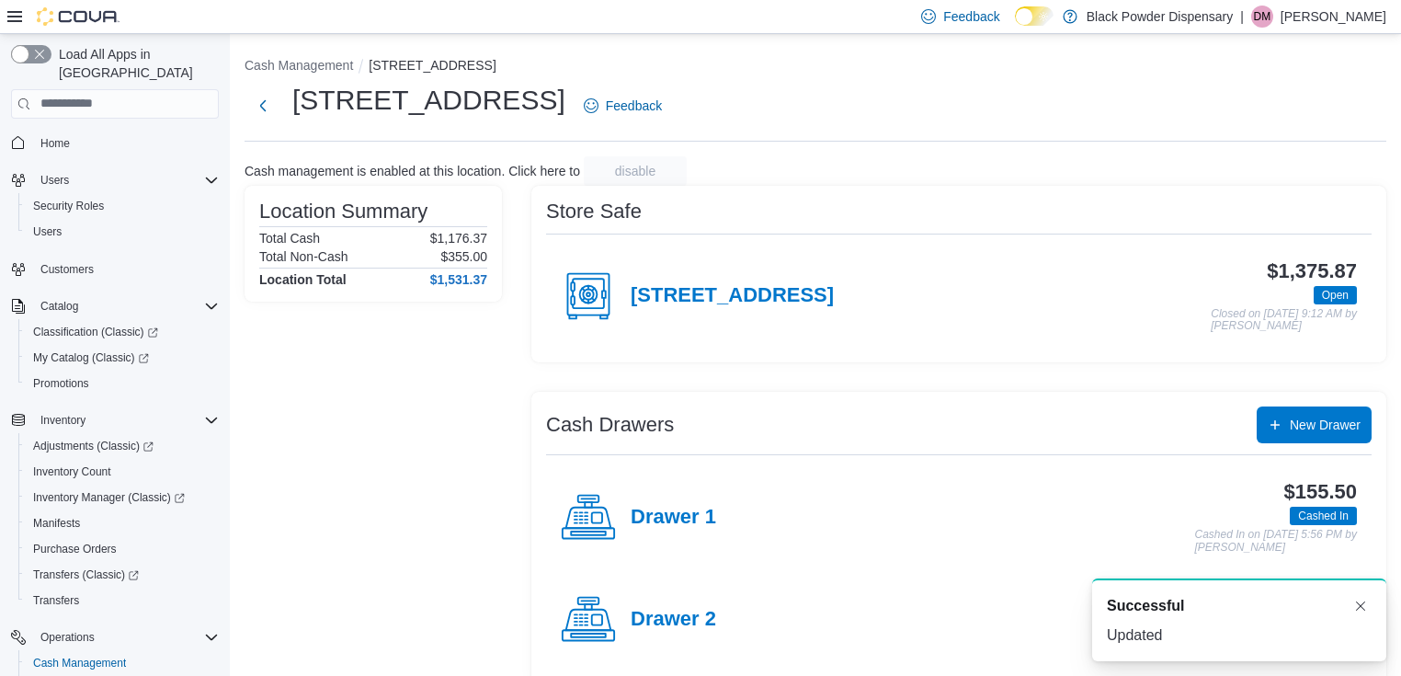
scroll to position [23, 0]
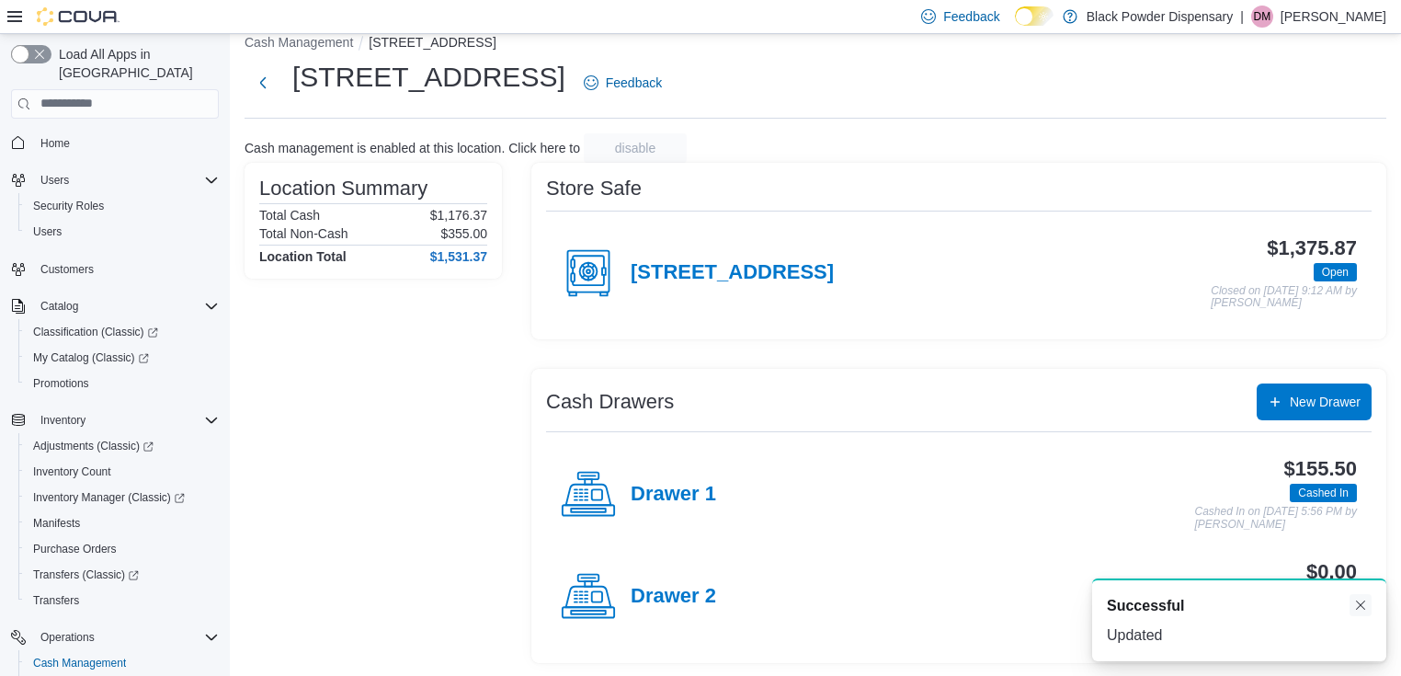
click at [1363, 610] on button "Dismiss toast" at bounding box center [1360, 605] width 22 height 22
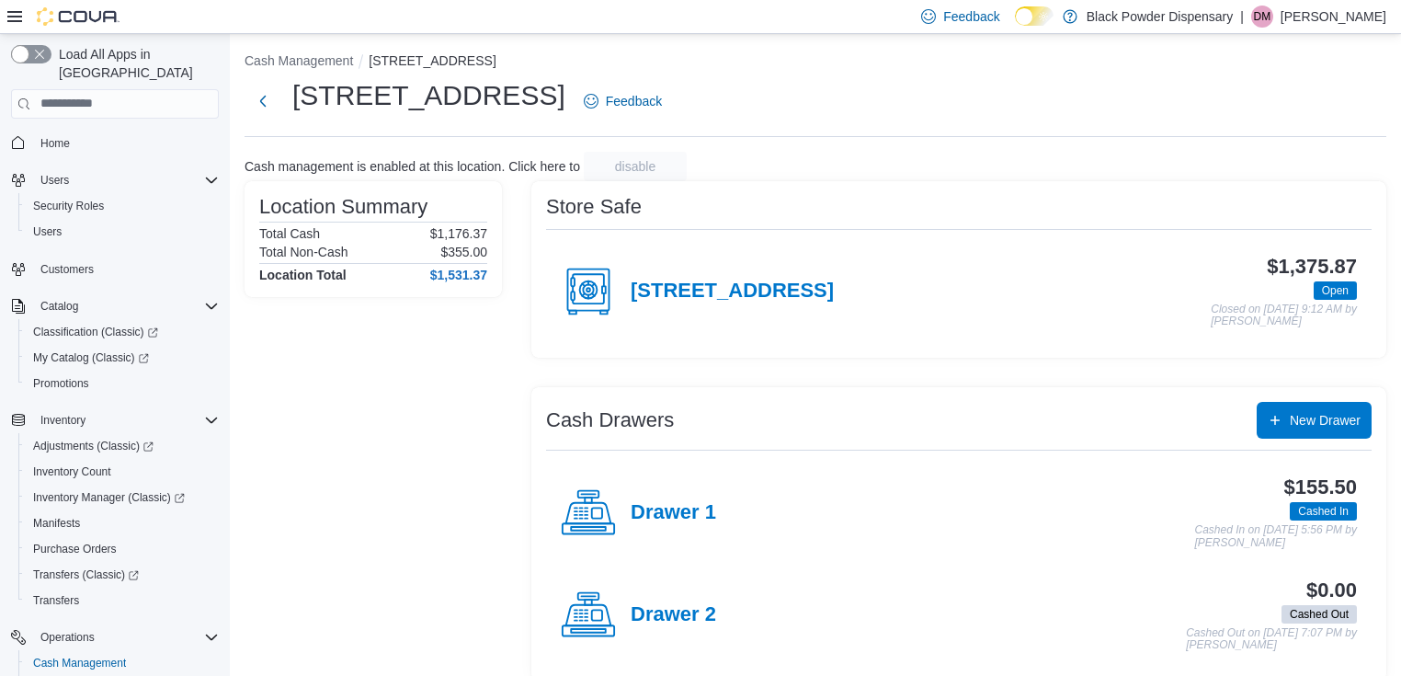
scroll to position [0, 0]
